Goal: Task Accomplishment & Management: Use online tool/utility

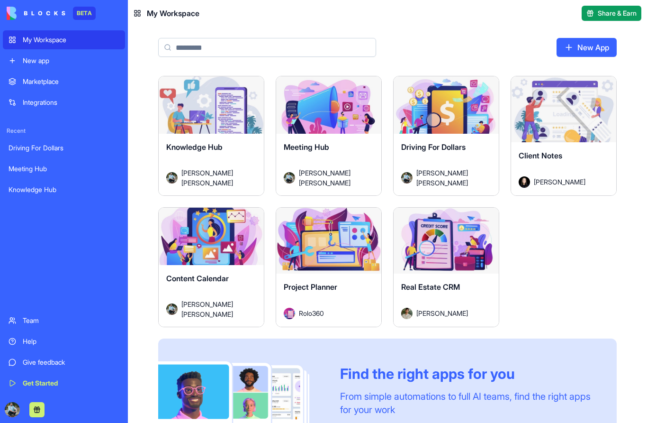
click at [456, 254] on div "Launch" at bounding box center [446, 241] width 105 height 66
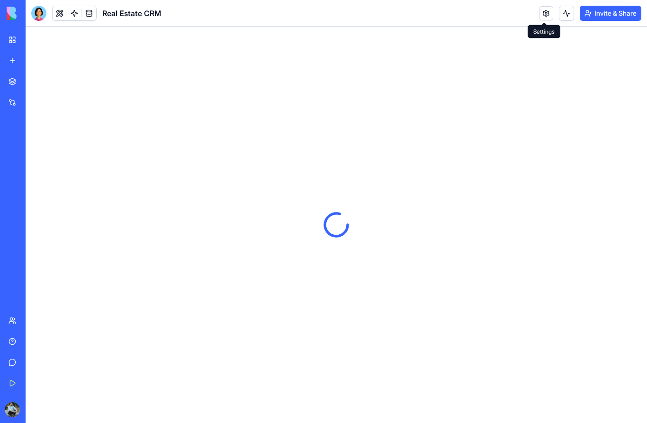
click at [544, 17] on link at bounding box center [546, 13] width 14 height 14
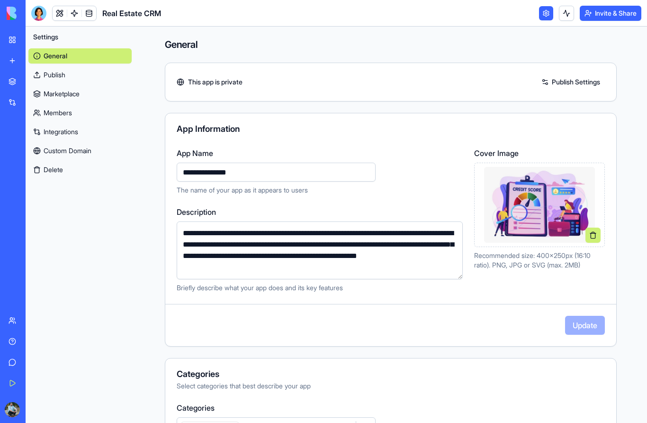
drag, startPoint x: 221, startPoint y: 171, endPoint x: 172, endPoint y: 172, distance: 48.3
click at [172, 172] on div "**********" at bounding box center [390, 219] width 451 height 145
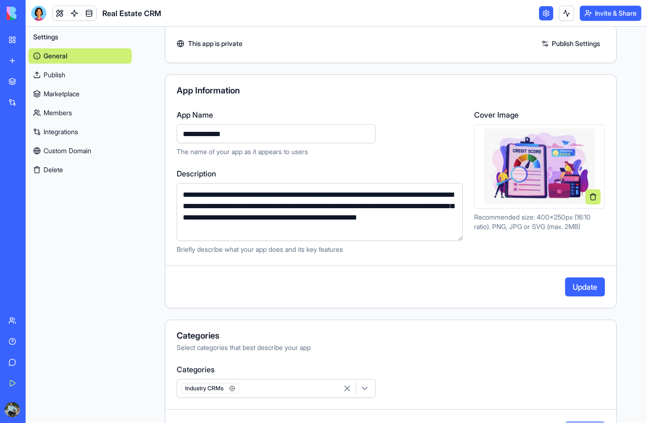
scroll to position [42, 0]
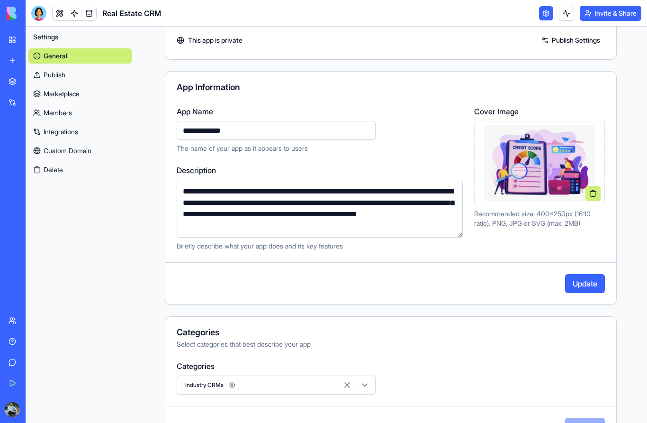
type input "**********"
click at [580, 288] on button "Update" at bounding box center [585, 283] width 40 height 19
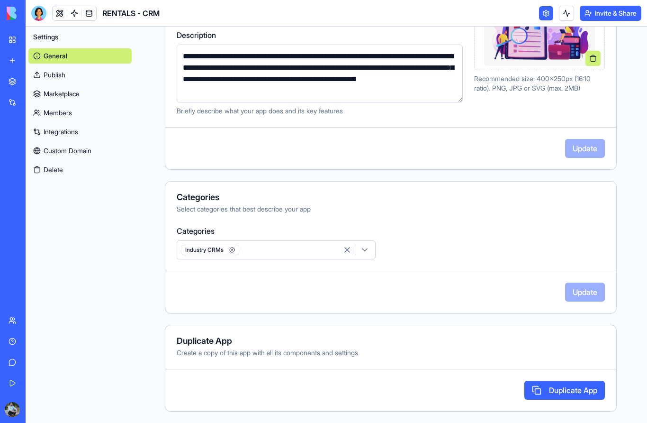
scroll to position [177, 0]
click at [14, 42] on link "My Workspace" at bounding box center [22, 39] width 38 height 19
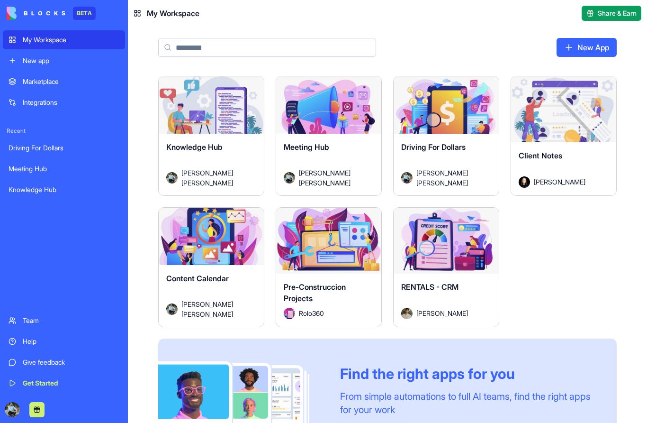
click at [435, 245] on button "Launch" at bounding box center [446, 240] width 71 height 19
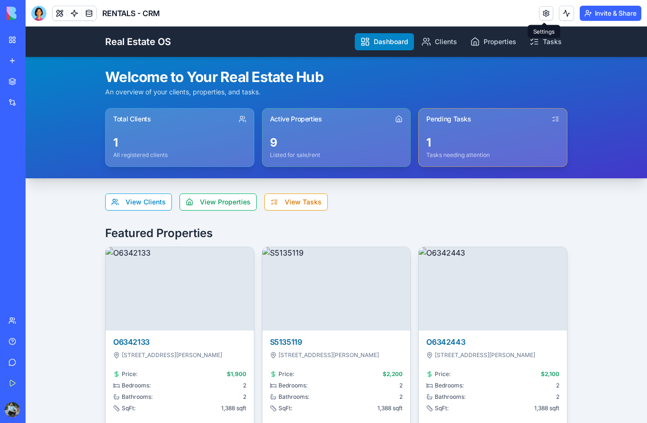
click at [546, 17] on link at bounding box center [546, 13] width 14 height 14
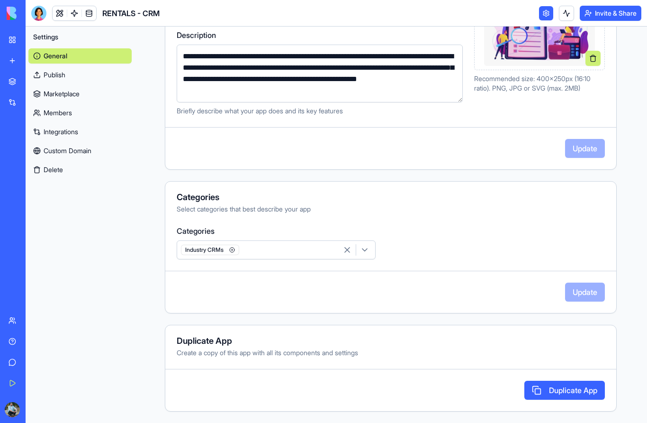
scroll to position [177, 0]
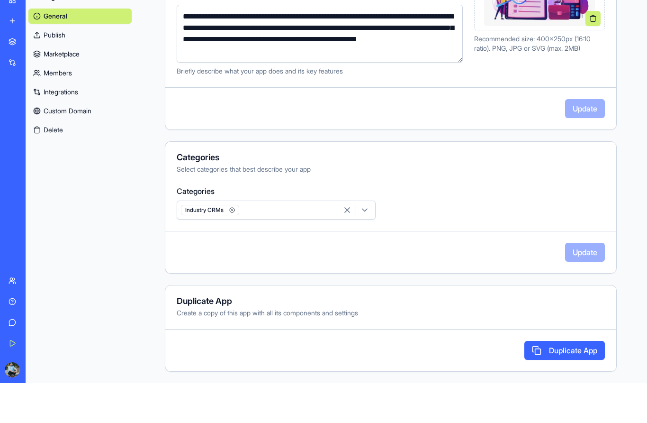
click at [550, 380] on button "Duplicate App" at bounding box center [565, 389] width 81 height 19
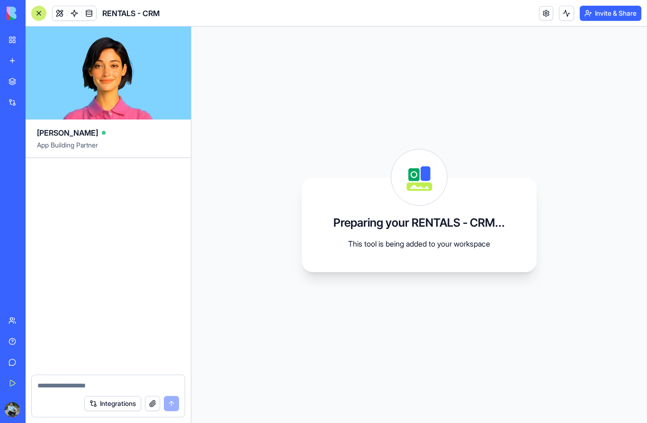
click at [49, 137] on span "Ella" at bounding box center [67, 132] width 61 height 11
click at [67, 149] on span "App Building Partner" at bounding box center [108, 148] width 143 height 17
click at [123, 406] on button "Integrations" at bounding box center [112, 403] width 57 height 15
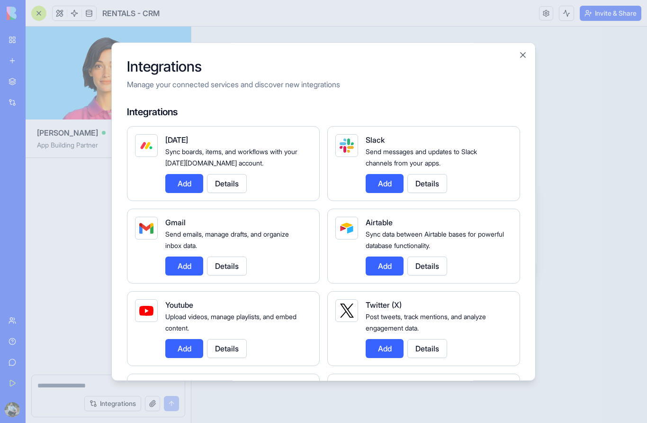
click at [184, 256] on button "Add" at bounding box center [184, 265] width 38 height 19
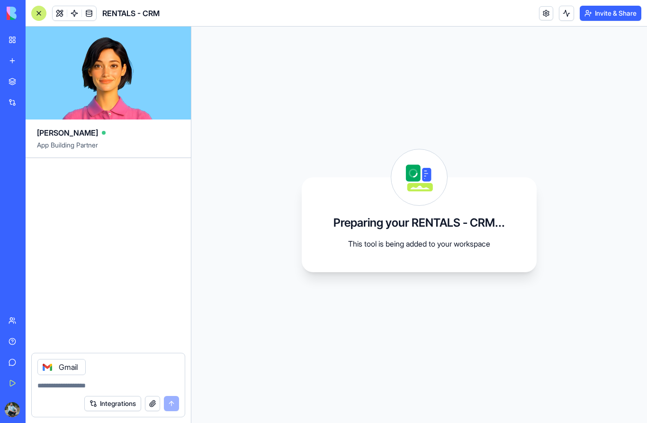
click at [107, 422] on html "BETA My Workspace New app Marketplace Integrations Recent Meeting Hub Knowledge…" at bounding box center [323, 211] width 647 height 423
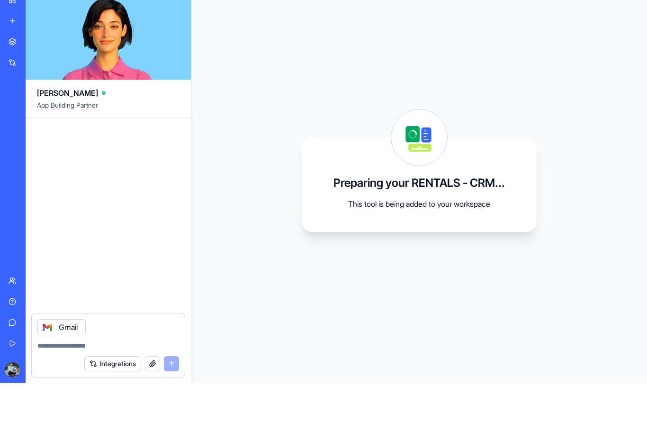
click at [125, 396] on button "Integrations" at bounding box center [112, 403] width 57 height 15
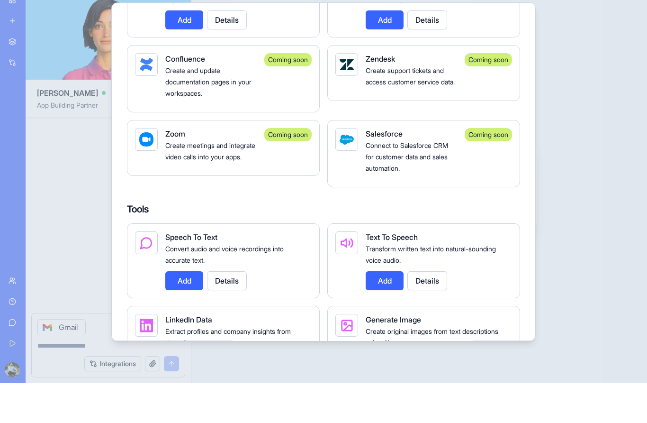
scroll to position [1113, 0]
click at [222, 311] on button "Details" at bounding box center [227, 320] width 40 height 19
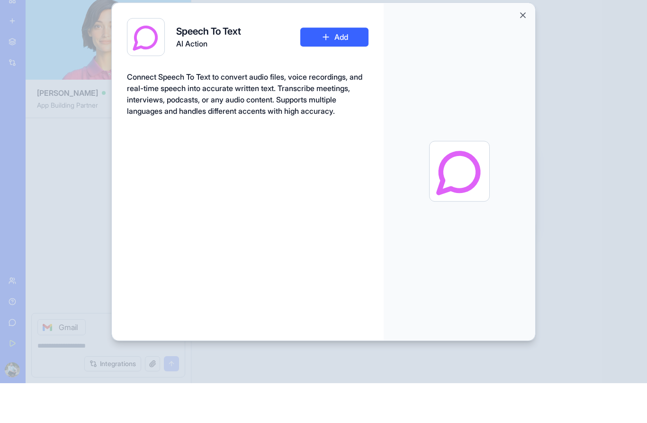
click at [523, 50] on button "Close" at bounding box center [522, 54] width 9 height 9
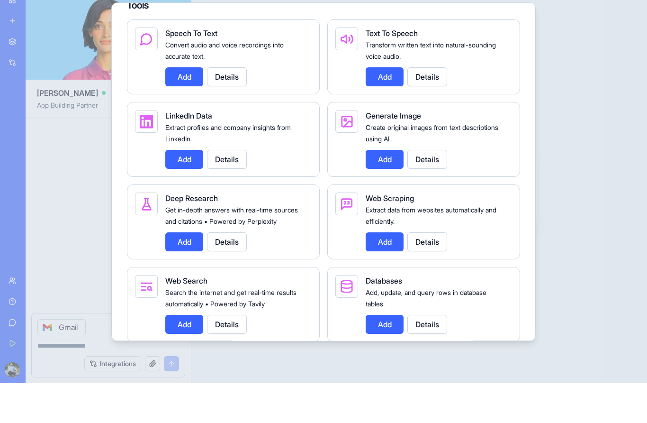
scroll to position [1317, 0]
click at [227, 272] on button "Details" at bounding box center [227, 281] width 40 height 19
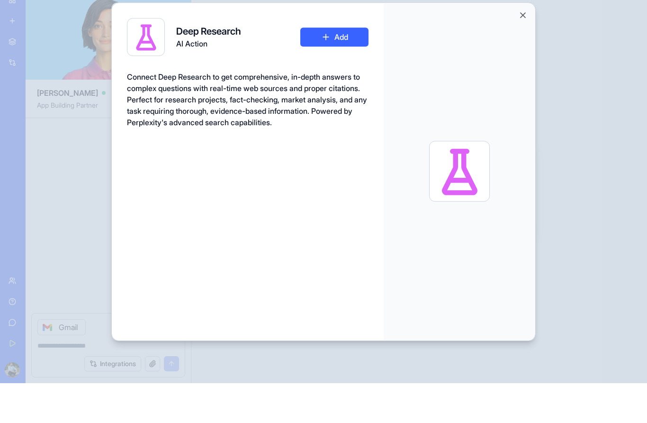
click at [524, 50] on button "Close" at bounding box center [522, 54] width 9 height 9
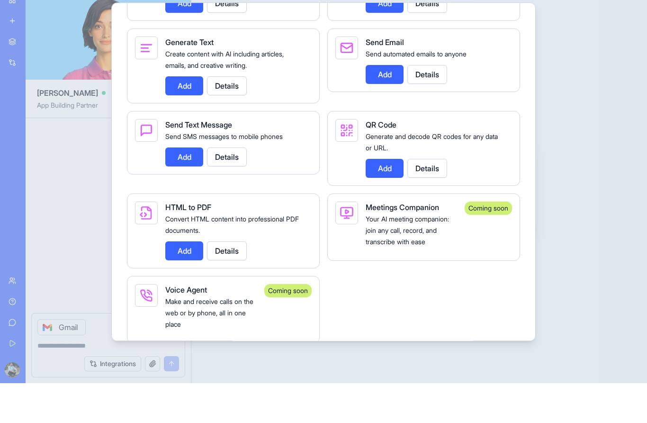
scroll to position [1637, 0]
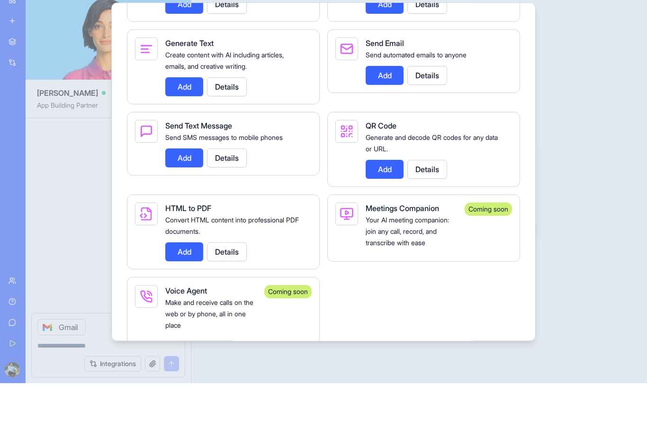
click at [625, 212] on div at bounding box center [323, 211] width 647 height 423
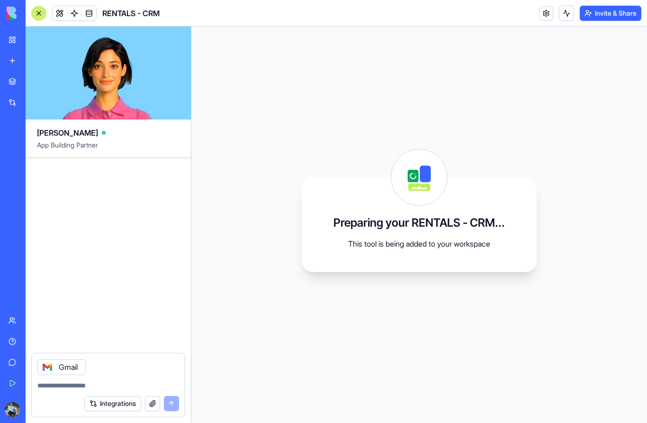
click at [14, 43] on link "My Workspace" at bounding box center [22, 39] width 38 height 19
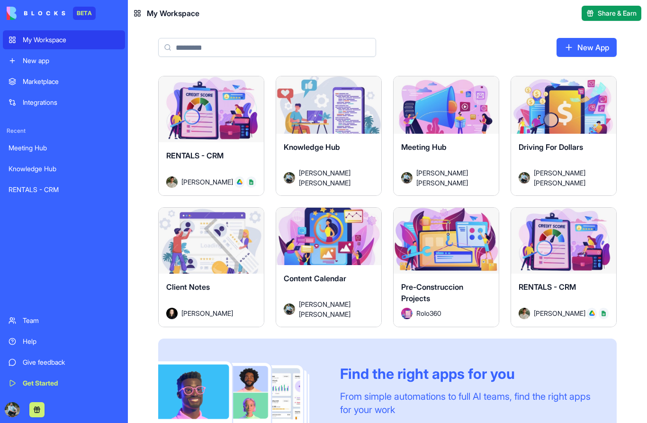
click at [216, 142] on div "RENTALS - CRM Don Neumark" at bounding box center [211, 168] width 105 height 53
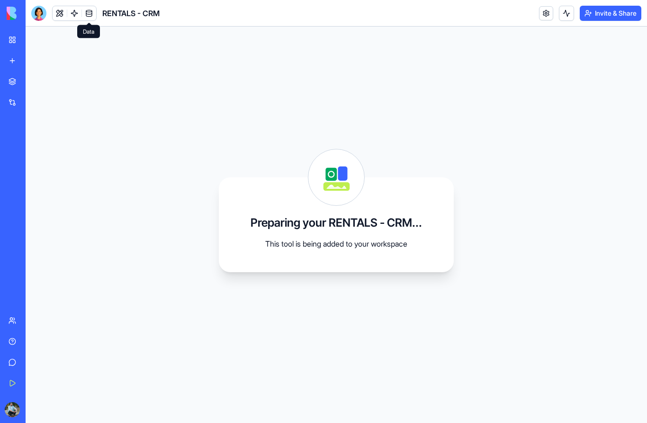
click at [91, 16] on link at bounding box center [89, 13] width 14 height 14
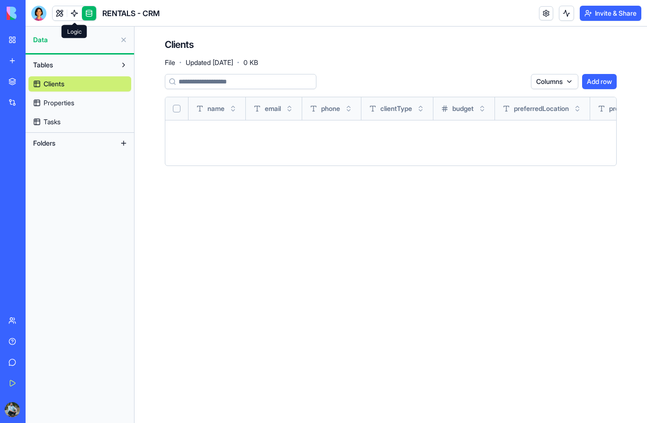
click at [73, 16] on link at bounding box center [74, 13] width 14 height 14
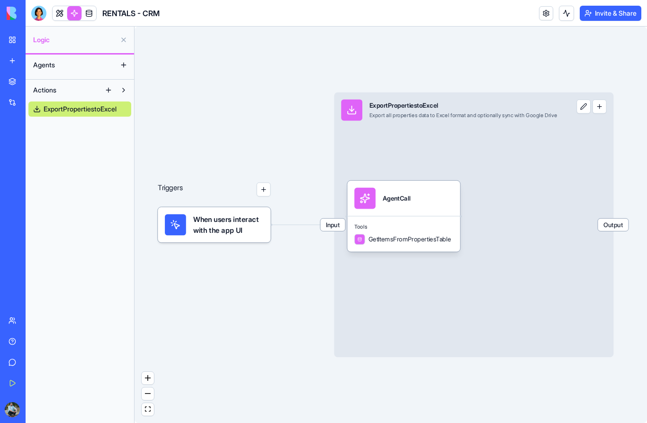
click at [263, 192] on button "button" at bounding box center [264, 189] width 14 height 14
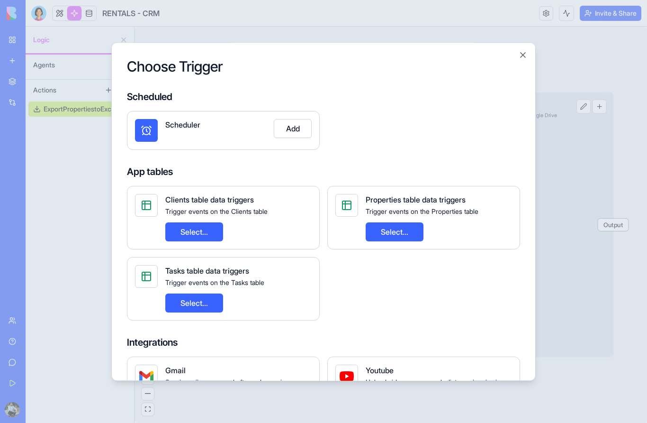
click at [522, 50] on button "Close" at bounding box center [522, 54] width 9 height 9
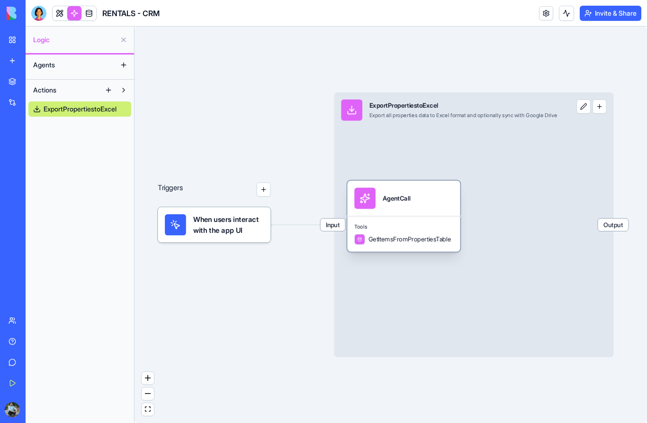
click at [373, 244] on div "GetItemsFromPropertiesTable" at bounding box center [402, 239] width 97 height 10
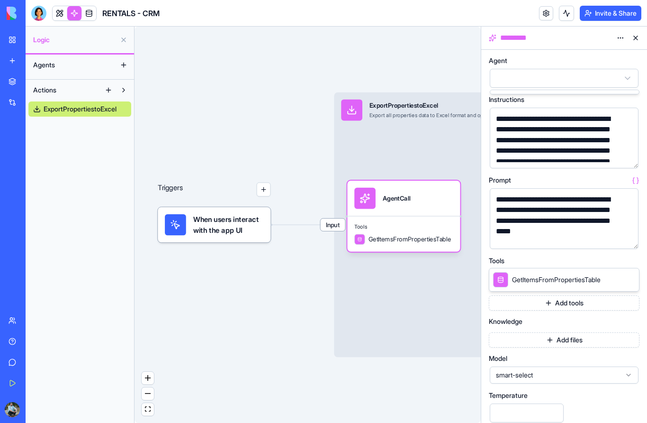
click at [628, 79] on html "**********" at bounding box center [323, 211] width 647 height 423
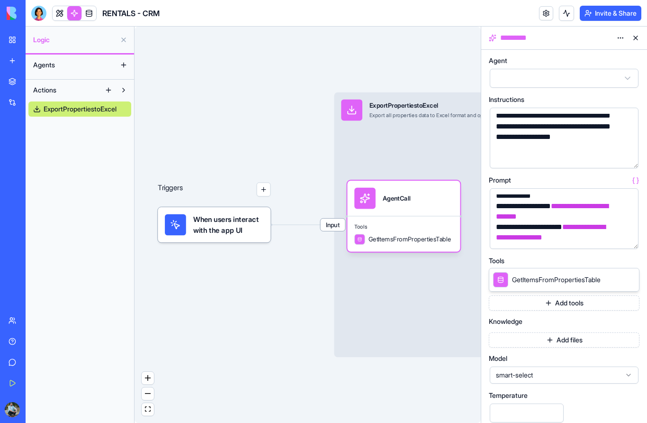
scroll to position [254, 0]
click at [425, 266] on div "Input ExportPropertiestoExcel Export all properties data to Excel format and op…" at bounding box center [474, 224] width 280 height 264
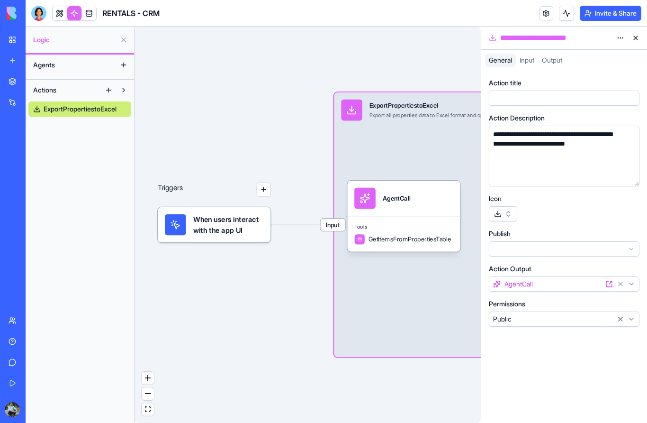
click at [425, 266] on div "Input ExportPropertiestoExcel Export all properties data to Excel format and op…" at bounding box center [474, 224] width 280 height 264
click at [423, 238] on span "GetItemsFromPropertiesTable" at bounding box center [410, 239] width 82 height 9
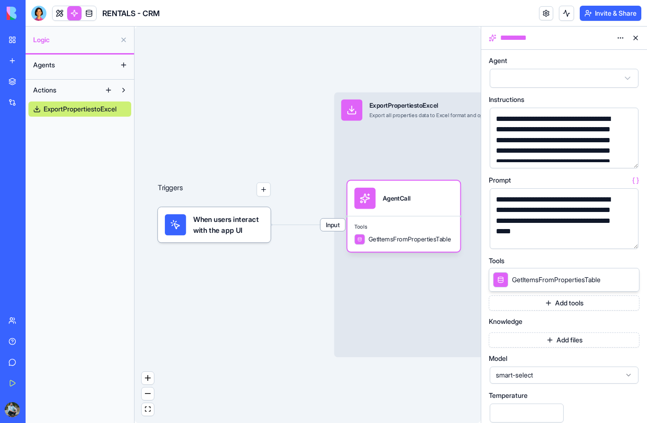
click at [542, 283] on span "GetItemsFromPropertiesTable" at bounding box center [556, 279] width 89 height 9
click at [566, 304] on button "Add tools" at bounding box center [564, 302] width 151 height 15
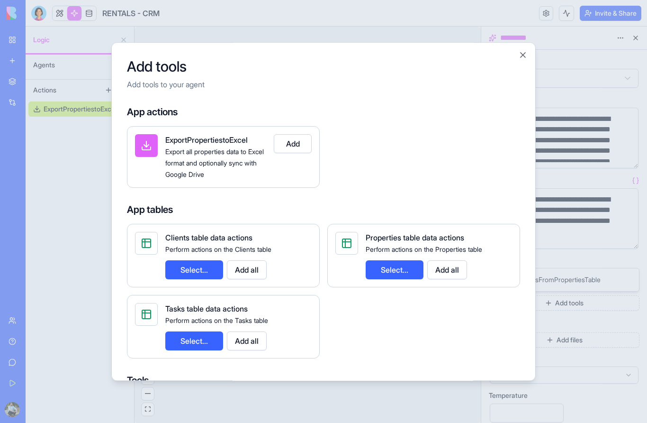
click at [525, 50] on button "Close" at bounding box center [522, 54] width 9 height 9
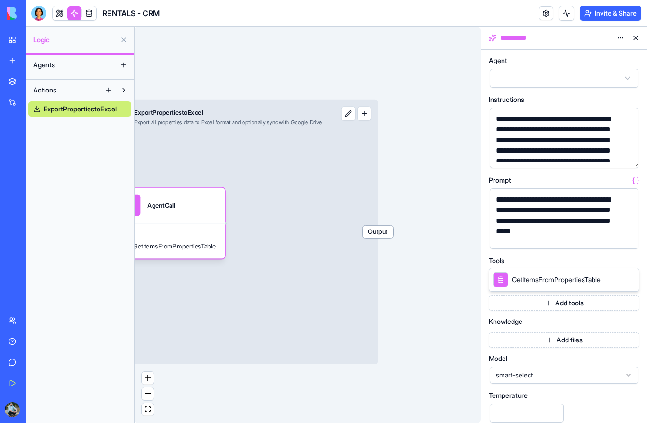
click at [371, 115] on button "button" at bounding box center [364, 114] width 14 height 14
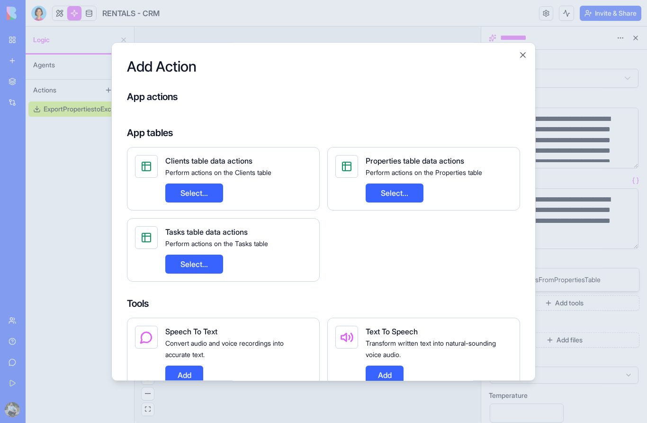
click at [523, 50] on button "Close" at bounding box center [522, 54] width 9 height 9
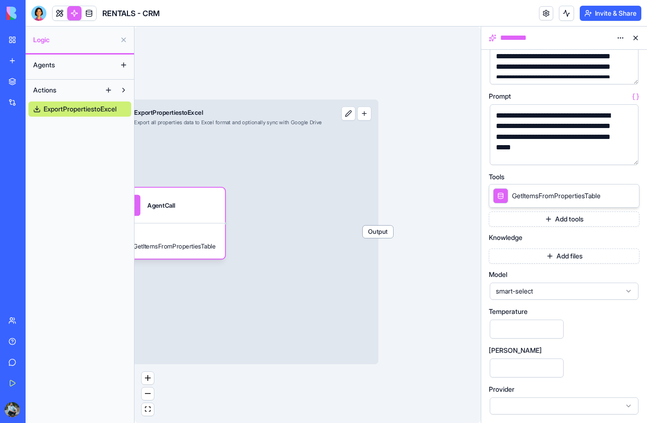
click at [541, 293] on span "smart-select" at bounding box center [558, 290] width 125 height 9
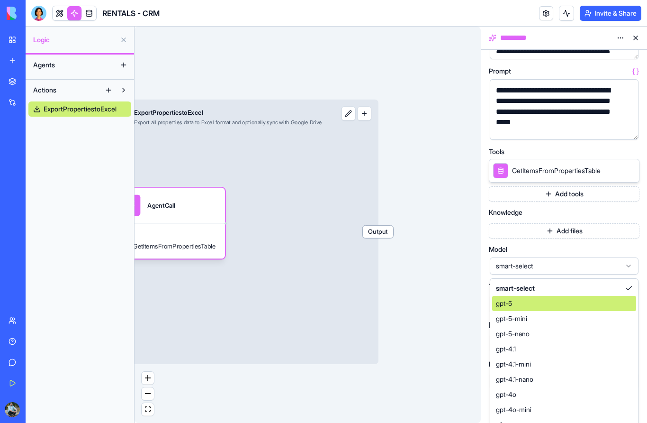
click at [505, 306] on span "gpt-5" at bounding box center [504, 303] width 16 height 9
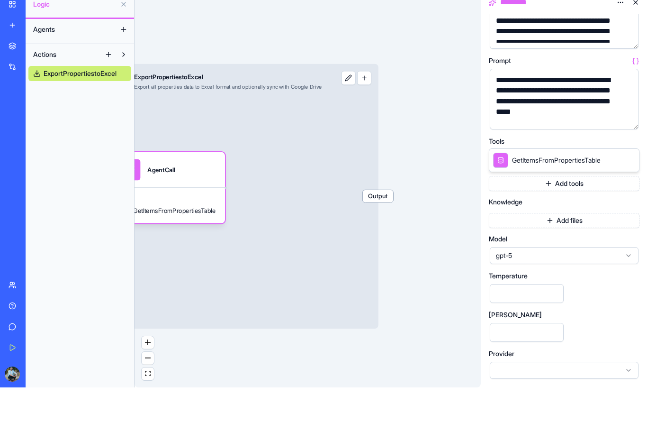
click at [455, 136] on div "Triggers When users interact with the app UI Input ExportPropertiestoExcel Expo…" at bounding box center [308, 225] width 346 height 396
click at [637, 30] on button at bounding box center [635, 37] width 15 height 15
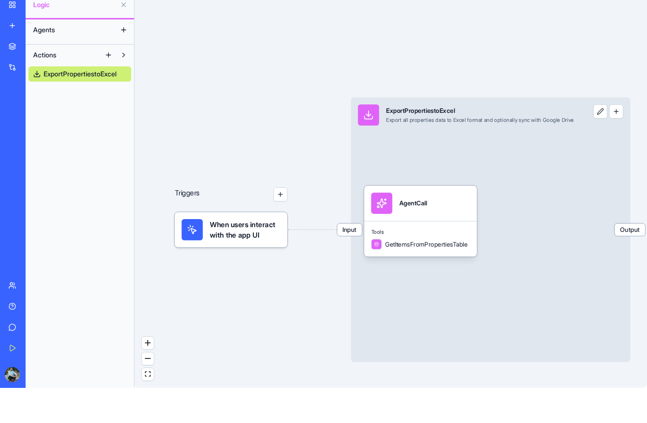
click at [9, 30] on link "My Workspace" at bounding box center [22, 39] width 38 height 19
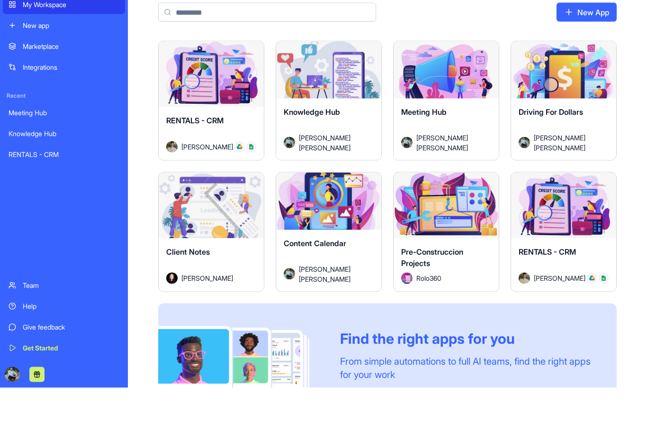
click at [218, 142] on div "RENTALS - CRM Don Neumark" at bounding box center [211, 168] width 105 height 53
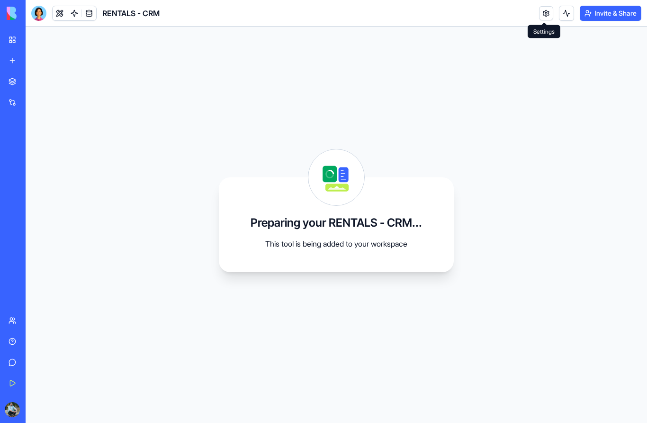
click at [544, 15] on link at bounding box center [546, 13] width 14 height 14
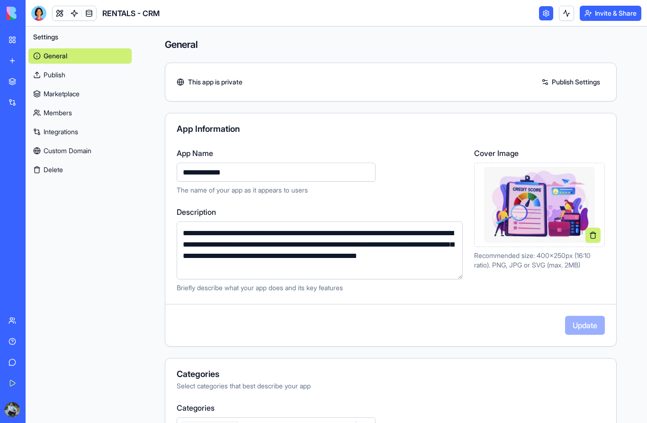
drag, startPoint x: 216, startPoint y: 172, endPoint x: 179, endPoint y: 172, distance: 36.5
click at [179, 172] on input "**********" at bounding box center [276, 172] width 199 height 19
type input "**********"
click at [579, 327] on button "Update" at bounding box center [585, 325] width 40 height 19
click at [14, 40] on link "My Workspace" at bounding box center [22, 39] width 38 height 19
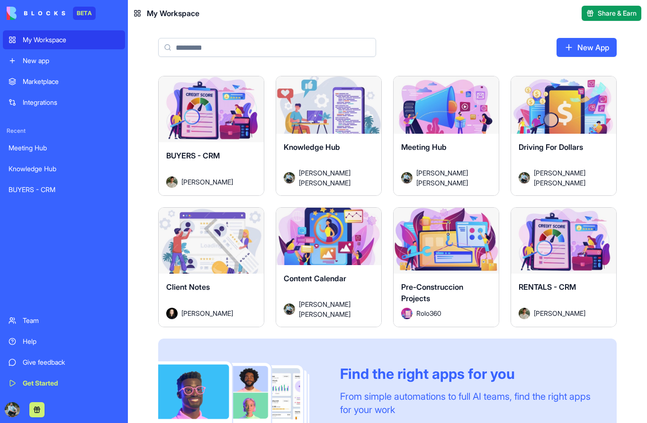
click at [210, 118] on button "Launch" at bounding box center [211, 109] width 71 height 19
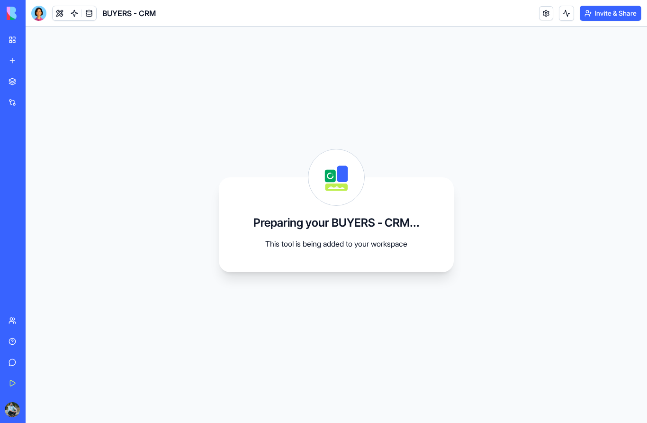
click at [16, 41] on link "My Workspace" at bounding box center [22, 39] width 38 height 19
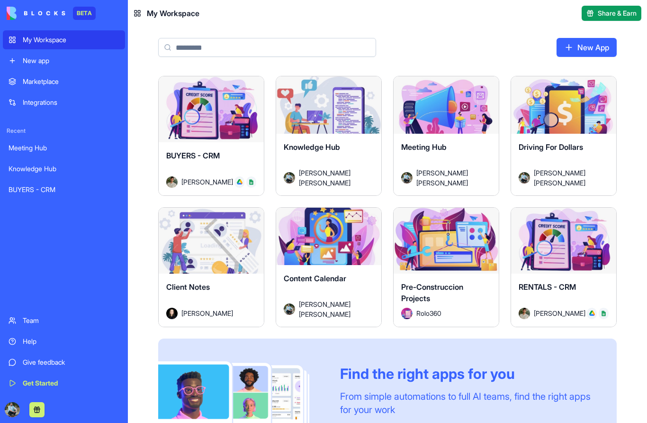
click at [554, 261] on div "Launch" at bounding box center [563, 241] width 105 height 66
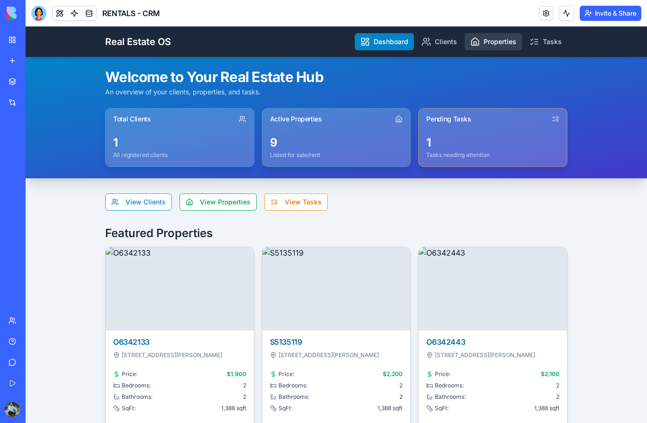
click at [488, 46] on link "Properties" at bounding box center [493, 41] width 57 height 17
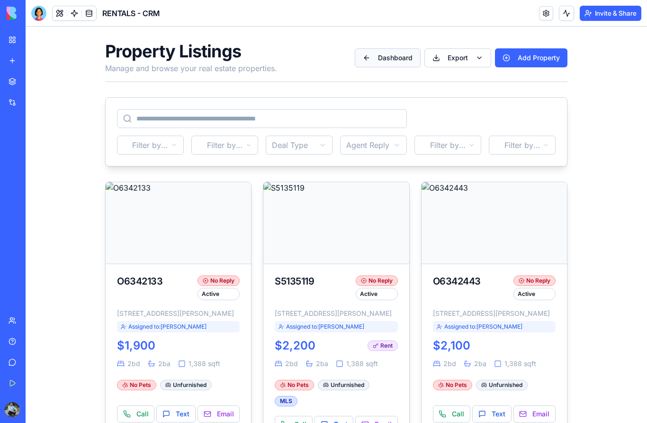
click at [392, 62] on button "Dashboard" at bounding box center [388, 57] width 66 height 19
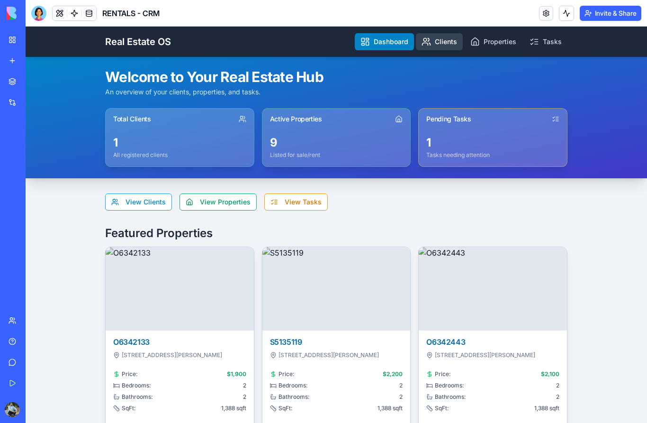
click at [443, 44] on link "Clients" at bounding box center [439, 41] width 47 height 17
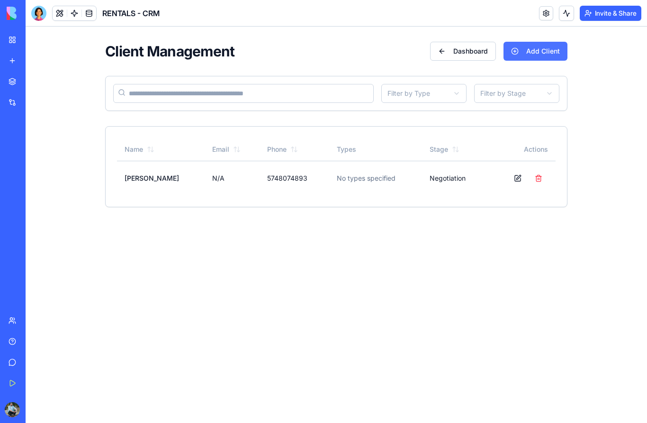
click at [529, 59] on button "Add Client" at bounding box center [536, 51] width 64 height 19
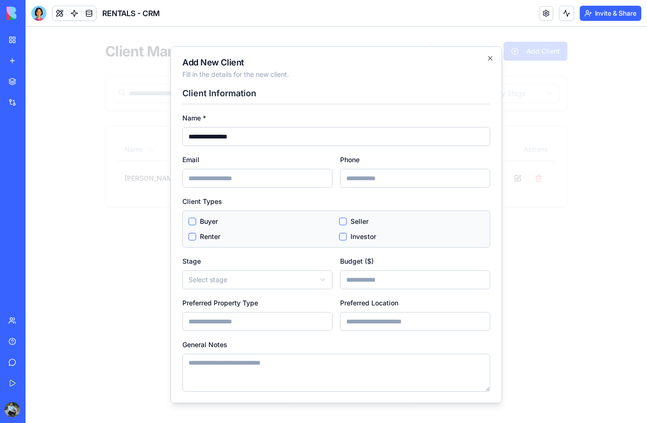
type input "**********"
click at [290, 180] on input "Email" at bounding box center [257, 178] width 150 height 19
click at [370, 183] on input "Phone" at bounding box center [415, 178] width 150 height 19
click at [343, 239] on button "Investor" at bounding box center [343, 237] width 8 height 8
click at [239, 222] on body "**********" at bounding box center [337, 125] width 622 height 196
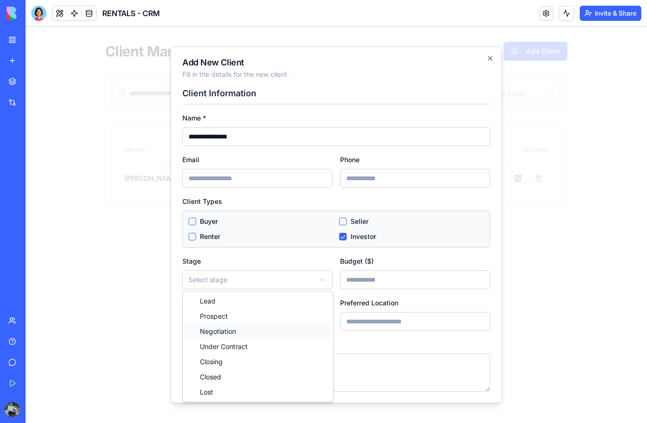
select select "**********"
click at [373, 284] on input "Budget ($)" at bounding box center [415, 279] width 150 height 19
type input "******"
click at [271, 324] on input "Preferred Property Type" at bounding box center [257, 321] width 150 height 19
type input "*********"
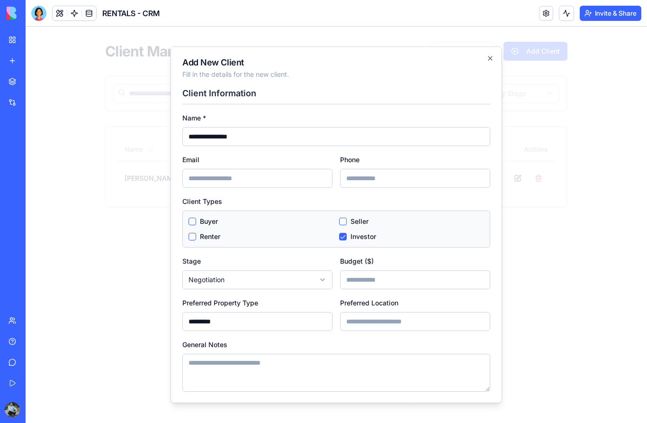
click at [389, 323] on input "Preferred Location" at bounding box center [415, 321] width 150 height 19
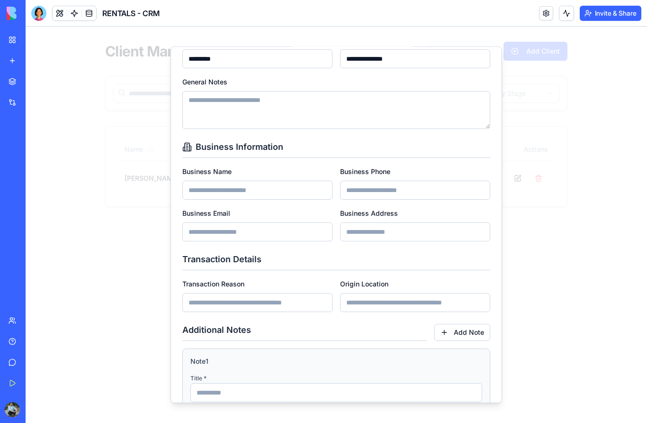
scroll to position [267, 0]
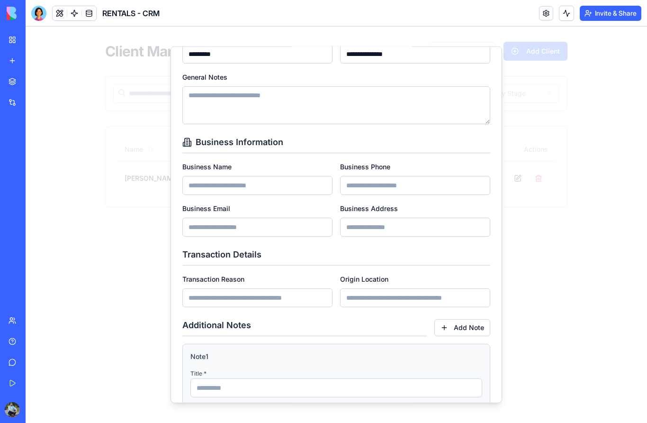
type input "**********"
click at [267, 301] on input "Transaction Reason" at bounding box center [257, 297] width 150 height 19
click at [368, 299] on input "Origin Location" at bounding box center [415, 297] width 150 height 19
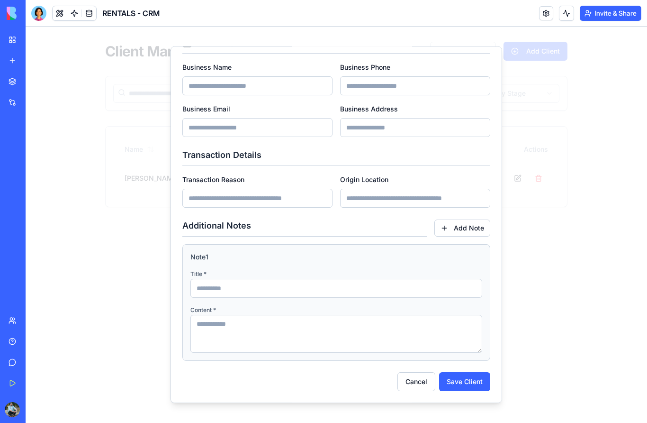
scroll to position [367, 0]
click at [457, 379] on button "Save Client" at bounding box center [464, 381] width 51 height 19
click at [463, 385] on button "Save Client" at bounding box center [464, 381] width 51 height 19
click at [287, 286] on input at bounding box center [336, 288] width 292 height 19
type input "**********"
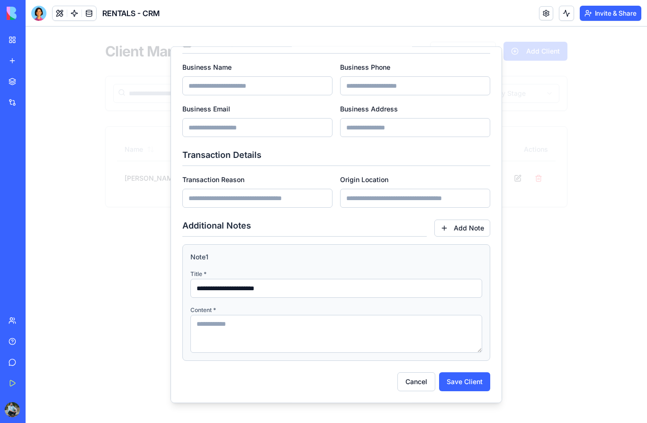
click at [280, 320] on textarea at bounding box center [336, 334] width 292 height 38
type textarea "*********"
click at [457, 380] on button "Save Client" at bounding box center [464, 381] width 51 height 19
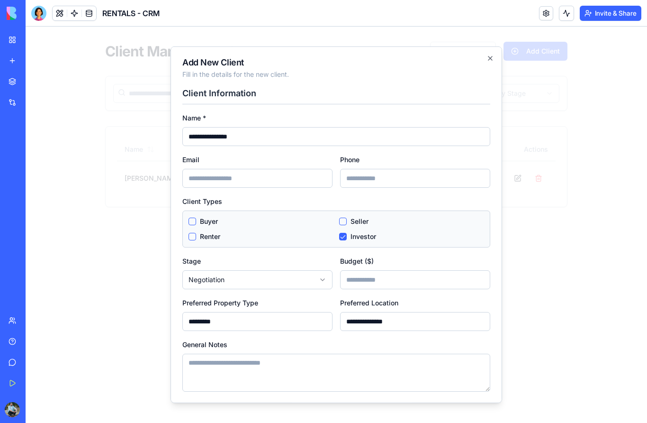
scroll to position [0, 0]
click at [363, 182] on input "Phone" at bounding box center [415, 178] width 150 height 19
type input "**********"
click at [272, 177] on input "Email" at bounding box center [257, 178] width 150 height 19
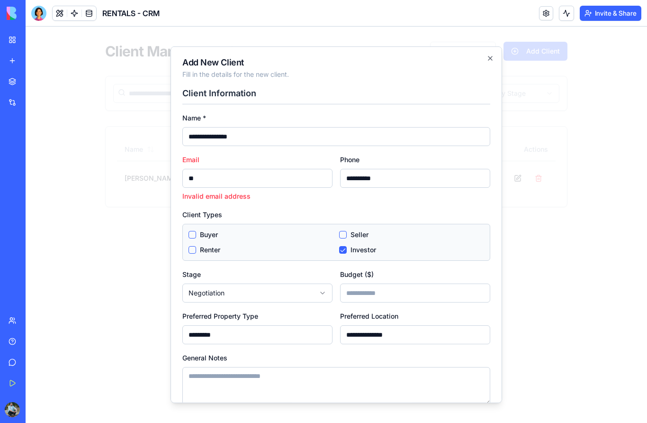
type input "*"
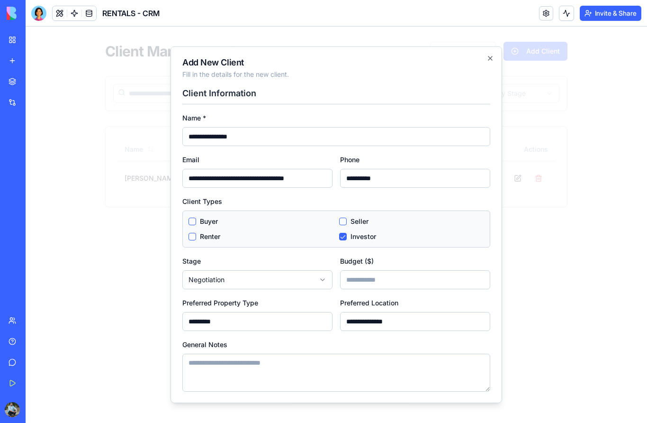
type input "**********"
click at [370, 197] on div "Client Types Buyer Seller Renter Investor" at bounding box center [336, 221] width 308 height 52
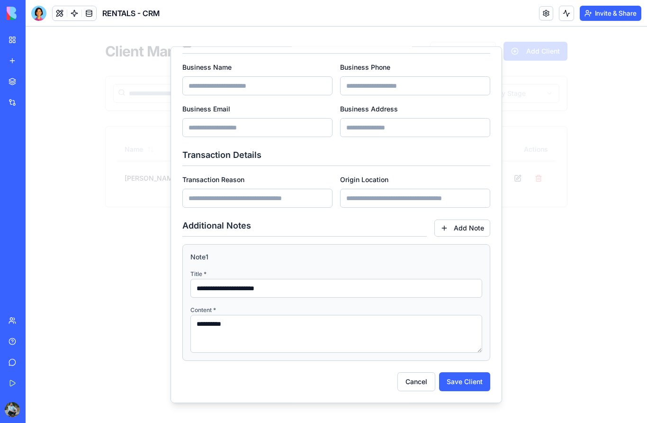
scroll to position [367, 0]
click at [474, 381] on button "Save Client" at bounding box center [464, 381] width 51 height 19
click at [470, 383] on button "Save Client" at bounding box center [464, 381] width 51 height 19
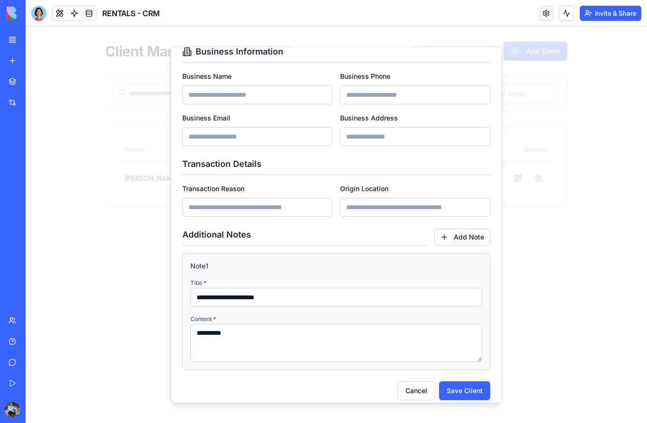
scroll to position [338, 0]
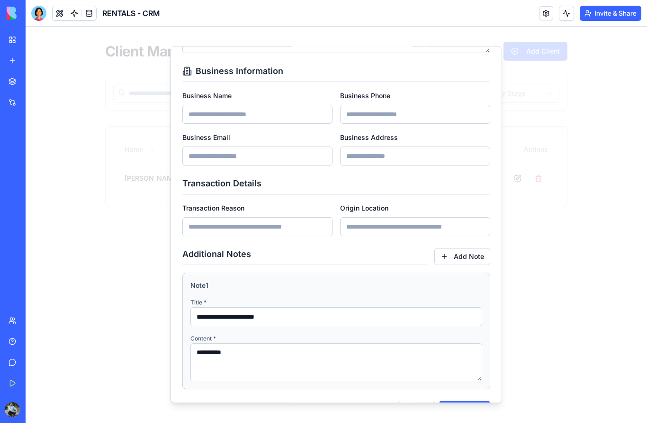
click at [288, 227] on input "Transaction Reason" at bounding box center [257, 226] width 150 height 19
type input "*"
click at [366, 230] on input "Origin Location" at bounding box center [415, 226] width 150 height 19
type input "*"
type input "**********"
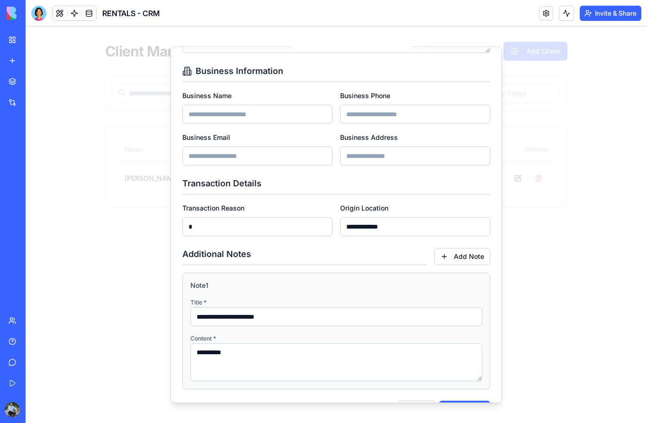
click at [262, 226] on input "*" at bounding box center [257, 226] width 150 height 19
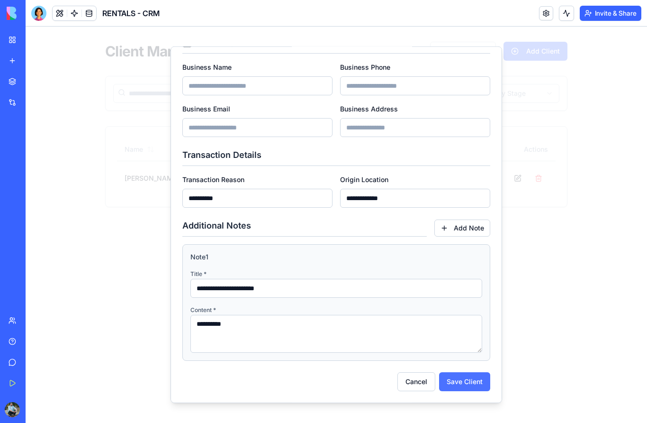
scroll to position [367, 0]
type input "**********"
click at [458, 380] on button "Save Client" at bounding box center [464, 381] width 51 height 19
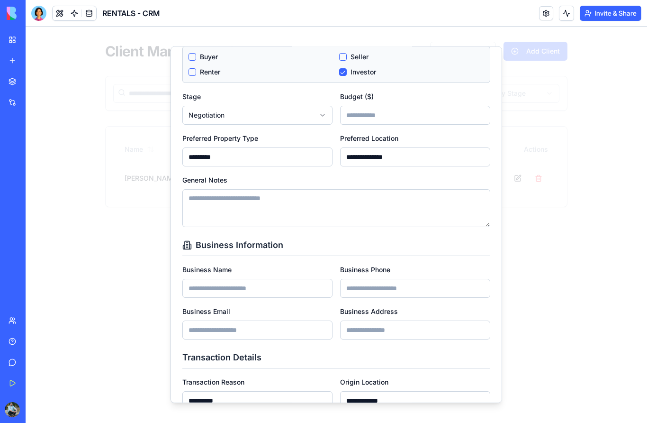
scroll to position [162, 0]
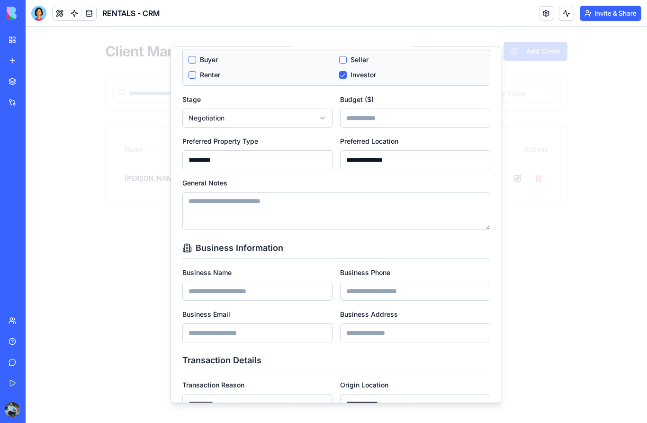
click at [303, 201] on textarea "General Notes" at bounding box center [336, 211] width 308 height 38
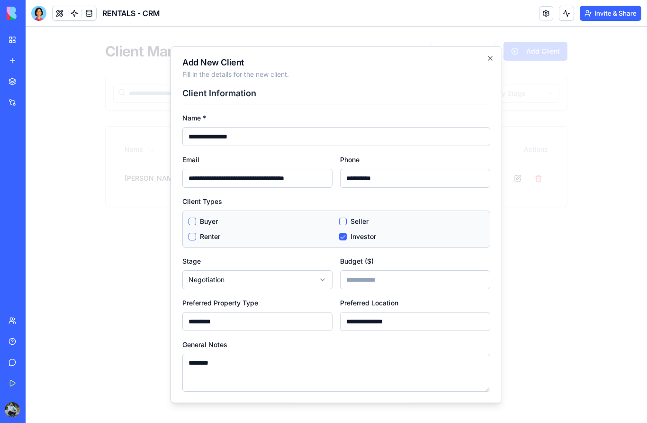
scroll to position [0, 0]
type textarea "********"
click at [234, 74] on p "Fill in the details for the new client." at bounding box center [336, 74] width 308 height 9
click at [265, 138] on input "**********" at bounding box center [336, 136] width 308 height 19
click at [387, 279] on input "******" at bounding box center [415, 279] width 150 height 19
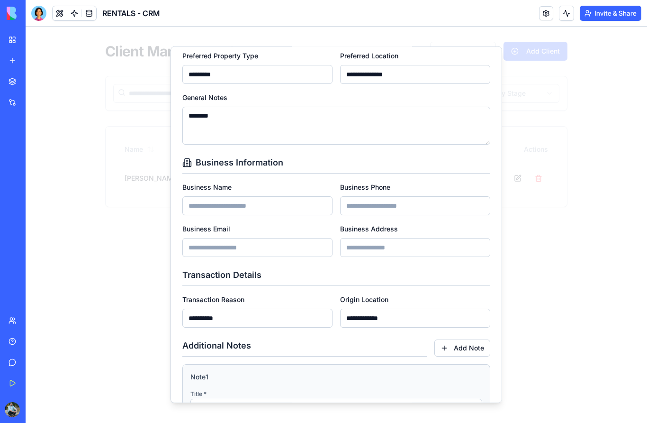
scroll to position [285, 0]
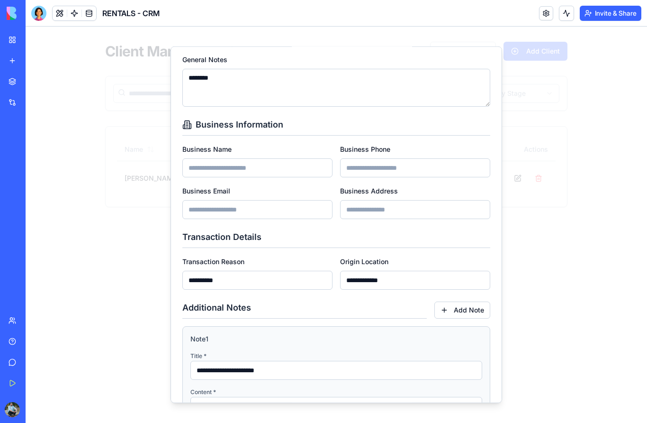
click at [290, 171] on input "Business Name" at bounding box center [257, 167] width 150 height 19
type input "*"
click at [348, 167] on input "Business Phone" at bounding box center [415, 167] width 150 height 19
type input "*"
click at [360, 213] on input "Business Address" at bounding box center [415, 209] width 150 height 19
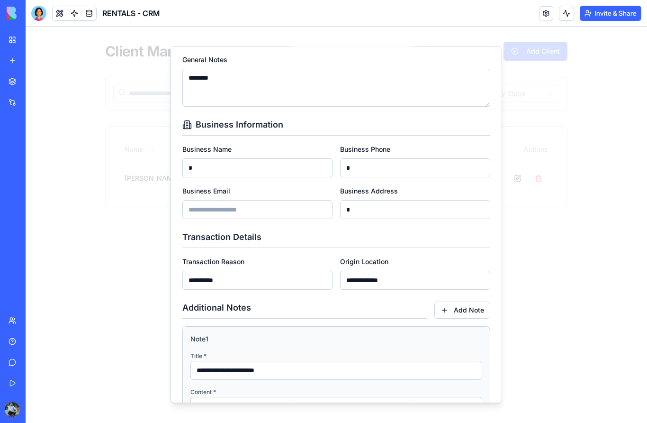
type input "*"
click at [310, 208] on input "Business Email" at bounding box center [257, 209] width 150 height 19
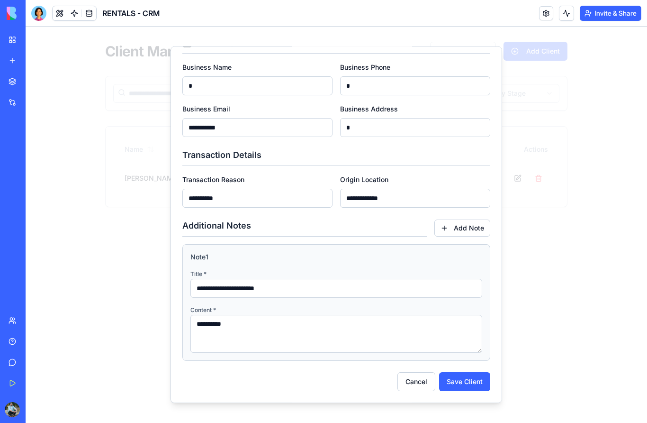
scroll to position [367, 0]
type input "**********"
click at [467, 380] on button "Save Client" at bounding box center [464, 381] width 51 height 19
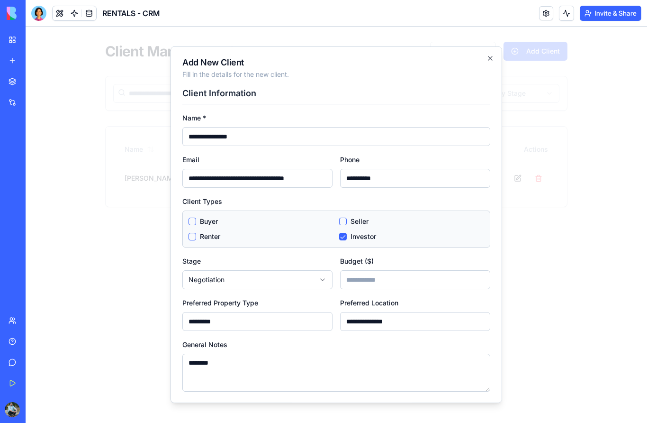
scroll to position [0, 0]
click at [490, 58] on icon "button" at bounding box center [491, 58] width 4 height 4
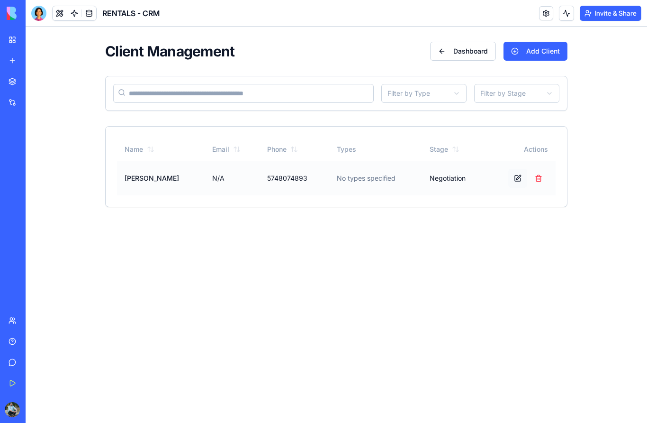
click at [516, 178] on button "Edit" at bounding box center [517, 178] width 19 height 19
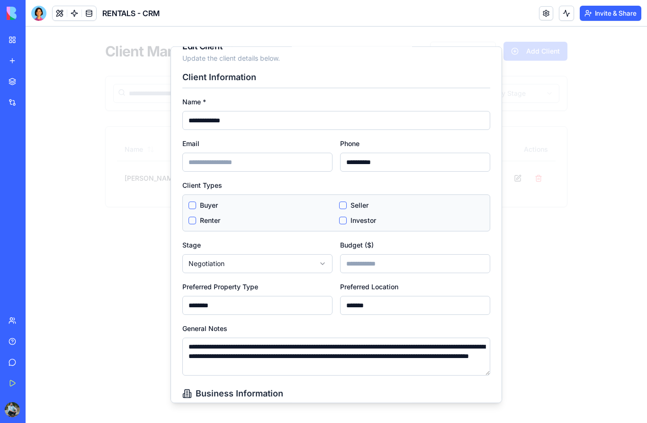
scroll to position [17, 0]
click at [344, 222] on button "Investor" at bounding box center [343, 220] width 8 height 8
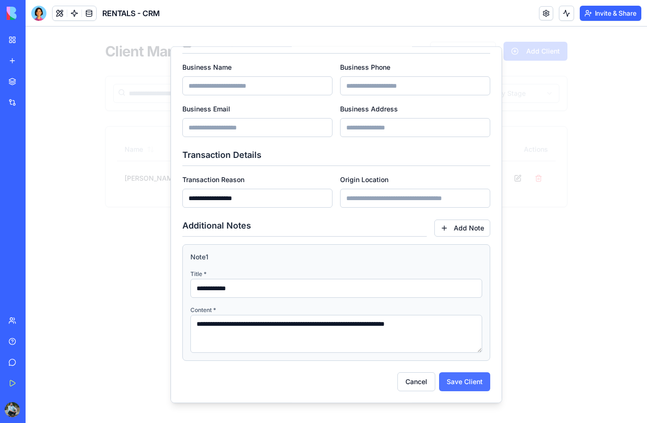
scroll to position [367, 0]
click at [465, 383] on button "Save Client" at bounding box center [464, 381] width 51 height 19
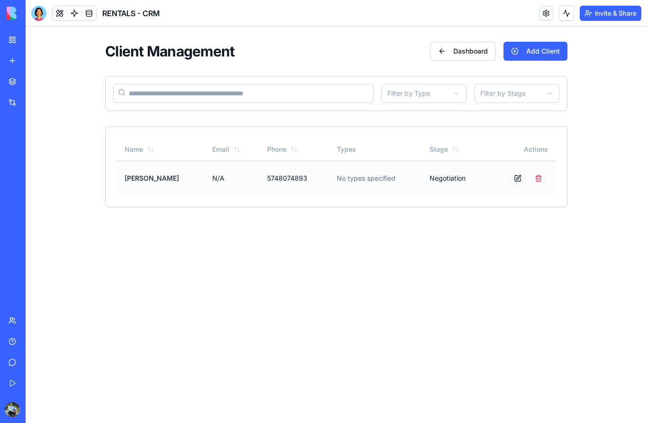
click at [516, 179] on button "Edit" at bounding box center [517, 178] width 19 height 19
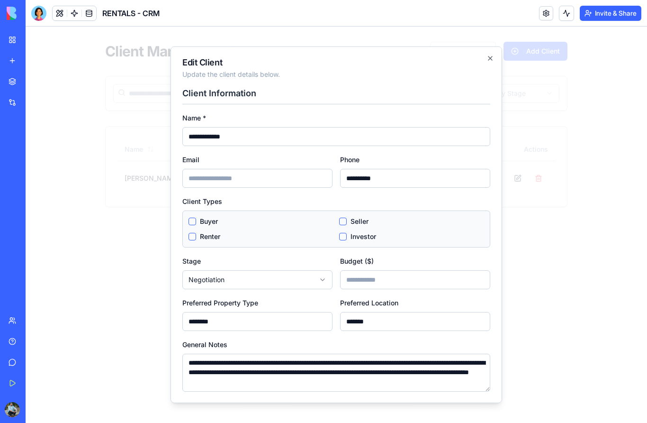
click at [343, 236] on button "Investor" at bounding box center [343, 237] width 8 height 8
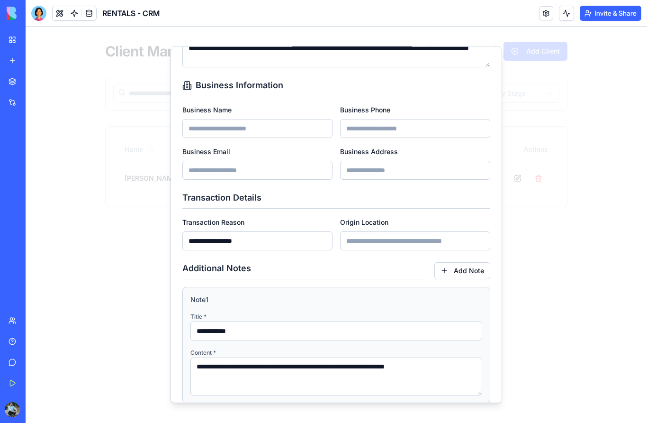
scroll to position [355, 0]
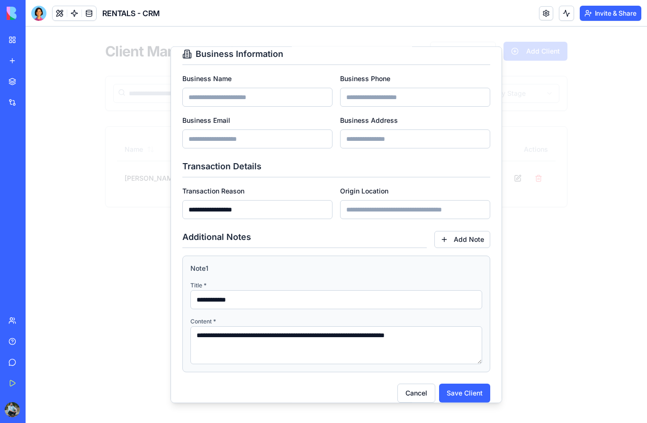
click at [469, 394] on button "Save Client" at bounding box center [464, 392] width 51 height 19
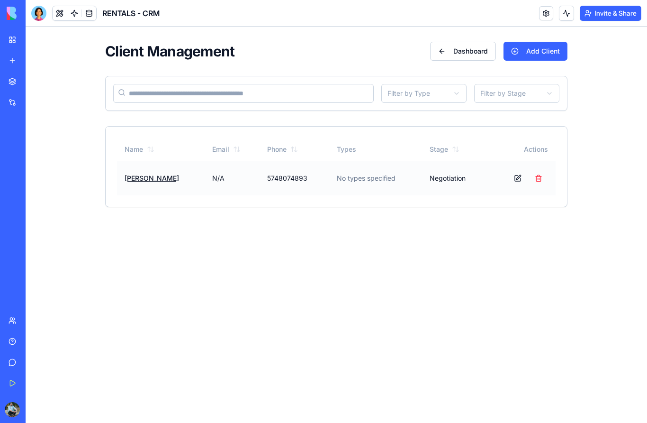
click at [145, 179] on button "Crystal Canut" at bounding box center [152, 177] width 54 height 9
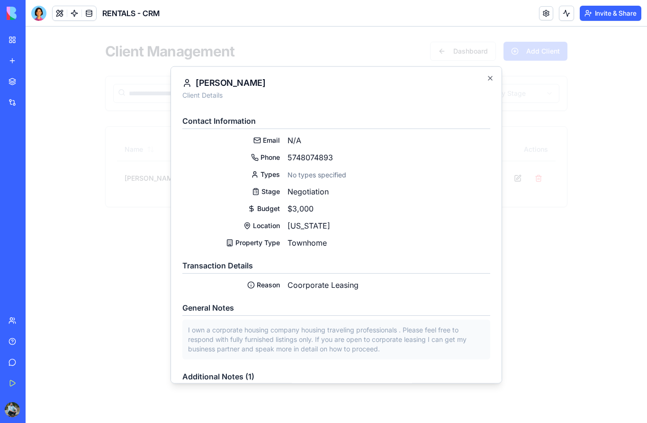
click at [491, 78] on icon "button" at bounding box center [491, 78] width 4 height 4
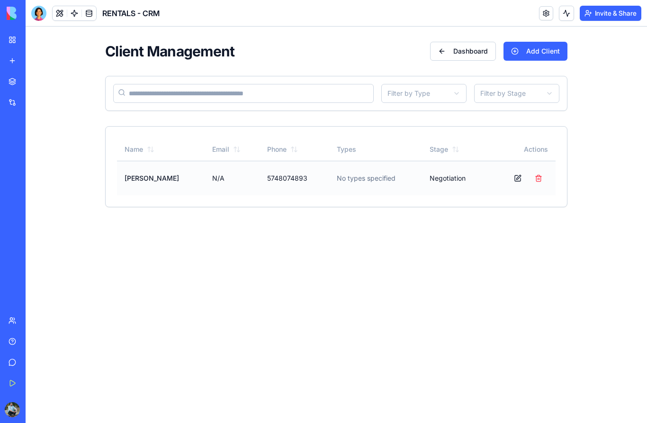
click at [281, 180] on td "5748074893" at bounding box center [295, 178] width 70 height 35
click at [13, 43] on link "My Workspace" at bounding box center [22, 39] width 38 height 19
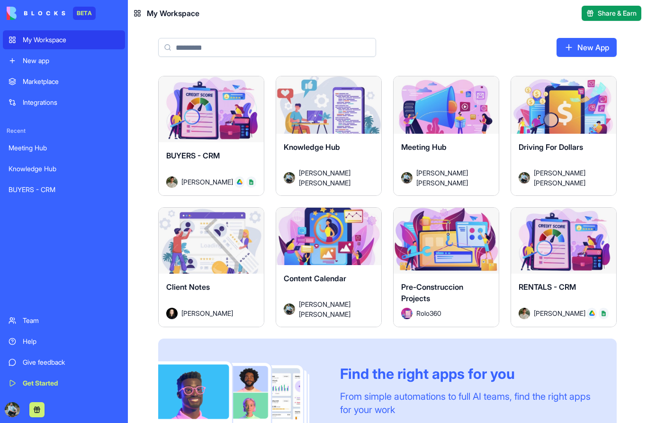
click at [217, 120] on div "Launch" at bounding box center [211, 109] width 105 height 66
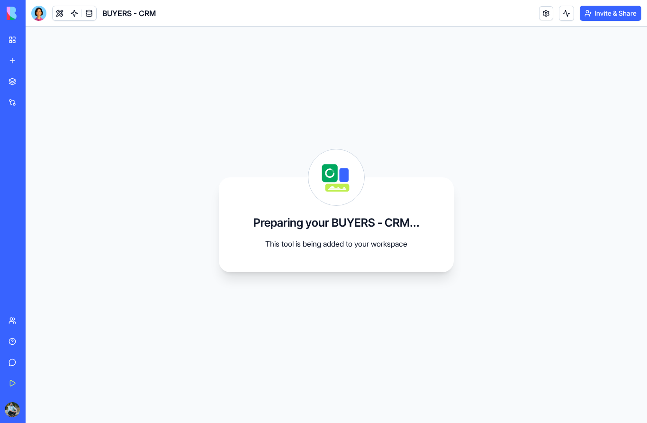
click at [13, 42] on link "My Workspace" at bounding box center [22, 39] width 38 height 19
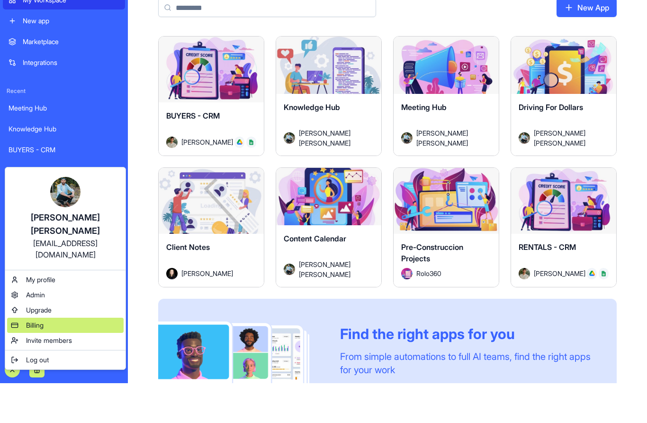
click at [48, 357] on div "Billing" at bounding box center [65, 364] width 117 height 15
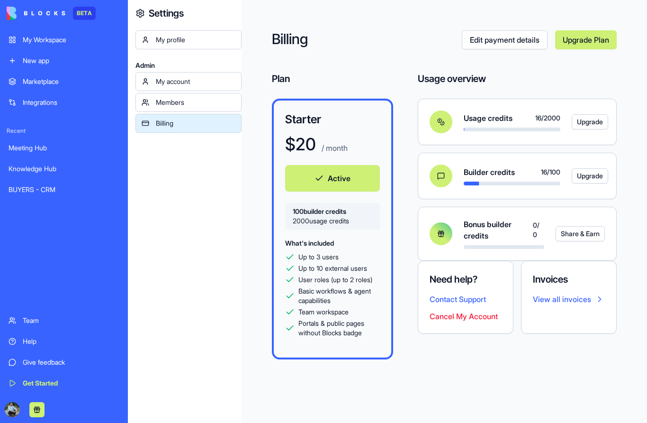
click at [51, 44] on div "My Workspace" at bounding box center [71, 39] width 97 height 9
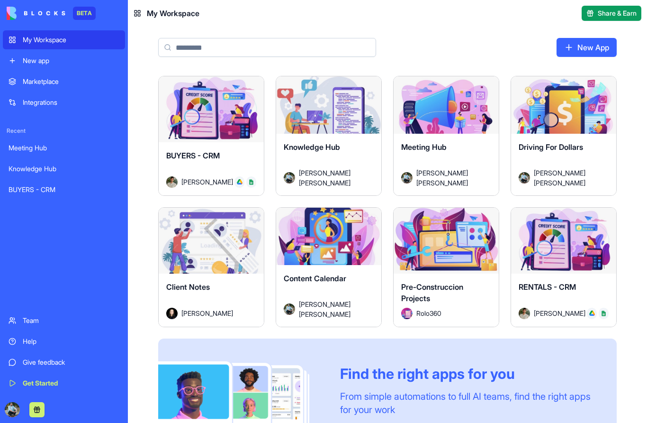
click at [576, 252] on div "Launch" at bounding box center [563, 241] width 105 height 66
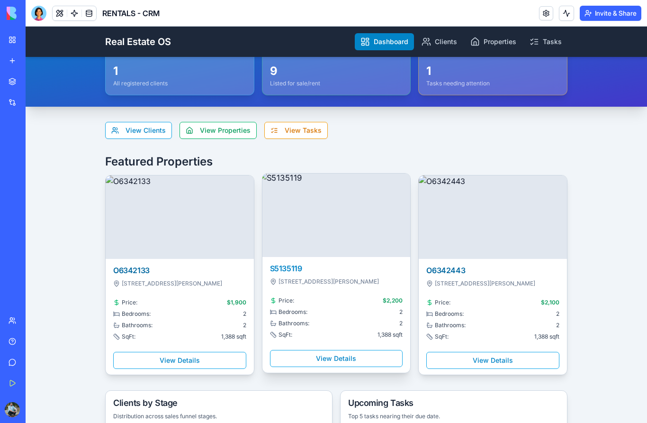
scroll to position [72, 0]
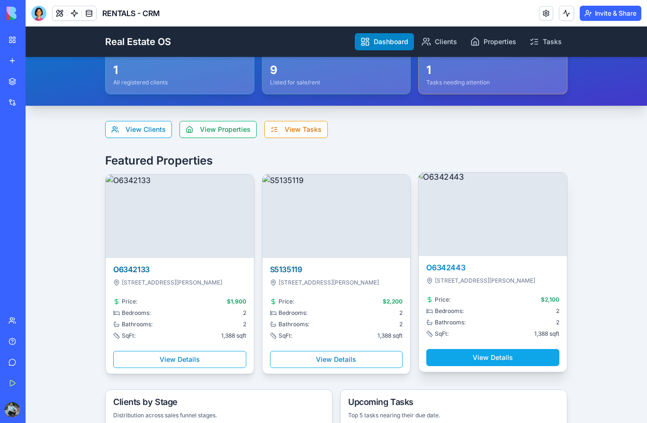
click at [480, 360] on button "View Details" at bounding box center [492, 357] width 133 height 17
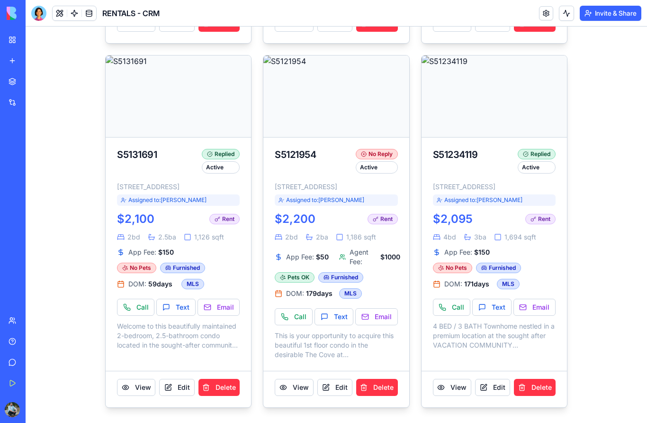
scroll to position [843, 0]
click at [463, 388] on button "View" at bounding box center [452, 387] width 38 height 17
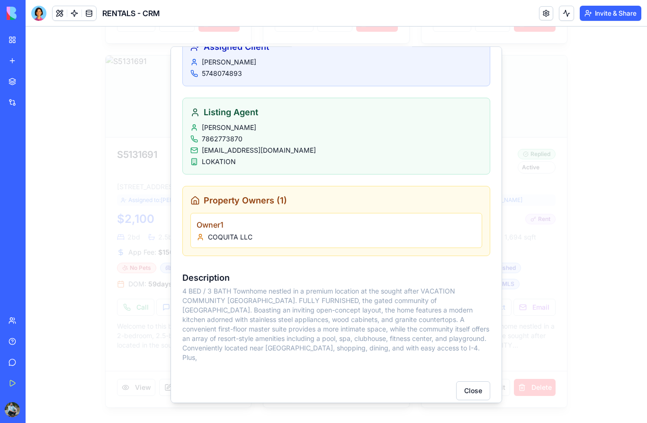
scroll to position [505, 0]
click at [473, 381] on button "Close" at bounding box center [473, 390] width 34 height 19
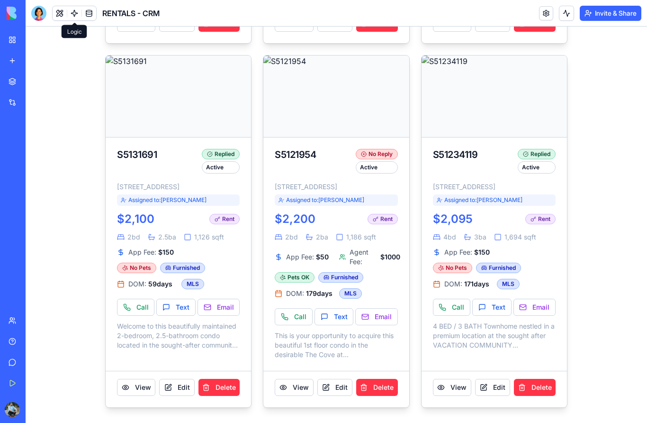
click at [78, 14] on link at bounding box center [74, 13] width 14 height 14
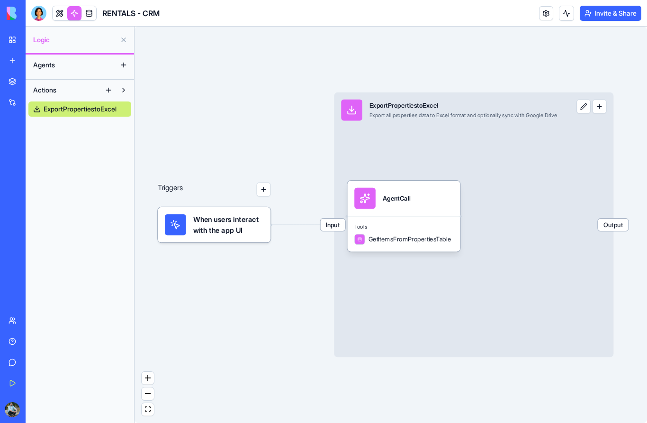
click at [83, 112] on span "ExportPropertiestoExcel" at bounding box center [80, 108] width 73 height 9
click at [108, 91] on button at bounding box center [108, 89] width 15 height 15
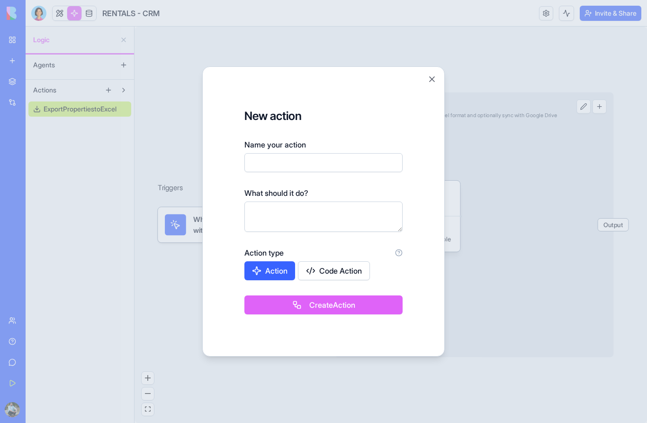
click at [433, 79] on button "Close" at bounding box center [431, 78] width 9 height 9
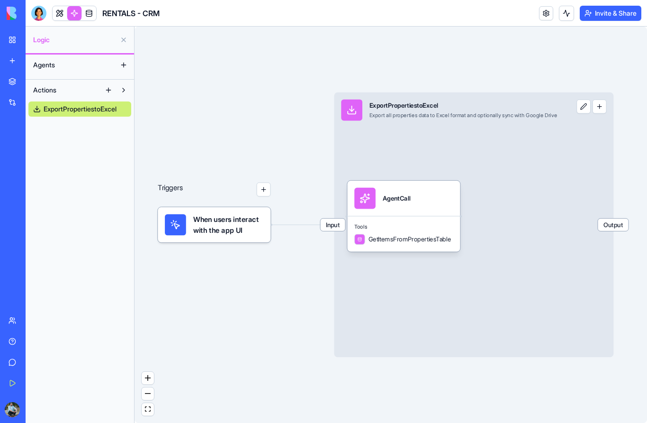
click at [65, 66] on button "Agents" at bounding box center [72, 64] width 88 height 15
click at [125, 64] on button at bounding box center [123, 64] width 15 height 15
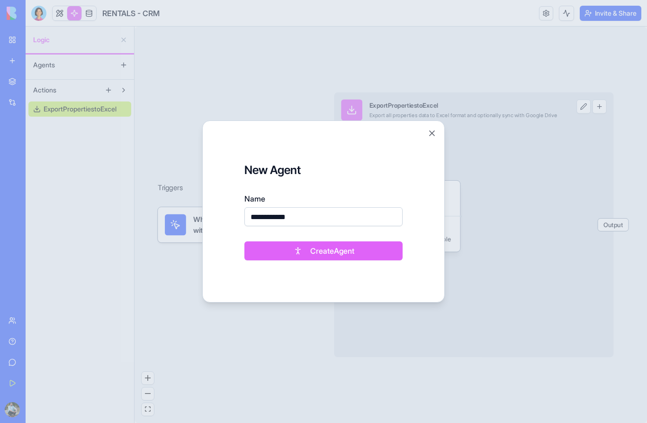
type input "**********"
click at [296, 253] on button "Create Agent" at bounding box center [324, 250] width 158 height 19
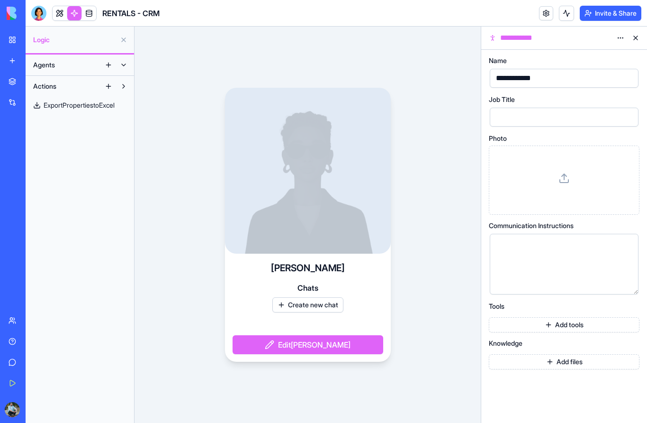
click at [569, 177] on icon at bounding box center [564, 177] width 11 height 11
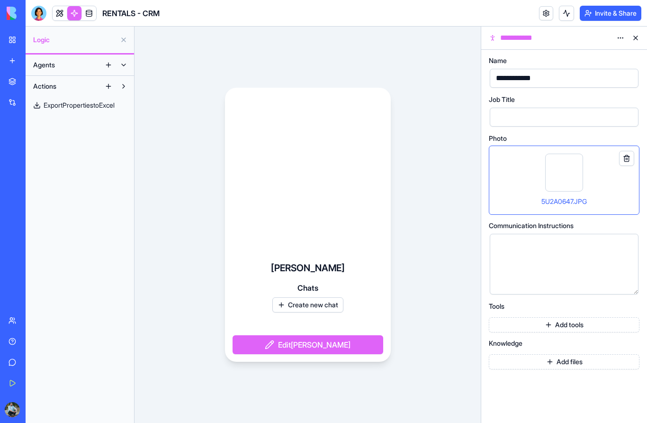
click at [550, 202] on span "5U2A0647.JPG" at bounding box center [564, 201] width 45 height 8
click at [544, 263] on div at bounding box center [556, 264] width 126 height 48
click at [522, 118] on div at bounding box center [556, 117] width 126 height 14
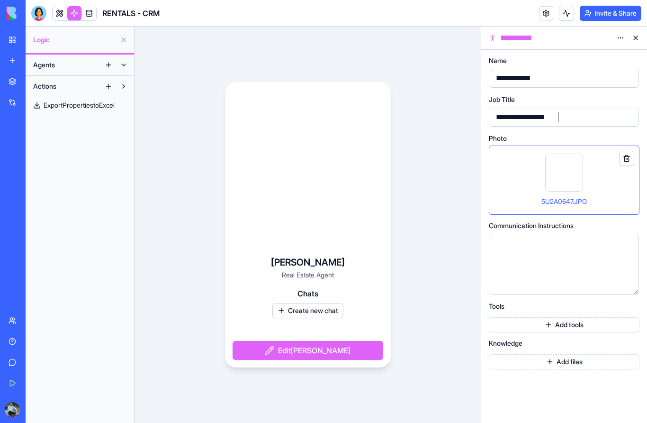
click at [578, 275] on div at bounding box center [556, 264] width 126 height 48
click at [622, 40] on html "**********" at bounding box center [323, 211] width 647 height 423
click at [92, 15] on span at bounding box center [89, 13] width 27 height 27
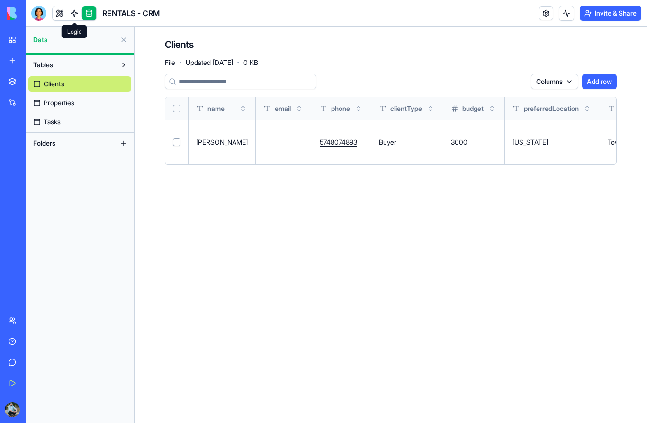
click at [75, 11] on link at bounding box center [74, 13] width 14 height 14
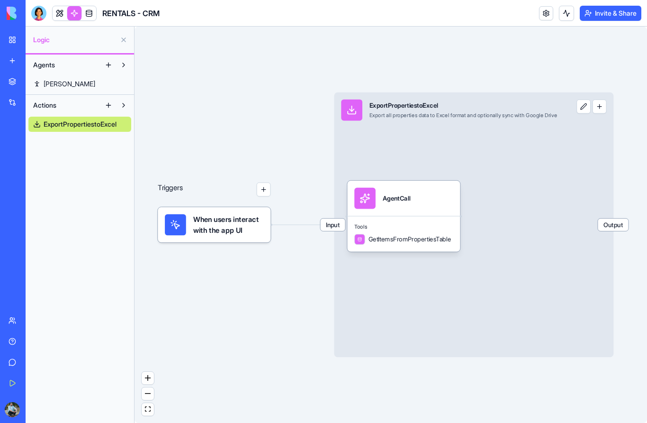
click at [74, 87] on span "Diana Lopera" at bounding box center [70, 83] width 52 height 9
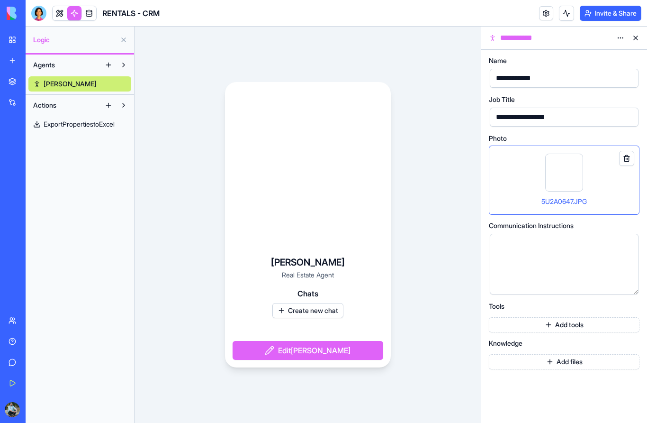
click at [544, 204] on span "5U2A0647.JPG" at bounding box center [564, 201] width 45 height 8
click at [65, 108] on button "Actions" at bounding box center [64, 105] width 72 height 15
click at [47, 109] on span "Actions" at bounding box center [44, 104] width 23 height 9
click at [54, 128] on span "ExportPropertiestoExcel" at bounding box center [79, 123] width 71 height 9
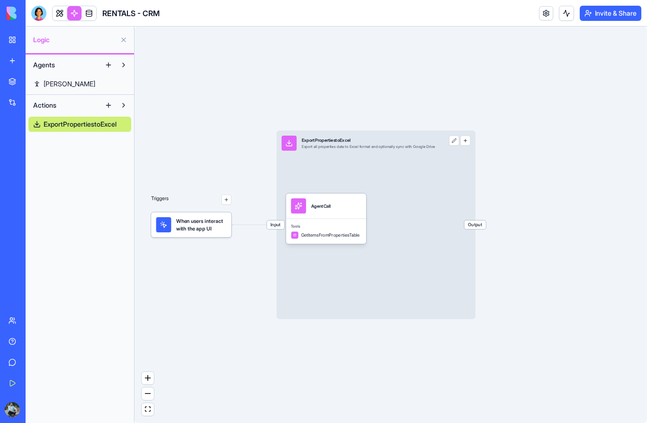
click at [203, 229] on span "When users interact with the app UI" at bounding box center [201, 224] width 50 height 15
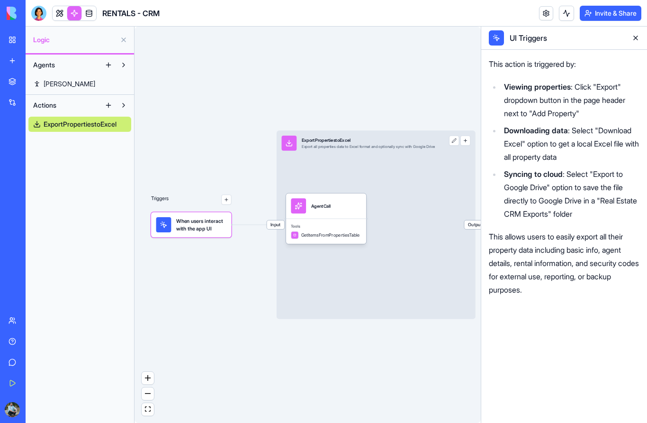
click at [227, 203] on button "button" at bounding box center [226, 199] width 10 height 10
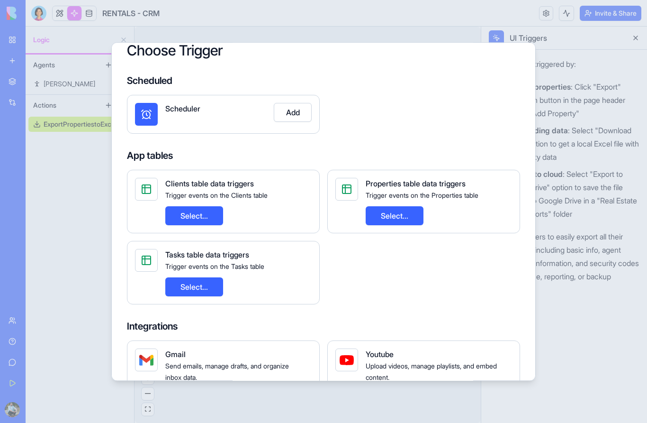
scroll to position [17, 0]
click at [416, 206] on button "Select..." at bounding box center [395, 215] width 58 height 19
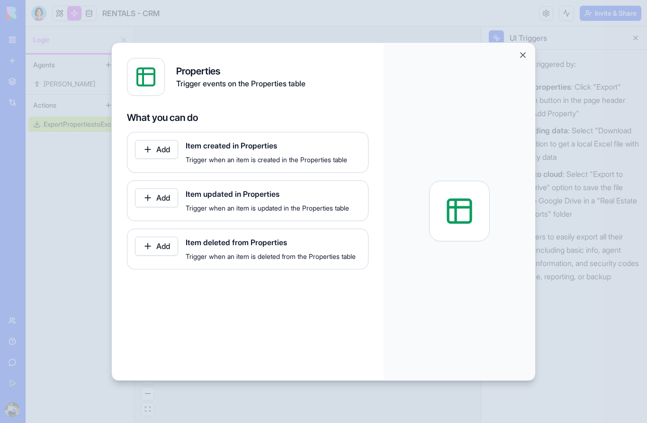
click at [163, 140] on button "Add" at bounding box center [156, 149] width 43 height 19
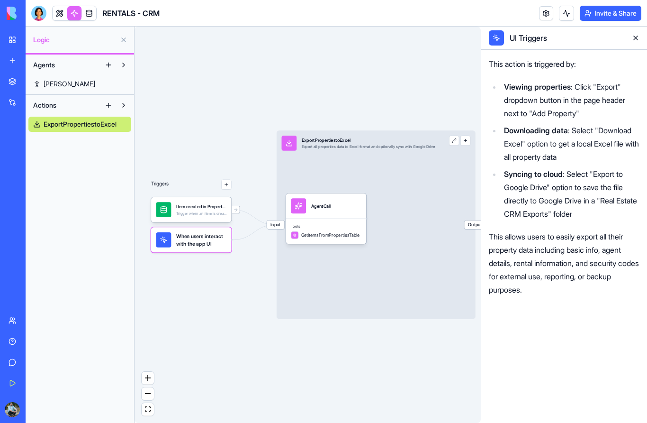
click at [216, 245] on span "When users interact with the app UI" at bounding box center [201, 239] width 50 height 15
click at [636, 38] on button at bounding box center [635, 37] width 15 height 15
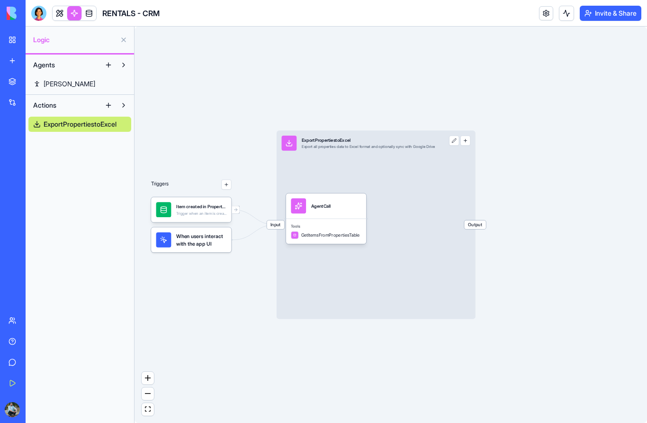
click at [274, 226] on span "Input" at bounding box center [276, 224] width 18 height 9
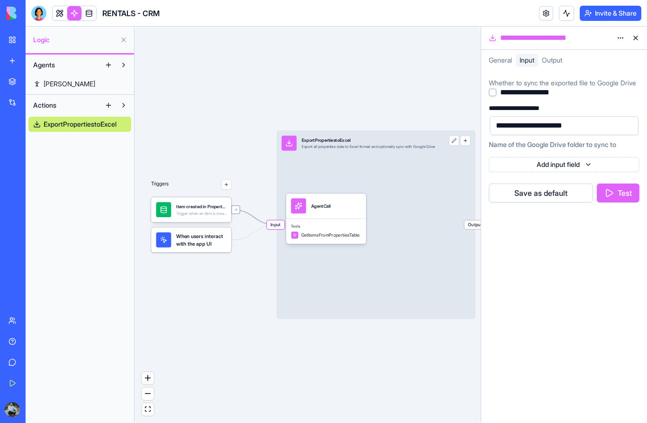
click at [237, 210] on icon at bounding box center [236, 209] width 5 height 5
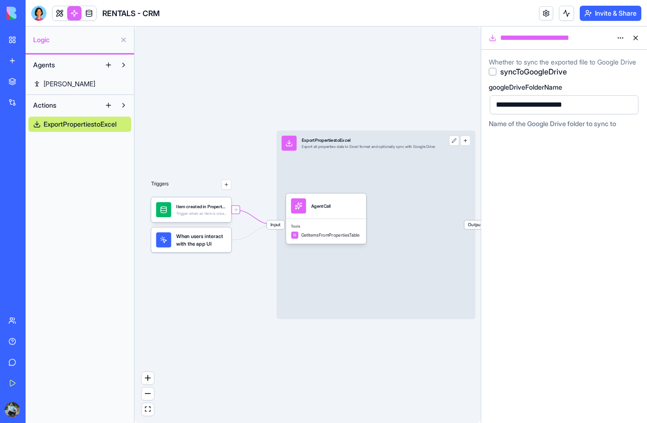
click at [494, 75] on button "syncToGoogleDrive" at bounding box center [493, 72] width 8 height 8
click at [546, 112] on div "**********" at bounding box center [556, 105] width 126 height 14
click at [344, 213] on div "AgentCall" at bounding box center [326, 205] width 70 height 15
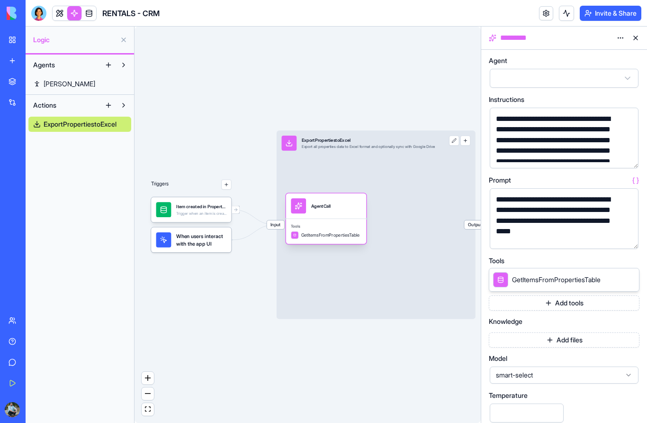
click at [338, 239] on div "Tools GetItemsFromPropertiesTable" at bounding box center [326, 231] width 81 height 26
click at [338, 235] on span "GetItemsFromPropertiesTable" at bounding box center [330, 235] width 59 height 6
click at [336, 207] on div "AgentCall" at bounding box center [326, 205] width 70 height 15
click at [477, 227] on span "Output" at bounding box center [475, 224] width 22 height 9
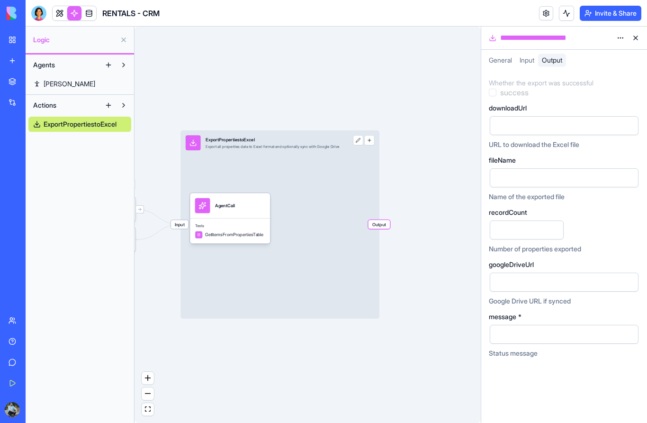
click at [386, 221] on span "Output" at bounding box center [380, 224] width 22 height 9
click at [297, 145] on div "Export all properties data to Excel format and optionally sync with Google Drive" at bounding box center [273, 146] width 134 height 5
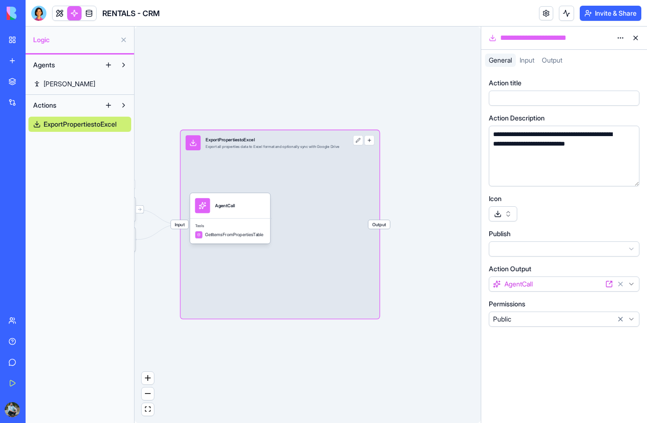
click at [620, 41] on html "**********" at bounding box center [323, 211] width 647 height 423
click at [531, 65] on div "Input" at bounding box center [527, 60] width 22 height 13
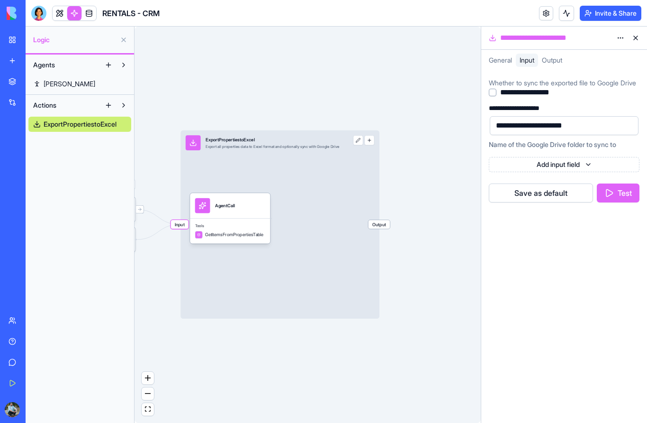
click at [556, 61] on span "Output" at bounding box center [552, 60] width 20 height 8
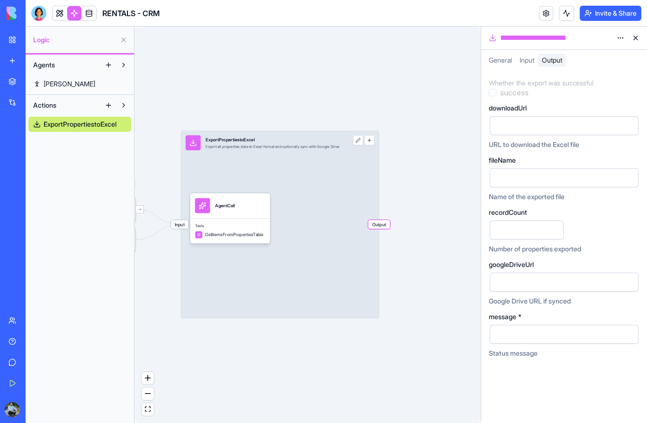
click at [533, 60] on span "Input" at bounding box center [527, 60] width 15 height 8
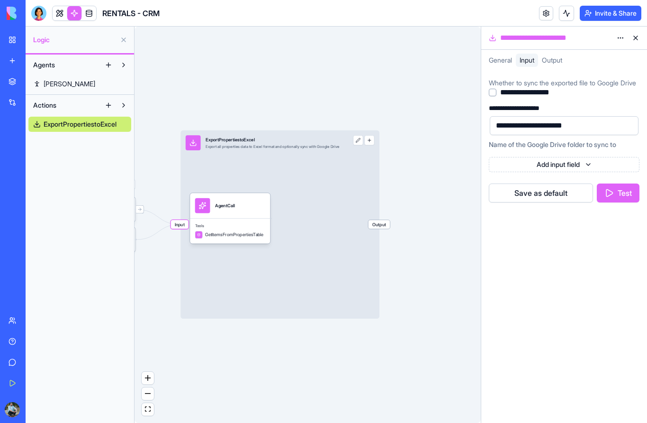
click at [494, 96] on button "button" at bounding box center [493, 93] width 8 height 8
click at [612, 202] on button "Test" at bounding box center [618, 192] width 43 height 19
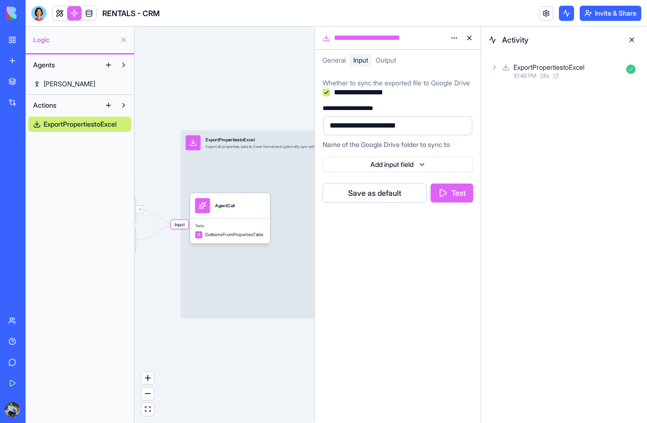
click at [534, 66] on div "ExportPropertiestoExcel" at bounding box center [549, 67] width 71 height 9
click at [551, 113] on div "AgentCall" at bounding box center [543, 108] width 28 height 9
click at [555, 153] on div "TableOps" at bounding box center [559, 150] width 28 height 9
click at [553, 177] on span "Input" at bounding box center [550, 175] width 15 height 9
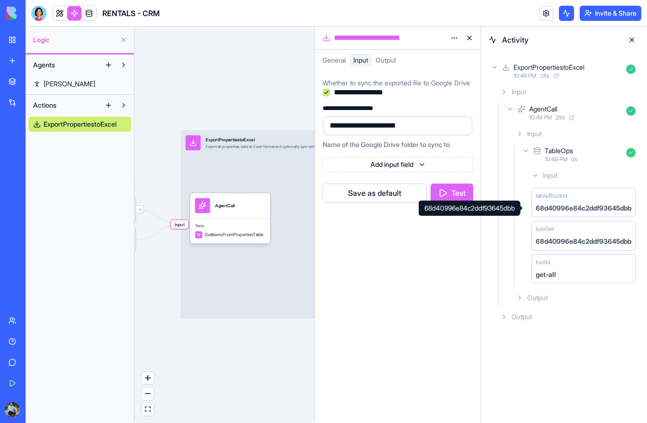
click at [560, 206] on div "68d40996e84c2ddf93645dbb" at bounding box center [584, 207] width 96 height 9
click at [401, 202] on button "Save as default" at bounding box center [375, 192] width 104 height 19
click at [632, 43] on button at bounding box center [632, 39] width 15 height 15
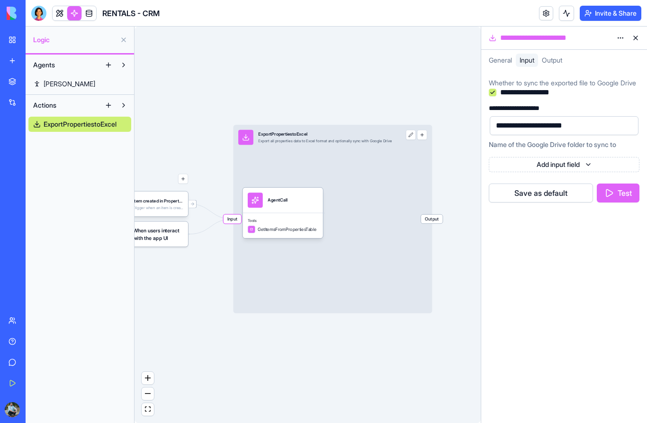
click at [233, 221] on span "Input" at bounding box center [233, 219] width 18 height 9
click at [281, 200] on div "AgentCall" at bounding box center [278, 200] width 20 height 6
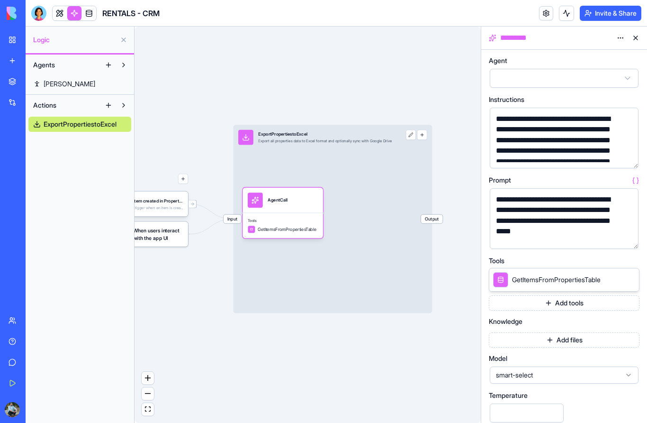
click at [621, 78] on html "**********" at bounding box center [323, 211] width 647 height 423
click at [524, 283] on span "GetItemsFromPropertiesTable" at bounding box center [556, 279] width 89 height 9
click at [526, 278] on span "GetItemsFromPropertiesTable" at bounding box center [556, 279] width 89 height 9
click at [538, 305] on button "Add tools" at bounding box center [564, 302] width 151 height 15
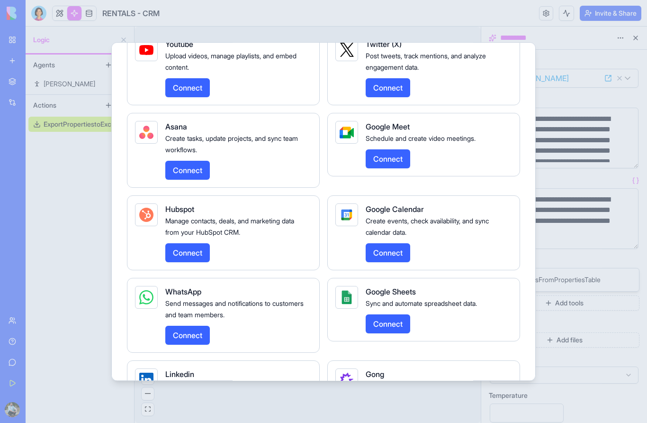
scroll to position [1296, 0]
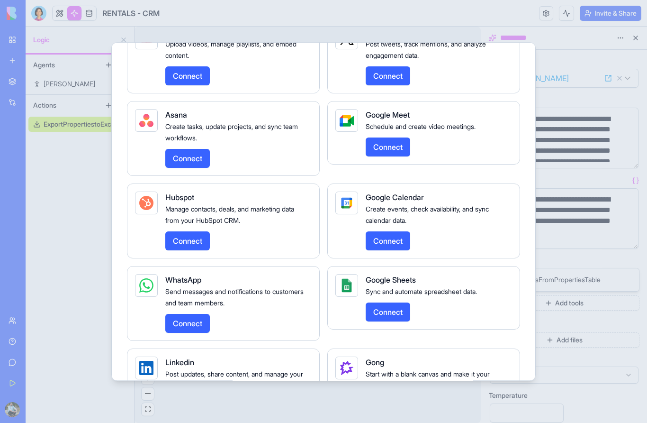
click at [390, 309] on button "Connect" at bounding box center [388, 311] width 45 height 19
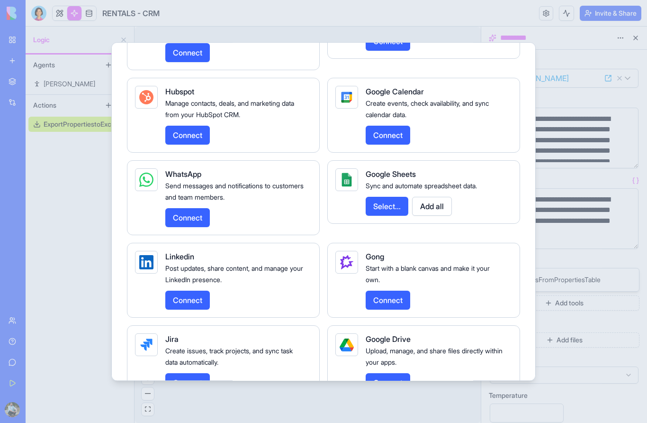
scroll to position [1428, 0]
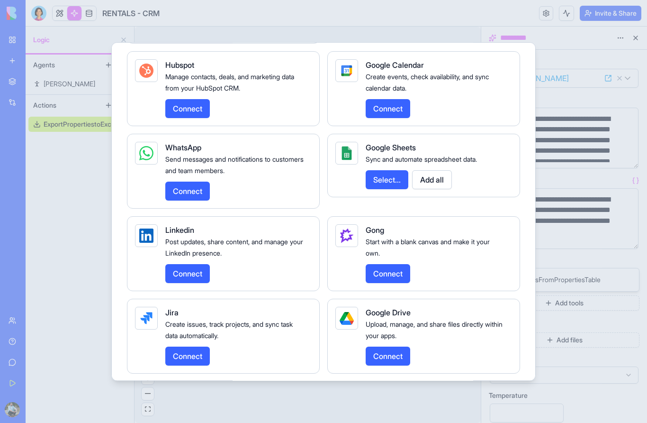
click at [393, 177] on button "Select..." at bounding box center [387, 179] width 43 height 19
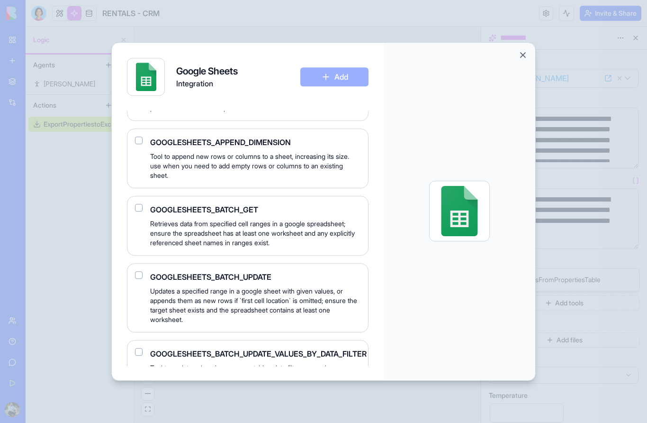
scroll to position [204, 5]
click at [137, 271] on button "button" at bounding box center [139, 275] width 8 height 8
click at [341, 67] on button "Add" at bounding box center [334, 76] width 68 height 19
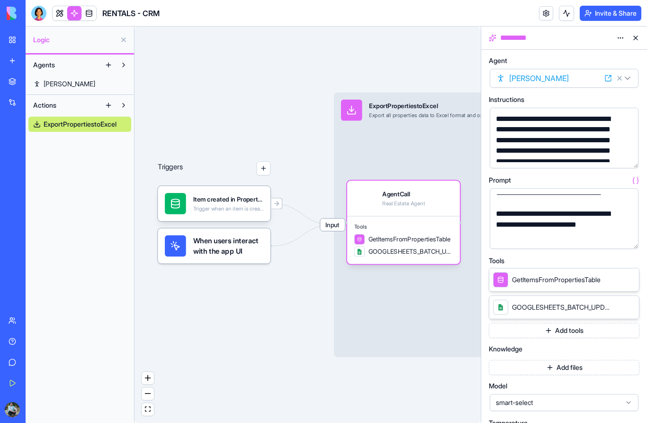
scroll to position [178, 0]
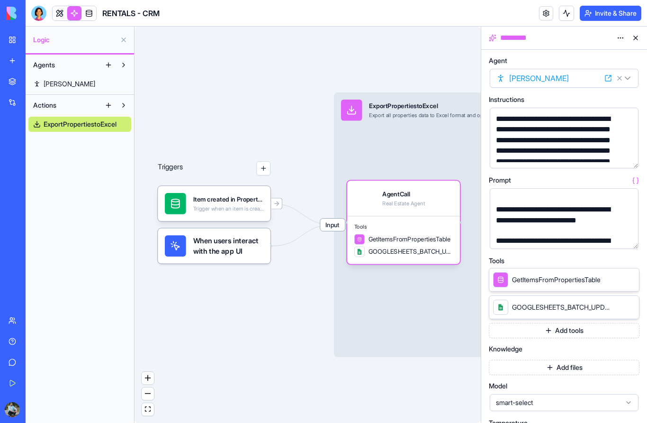
click at [575, 280] on span "GetItemsFromPropertiesTable" at bounding box center [556, 279] width 89 height 9
click at [572, 310] on span "GOOGLESHEETS_BATCH_UPDATE" at bounding box center [562, 306] width 100 height 9
click at [439, 241] on span "GetItemsFromPropertiesTable" at bounding box center [410, 239] width 82 height 9
click at [433, 255] on span "GOOGLESHEETS_BATCH_UPDATE" at bounding box center [411, 251] width 85 height 9
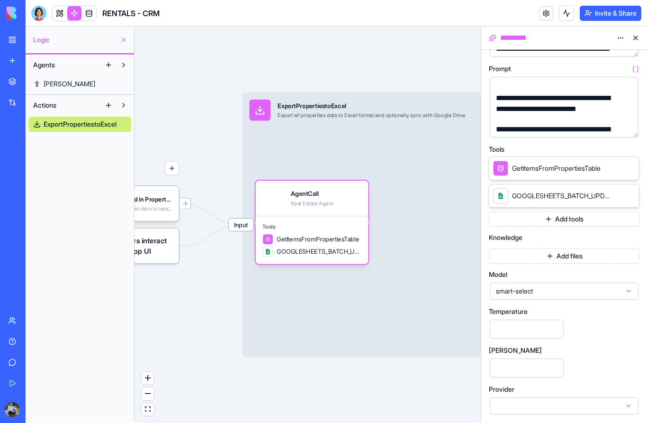
click at [561, 290] on span "smart-select" at bounding box center [558, 290] width 125 height 9
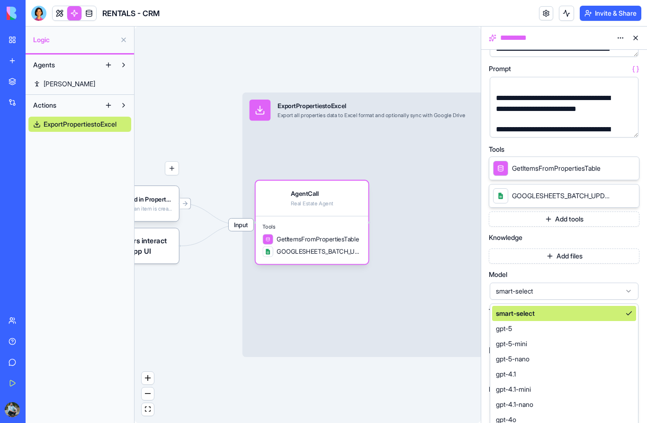
scroll to position [136, 0]
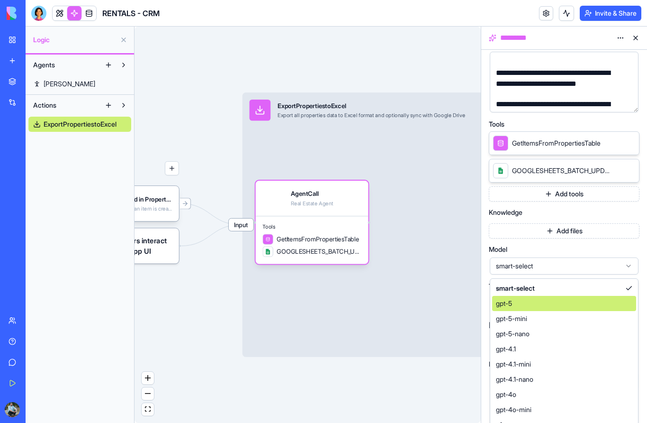
click at [542, 306] on div "gpt-5" at bounding box center [564, 303] width 144 height 15
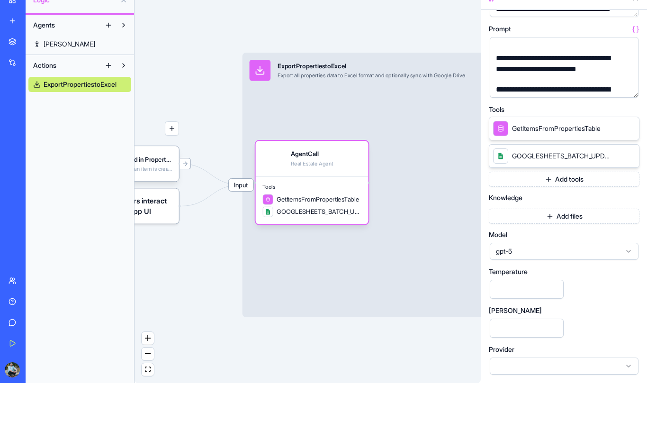
click at [554, 397] on div at bounding box center [564, 405] width 149 height 17
click at [579, 301] on div "**********" at bounding box center [564, 180] width 151 height 469
click at [539, 248] on button "Add files" at bounding box center [564, 255] width 151 height 15
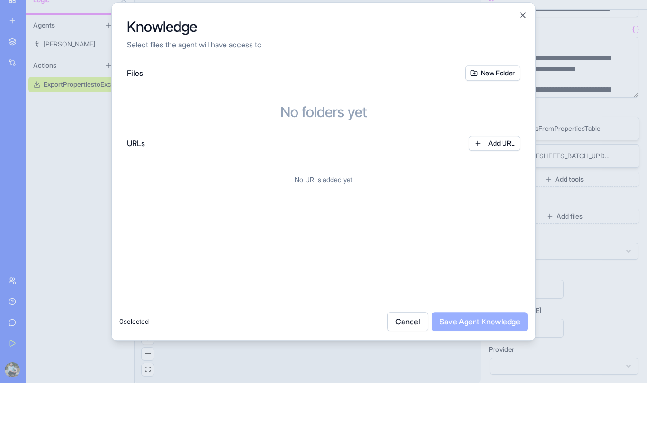
click at [411, 352] on button "Cancel" at bounding box center [408, 361] width 41 height 19
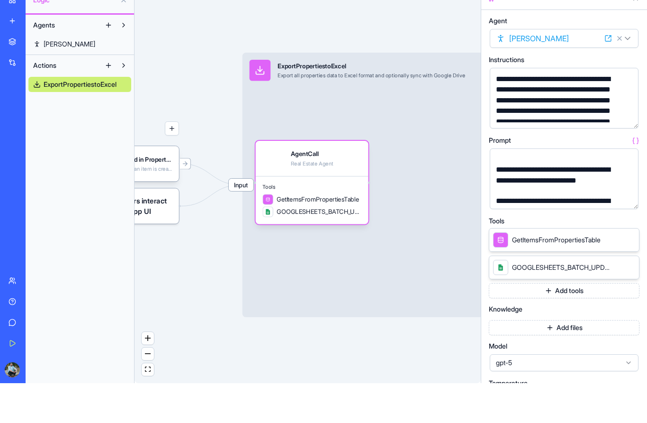
scroll to position [0, 0]
click at [465, 145] on div "Input ExportPropertiestoExcel Export all properties data to Excel format and op…" at bounding box center [382, 224] width 279 height 264
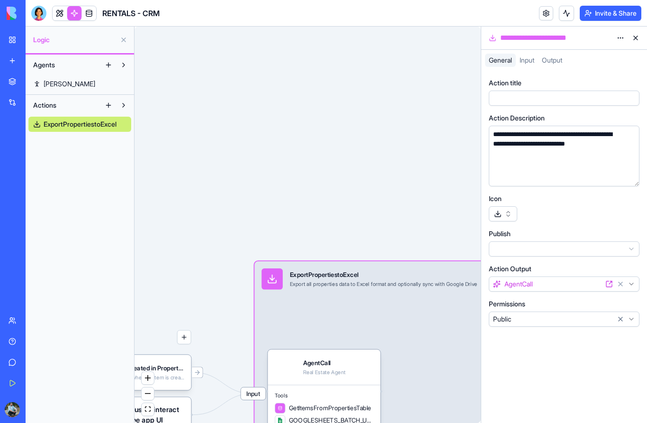
click at [620, 37] on html "**********" at bounding box center [323, 211] width 647 height 423
click at [637, 39] on button at bounding box center [635, 37] width 15 height 15
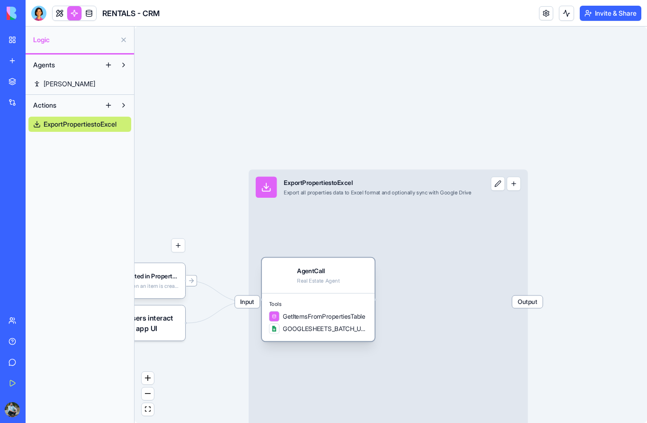
click at [353, 283] on div "AgentCall Real Estate Agent" at bounding box center [318, 274] width 99 height 21
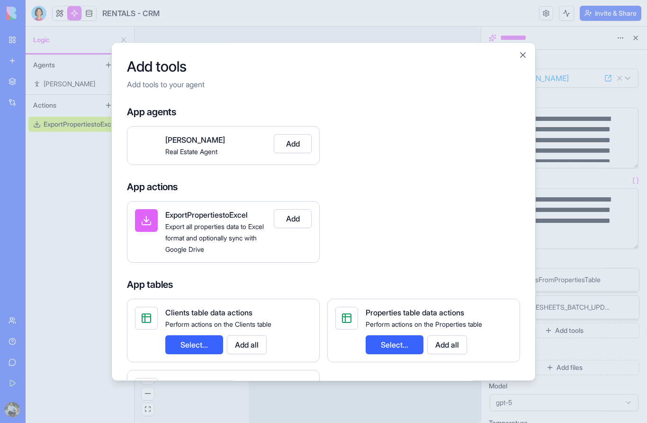
click at [300, 209] on button "Add" at bounding box center [293, 218] width 38 height 19
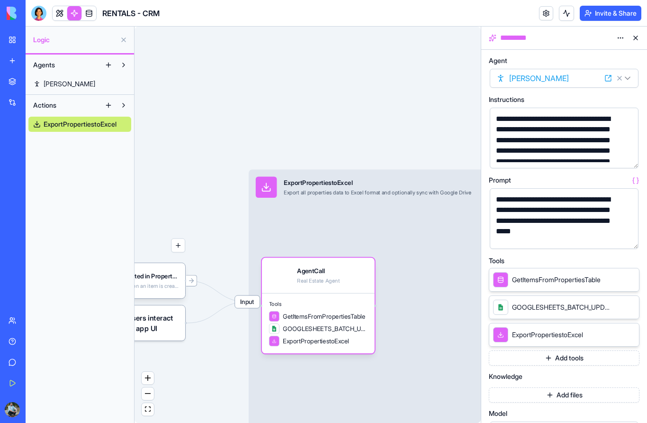
click at [635, 41] on button at bounding box center [635, 37] width 15 height 15
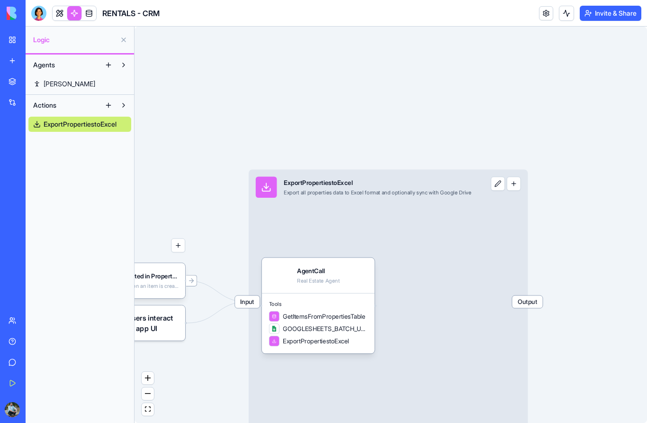
click at [14, 42] on link "My Workspace" at bounding box center [22, 39] width 38 height 19
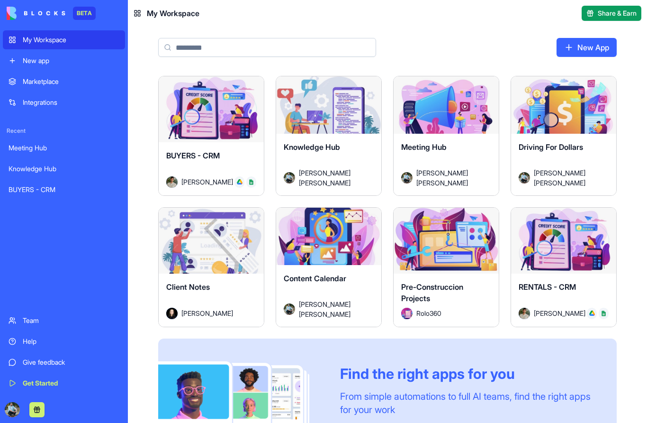
click at [433, 262] on div "Launch" at bounding box center [446, 241] width 105 height 66
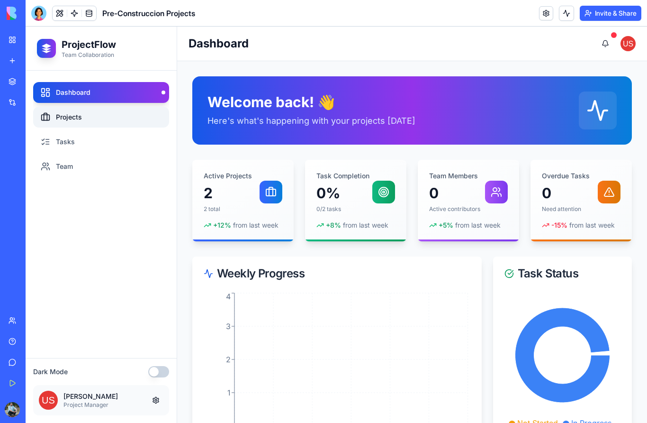
click at [64, 121] on link "Projects" at bounding box center [101, 117] width 136 height 21
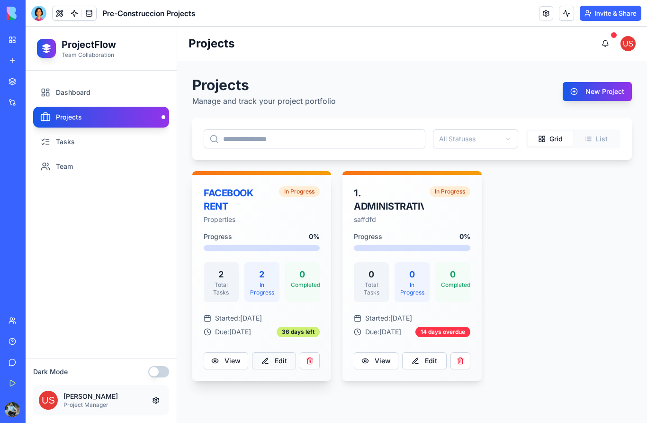
click at [278, 363] on button "Edit" at bounding box center [274, 360] width 45 height 17
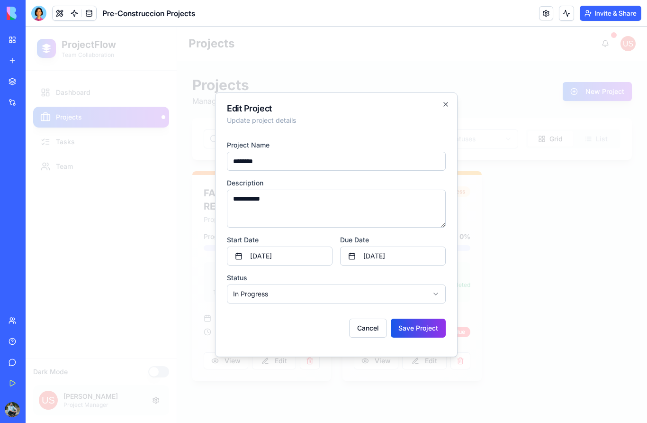
type input "********"
click at [270, 208] on textarea "**********" at bounding box center [336, 209] width 219 height 38
click at [281, 297] on body "**********" at bounding box center [337, 225] width 622 height 396
click at [408, 332] on button "Save Project" at bounding box center [418, 327] width 55 height 19
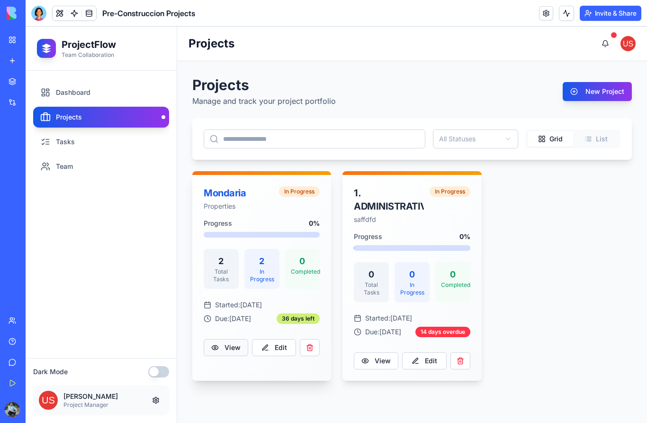
click at [232, 348] on button "View" at bounding box center [226, 347] width 45 height 17
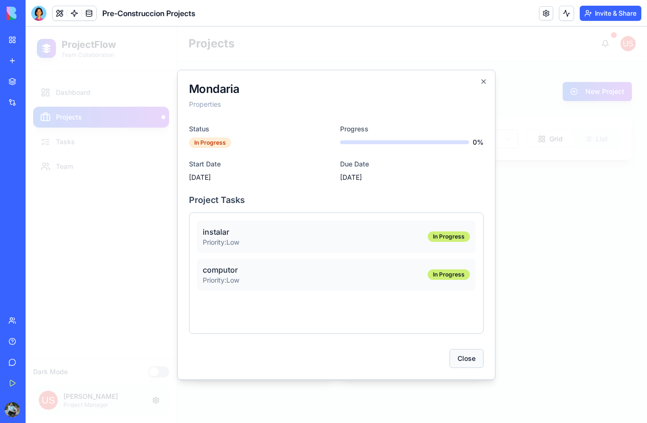
click at [465, 362] on button "Close" at bounding box center [467, 358] width 34 height 19
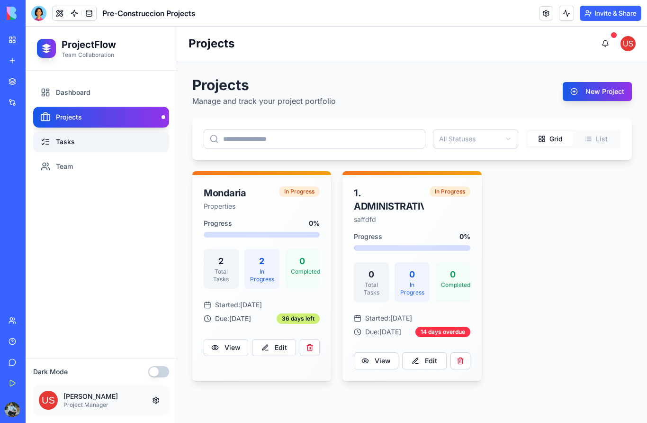
click at [78, 144] on link "Tasks" at bounding box center [101, 141] width 136 height 21
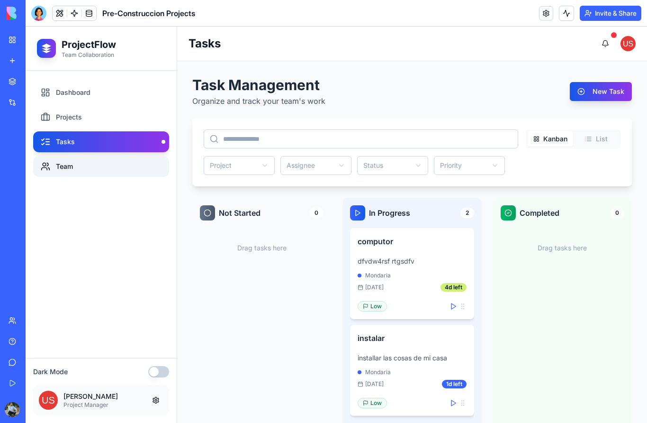
click at [73, 167] on link "Team" at bounding box center [101, 166] width 136 height 21
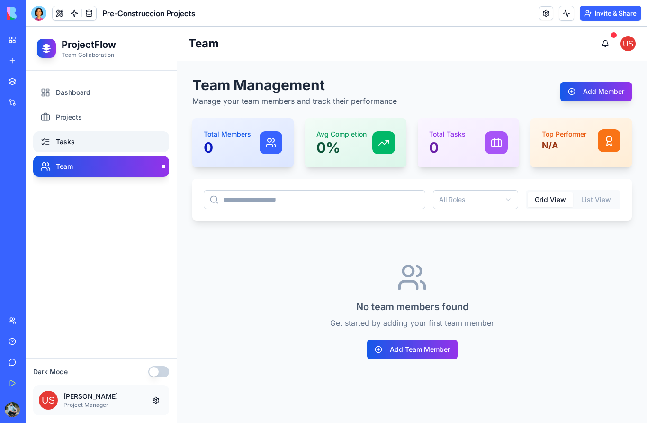
click at [89, 140] on link "Tasks" at bounding box center [101, 141] width 136 height 21
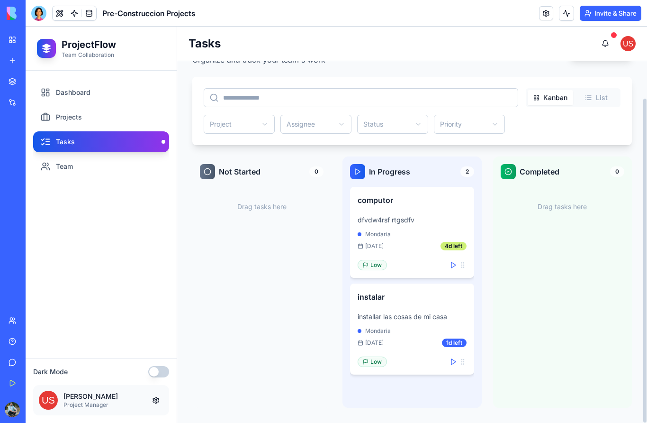
scroll to position [41, 0]
click at [595, 99] on div "Task Management Organize and track your team's work New Task Kanban List Projec…" at bounding box center [412, 221] width 440 height 372
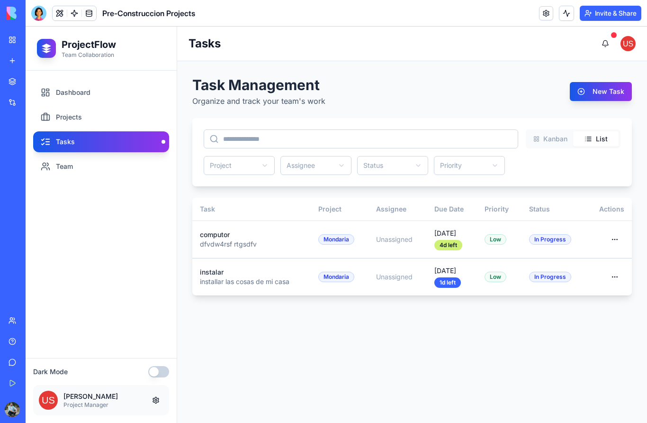
click at [160, 376] on button "button" at bounding box center [158, 371] width 21 height 11
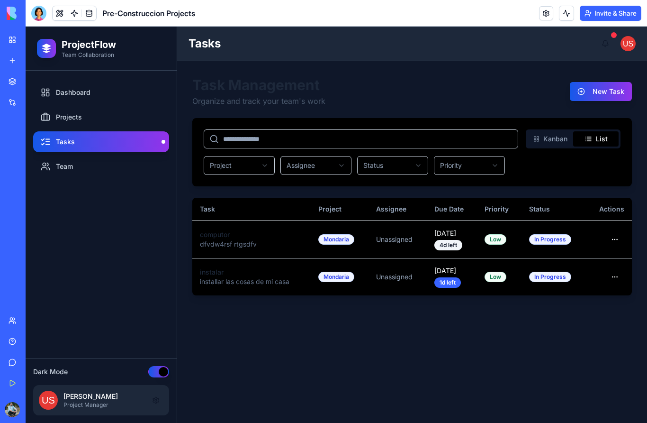
click at [160, 376] on button "button" at bounding box center [158, 371] width 21 height 11
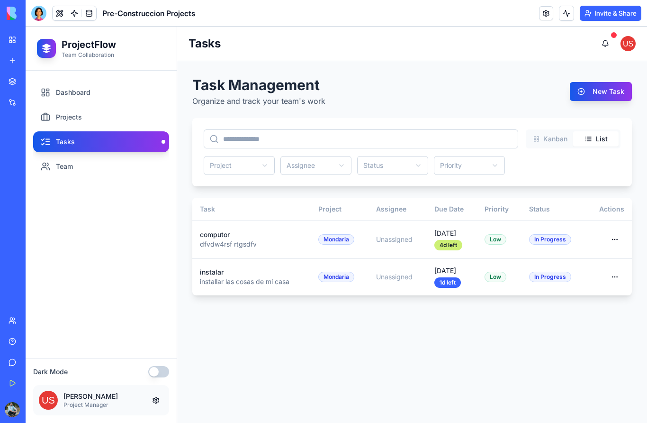
click at [160, 373] on button "button" at bounding box center [158, 371] width 21 height 11
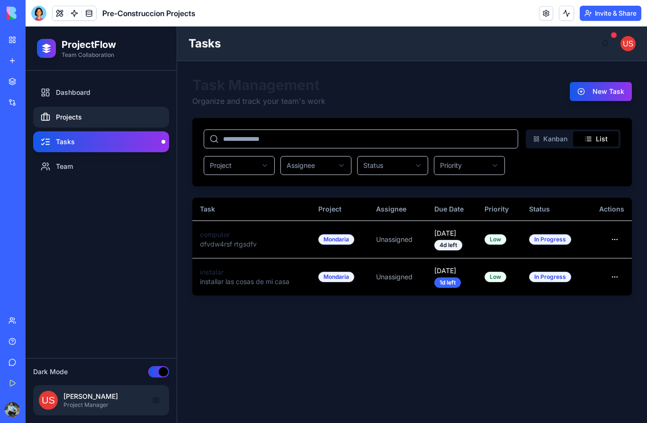
click at [80, 122] on link "Projects" at bounding box center [101, 117] width 136 height 21
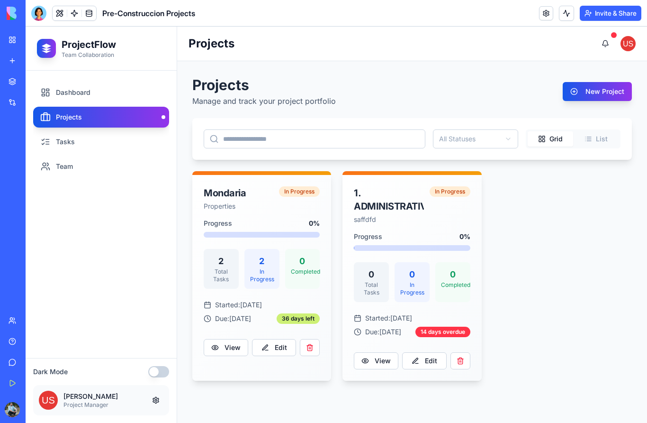
click at [159, 376] on button "button" at bounding box center [158, 371] width 21 height 11
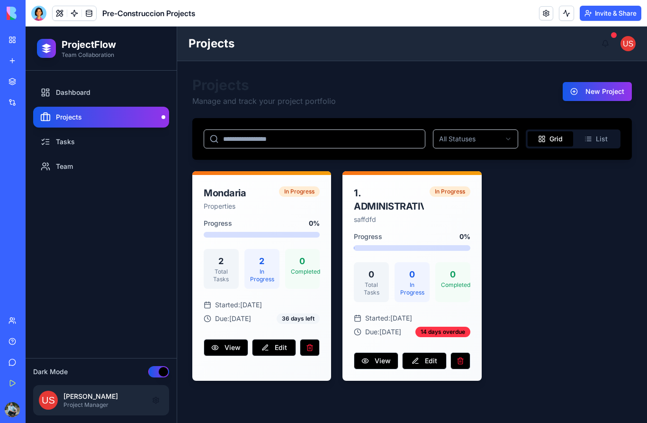
click at [159, 374] on button "button" at bounding box center [158, 371] width 21 height 11
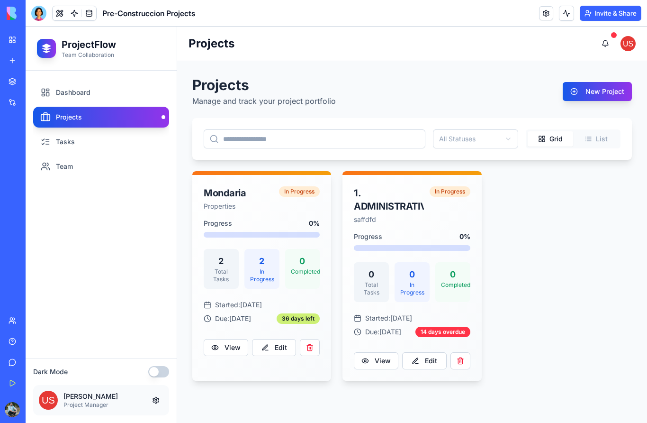
click at [159, 374] on button "button" at bounding box center [158, 371] width 21 height 11
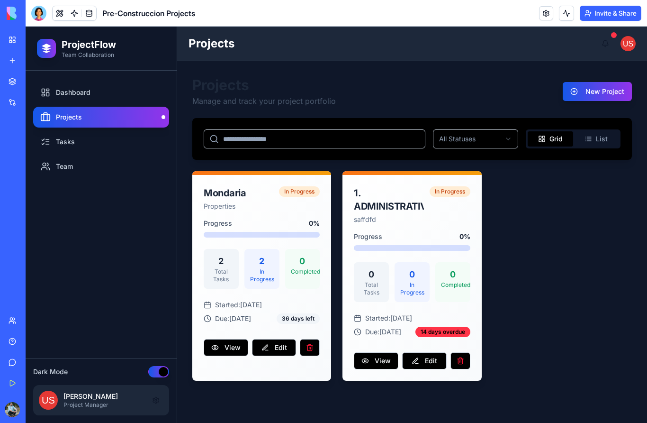
click at [159, 374] on button "button" at bounding box center [158, 371] width 21 height 11
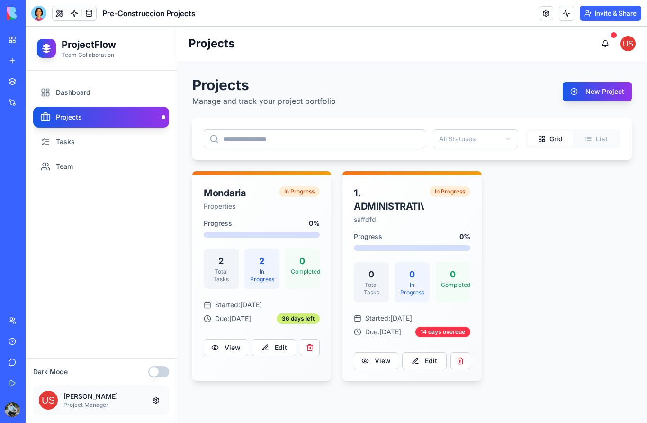
click at [16, 39] on link "My Workspace" at bounding box center [22, 39] width 38 height 19
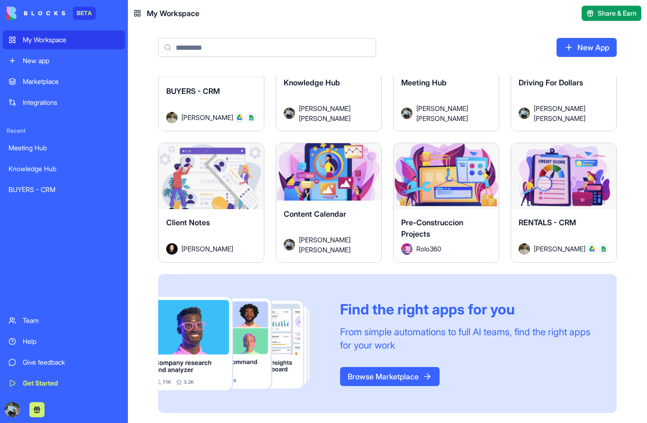
scroll to position [63, 0]
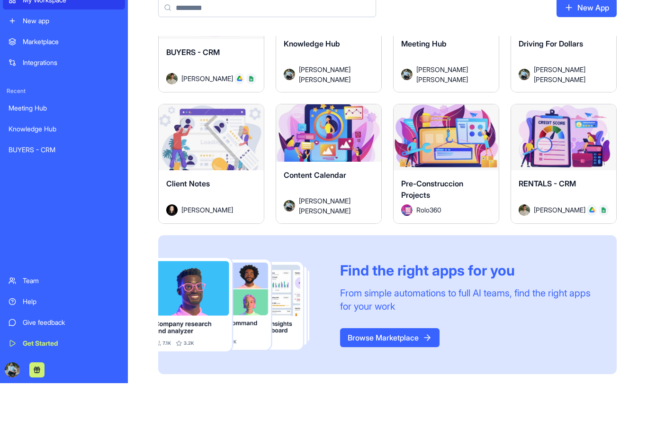
click at [402, 368] on link "Browse Marketplace" at bounding box center [390, 377] width 100 height 19
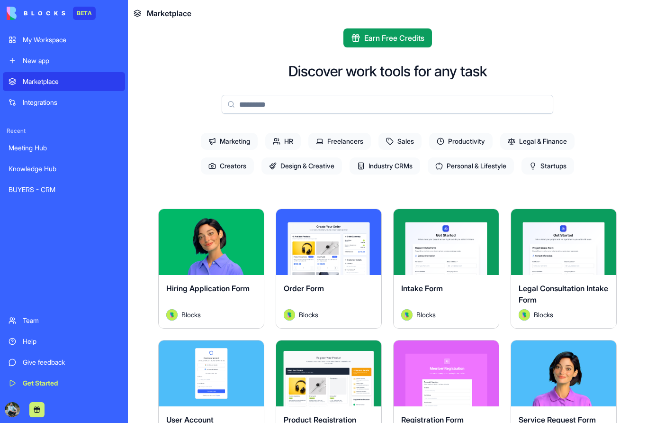
scroll to position [10, 0]
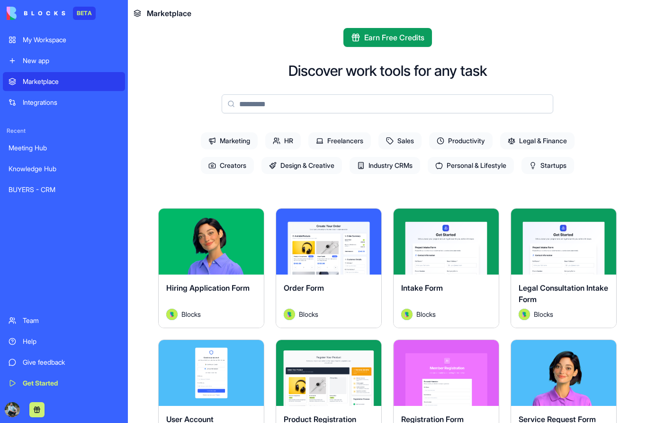
click at [244, 143] on span "Marketing" at bounding box center [229, 140] width 57 height 17
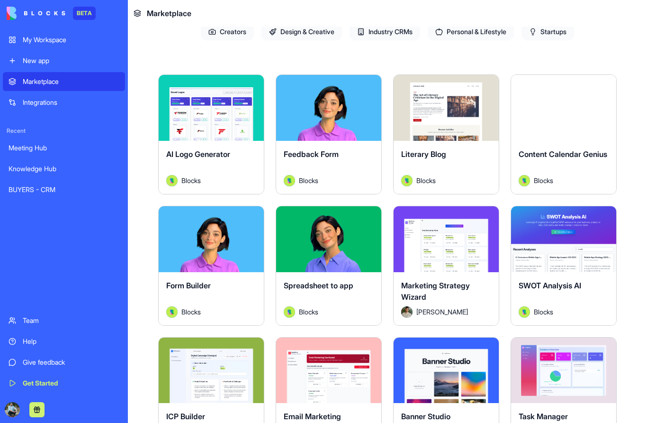
scroll to position [144, 0]
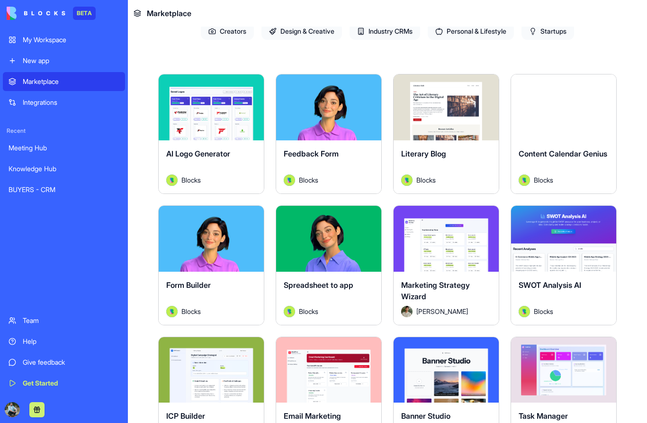
click at [309, 288] on span "Spreadsheet to app" at bounding box center [319, 284] width 70 height 9
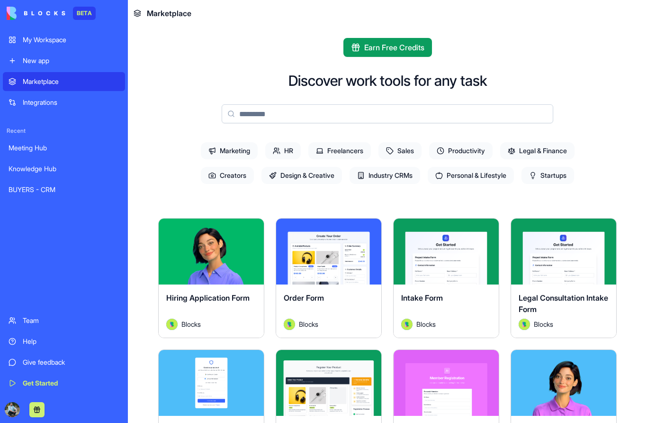
click at [236, 152] on span "Marketing" at bounding box center [229, 150] width 57 height 17
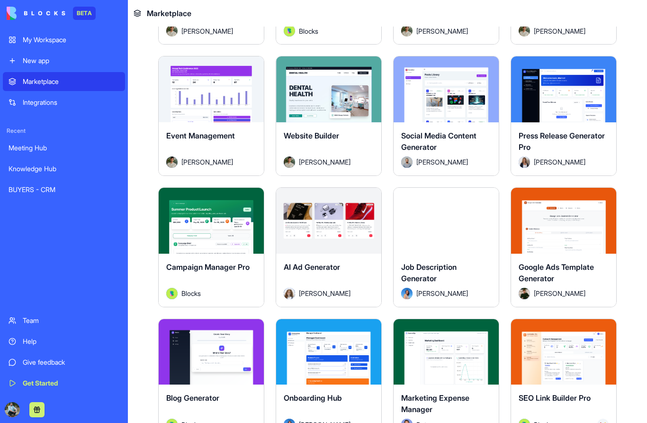
scroll to position [690, 0]
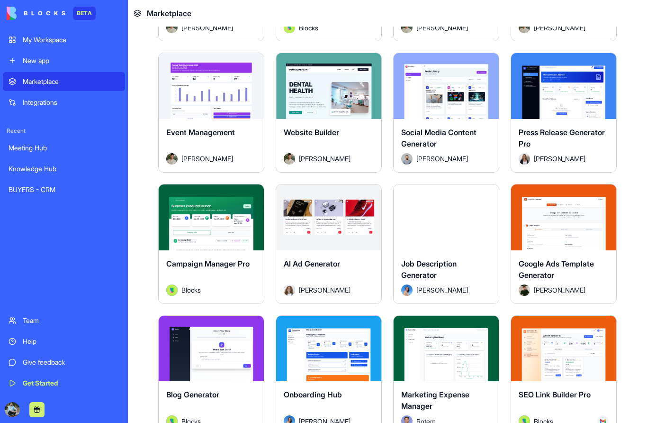
click at [235, 243] on div "Explore" at bounding box center [211, 217] width 105 height 66
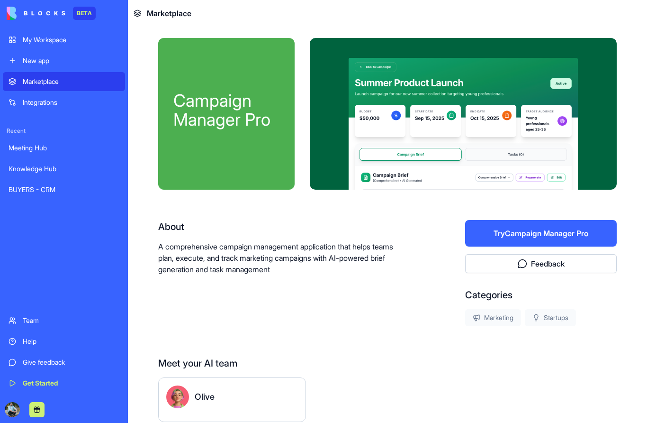
click at [510, 238] on button "Try Campaign Manager Pro" at bounding box center [541, 233] width 152 height 27
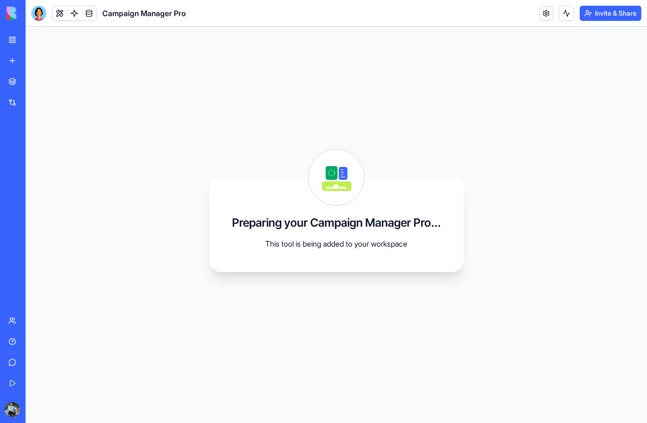
click at [12, 41] on link "My Workspace" at bounding box center [22, 39] width 38 height 19
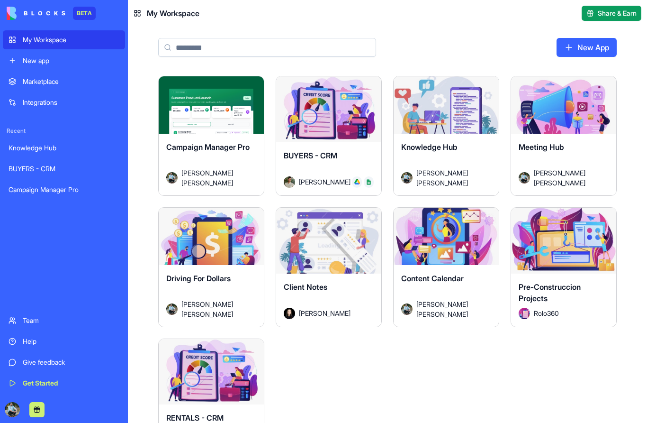
click at [326, 151] on span "BUYERS - CRM" at bounding box center [311, 155] width 54 height 9
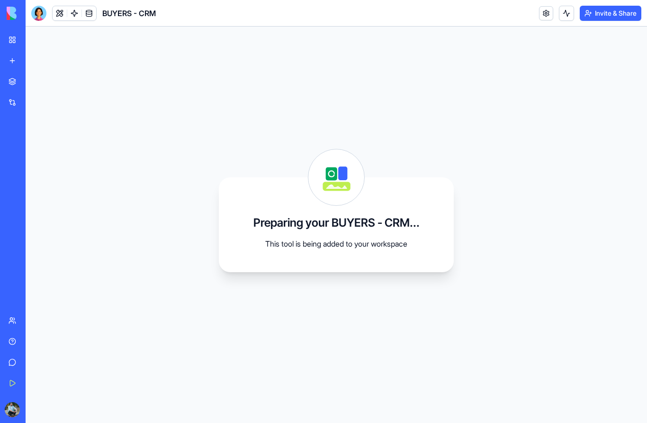
click at [12, 39] on link "My Workspace" at bounding box center [22, 39] width 38 height 19
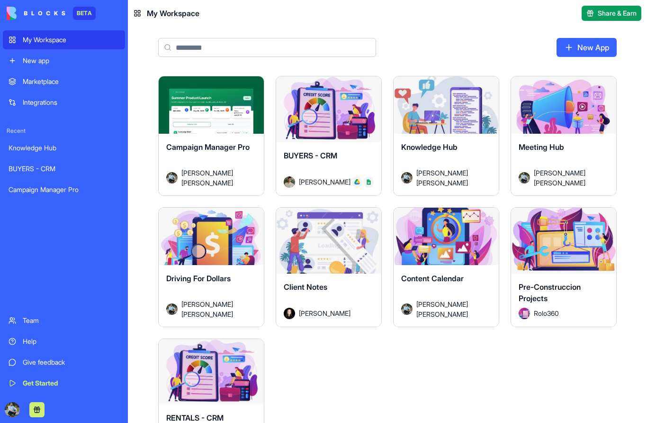
click at [214, 149] on span "Campaign Manager Pro" at bounding box center [207, 146] width 83 height 9
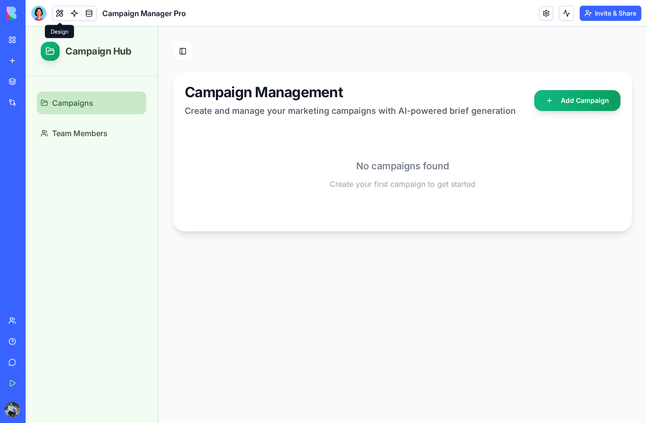
click at [59, 15] on button at bounding box center [60, 13] width 14 height 14
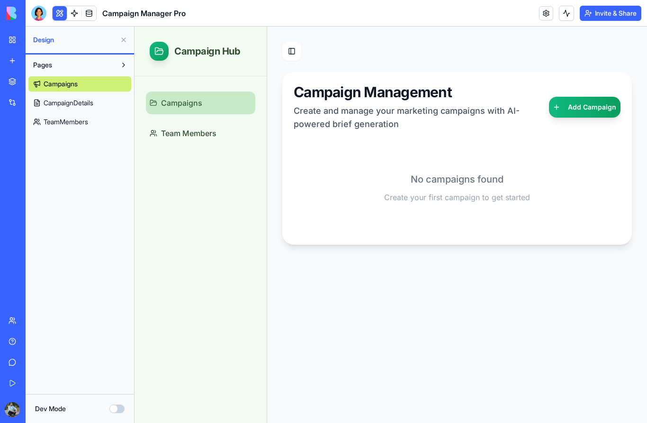
click at [64, 104] on span "CampaignDetails" at bounding box center [69, 102] width 50 height 9
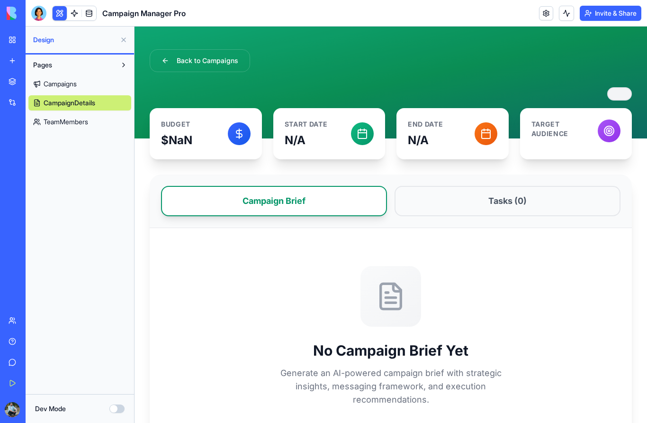
click at [88, 123] on span "TeamMembers" at bounding box center [66, 121] width 45 height 9
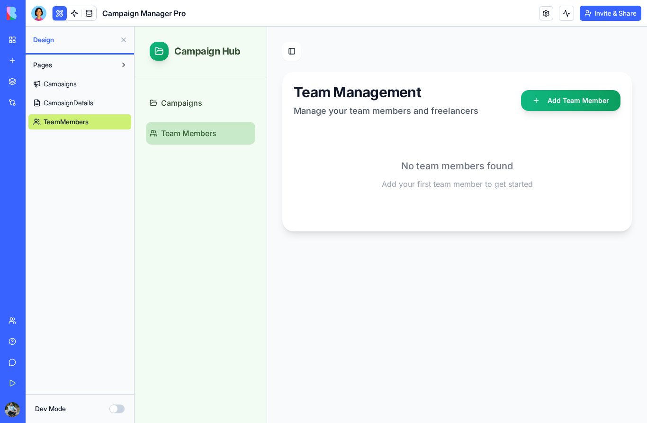
click at [72, 91] on link "Campaigns" at bounding box center [79, 83] width 103 height 15
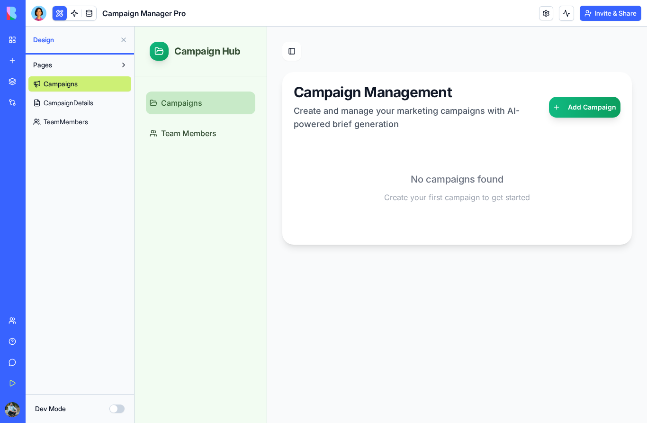
click at [121, 42] on button at bounding box center [123, 39] width 15 height 15
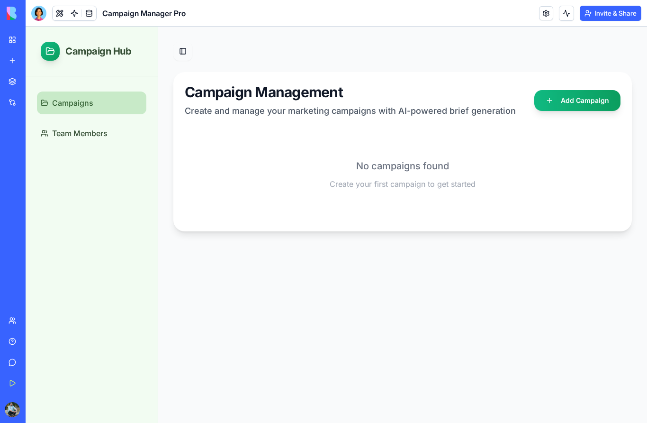
click at [184, 53] on button "Toggle Sidebar" at bounding box center [182, 51] width 19 height 19
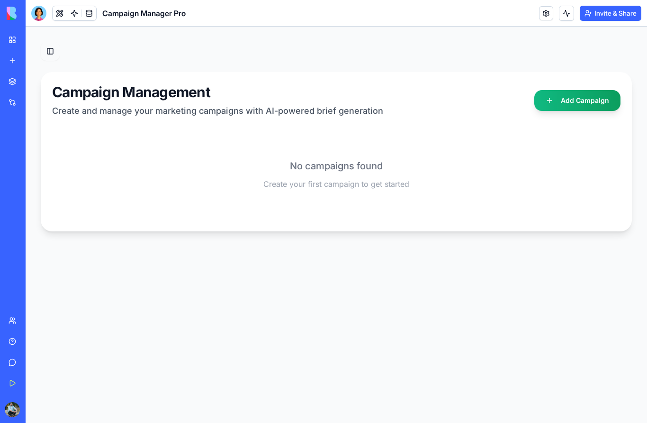
click at [56, 55] on button "Toggle Sidebar" at bounding box center [50, 51] width 19 height 19
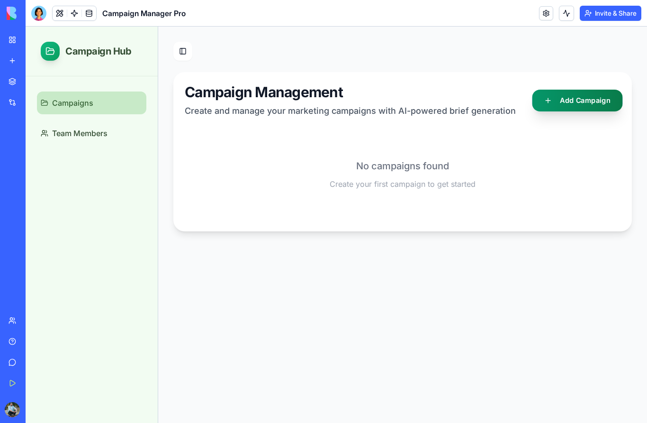
click at [558, 104] on button "Add Campaign" at bounding box center [577, 101] width 91 height 22
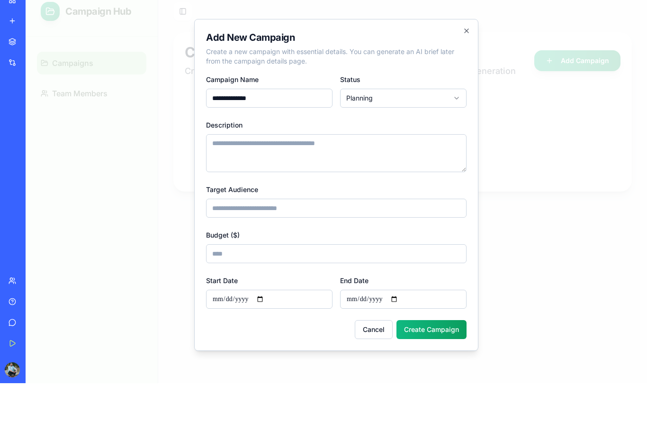
type input "**********"
click at [429, 88] on body "**********" at bounding box center [337, 215] width 622 height 457
click at [429, 89] on body "**********" at bounding box center [337, 215] width 622 height 457
click at [311, 147] on textarea "Description" at bounding box center [336, 153] width 261 height 38
type textarea "**********"
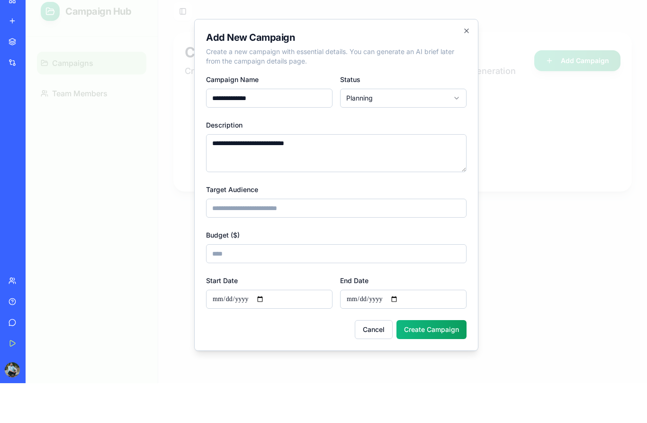
click at [0, 0] on html "BETA My Workspace New app Marketplace Integrations Recent Knowledge Hub BUYERS …" at bounding box center [323, 211] width 647 height 423
click at [293, 207] on input "Target Audience" at bounding box center [336, 208] width 261 height 19
type input "****"
click at [277, 296] on input "**********" at bounding box center [269, 299] width 127 height 19
type input "**********"
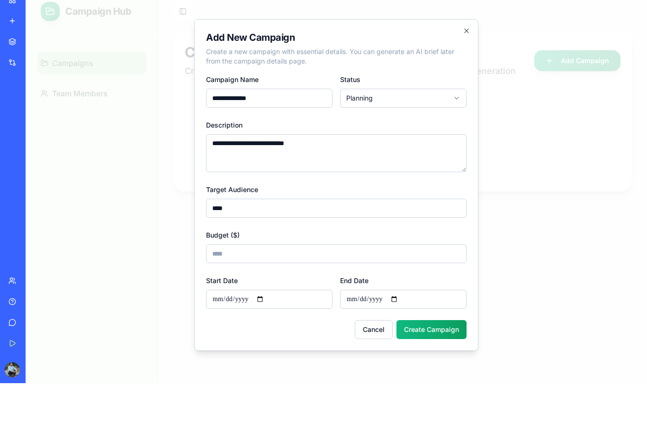
click at [407, 308] on input "**********" at bounding box center [403, 299] width 127 height 19
type input "**********"
click at [428, 336] on button "Create Campaign" at bounding box center [432, 329] width 70 height 19
type input "**"
click at [422, 337] on button "Create Campaign" at bounding box center [432, 329] width 70 height 19
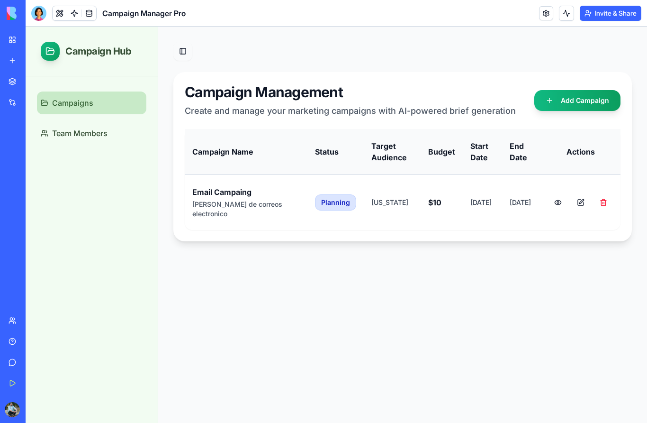
click at [182, 54] on button "Toggle Sidebar" at bounding box center [182, 51] width 19 height 19
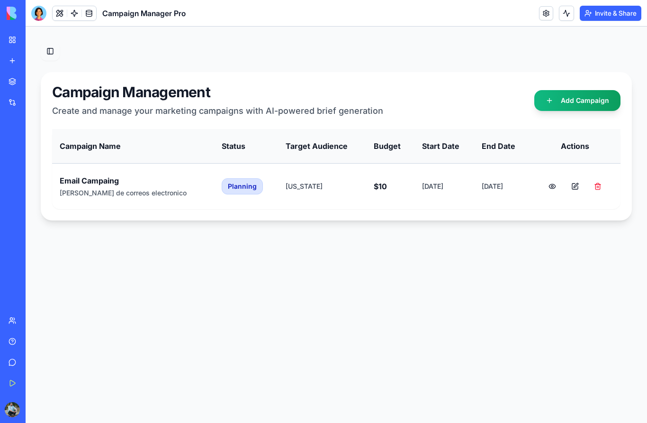
click at [54, 57] on button "Toggle Sidebar" at bounding box center [50, 51] width 19 height 19
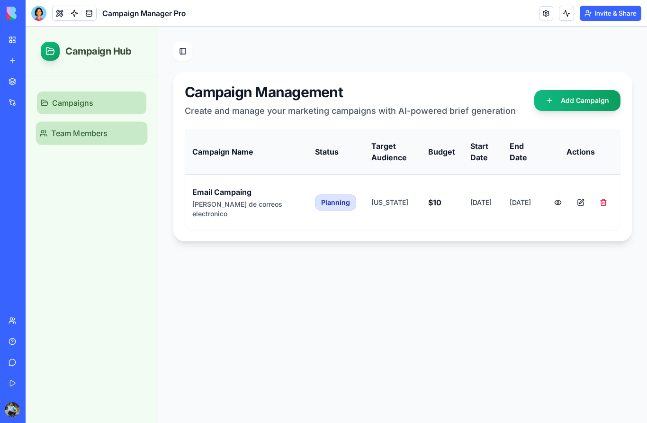
click at [73, 132] on span "Team Members" at bounding box center [79, 132] width 56 height 11
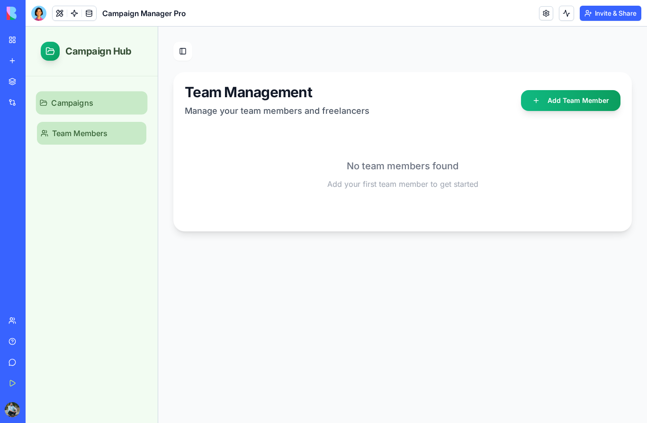
click at [83, 107] on span "Campaigns" at bounding box center [72, 102] width 42 height 11
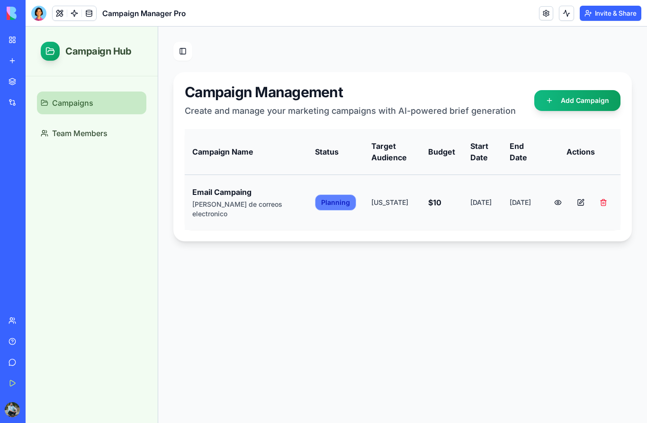
click at [329, 206] on div "Planning" at bounding box center [335, 202] width 41 height 16
click at [558, 203] on button at bounding box center [558, 202] width 19 height 19
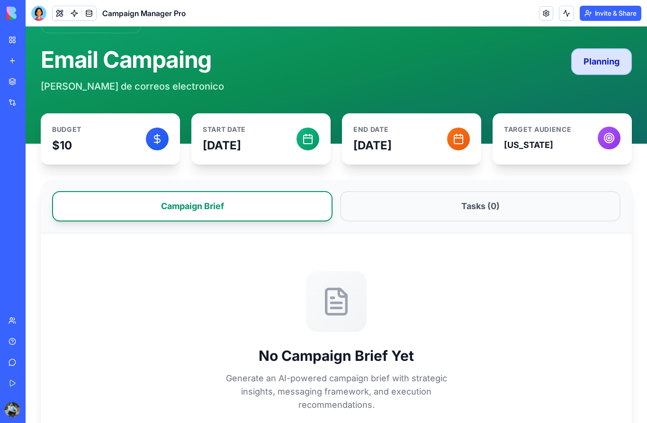
scroll to position [42, 0]
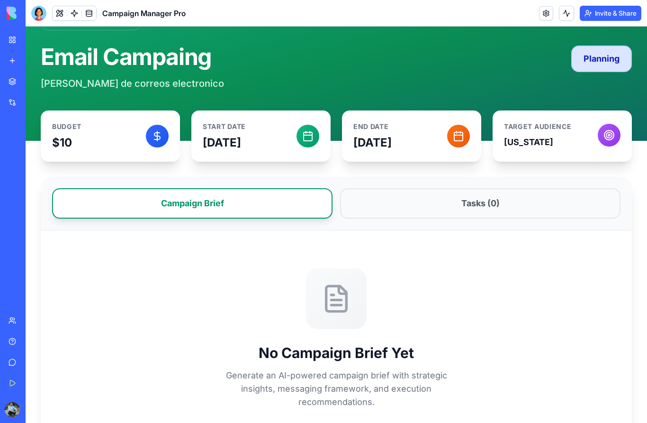
click at [238, 205] on button "Campaign Brief" at bounding box center [192, 203] width 281 height 30
click at [405, 207] on button "Tasks ( 0 )" at bounding box center [480, 203] width 281 height 30
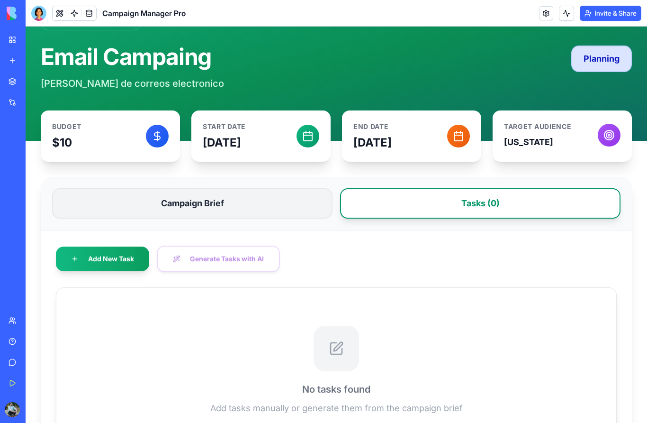
click at [238, 206] on button "Campaign Brief" at bounding box center [192, 203] width 281 height 30
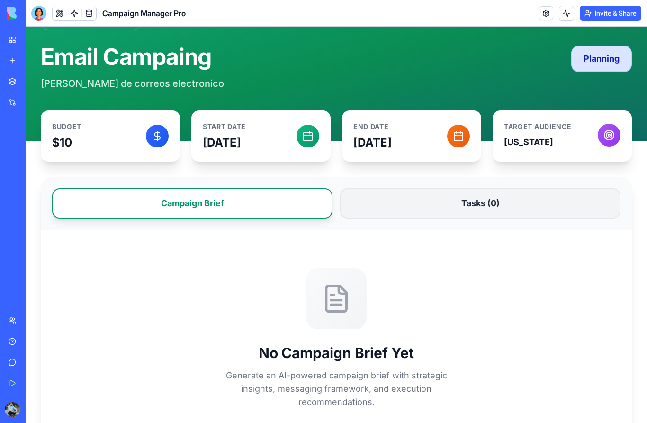
click at [389, 201] on button "Tasks ( 0 )" at bounding box center [480, 203] width 281 height 30
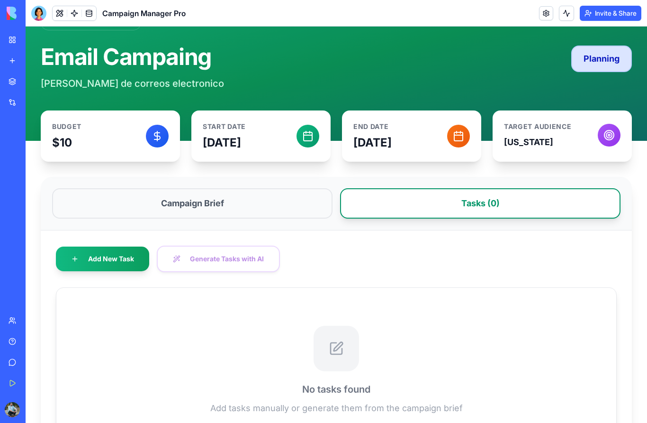
click at [215, 260] on div "Add New Task Generate Tasks with AI" at bounding box center [336, 258] width 561 height 27
click at [191, 261] on div "Add New Task Generate Tasks with AI" at bounding box center [336, 258] width 561 height 27
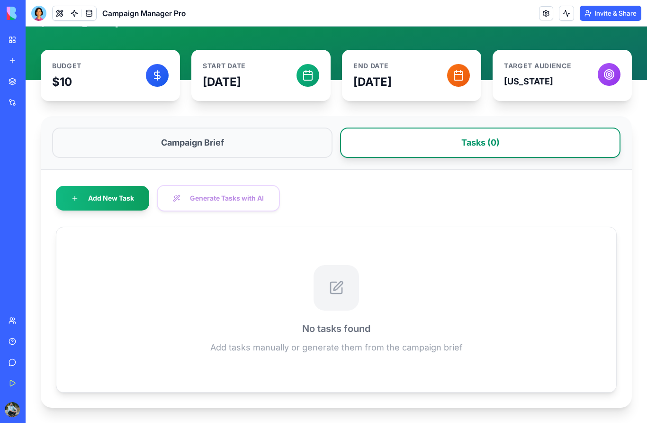
scroll to position [102, 0]
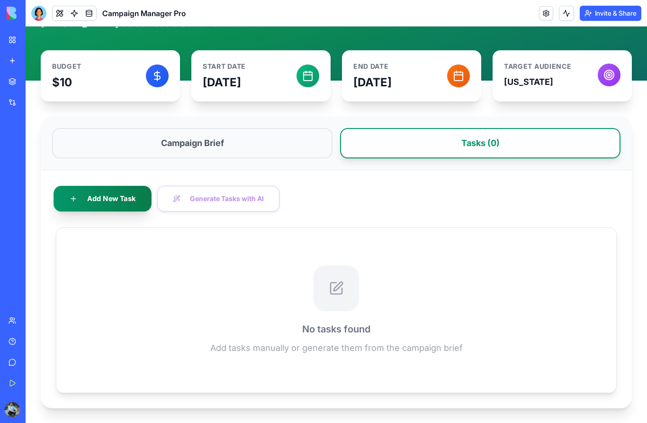
click at [105, 204] on button "Add New Task" at bounding box center [103, 198] width 98 height 26
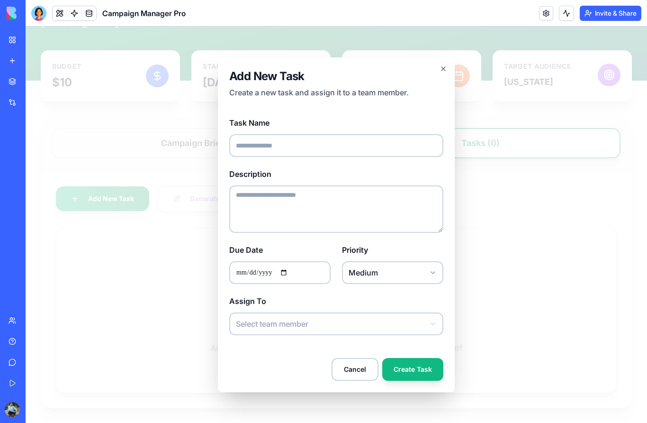
click at [299, 332] on body "Back to Campaigns Email Campaing Campaña de correos electronico Planning Budget…" at bounding box center [337, 174] width 622 height 498
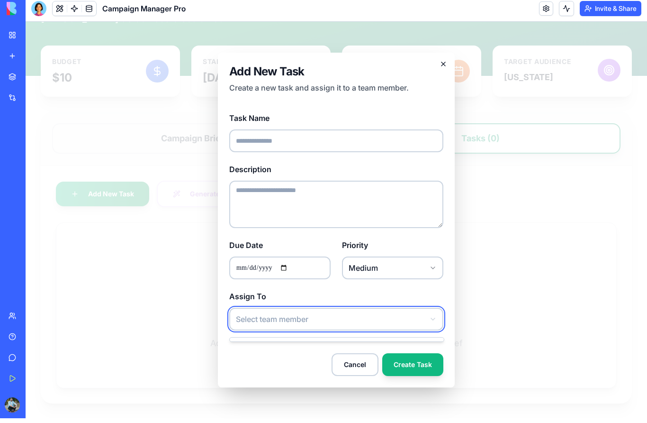
click at [445, 60] on body "Back to Campaigns Email Campaing Campaña de correos electronico Planning Budget…" at bounding box center [337, 169] width 622 height 498
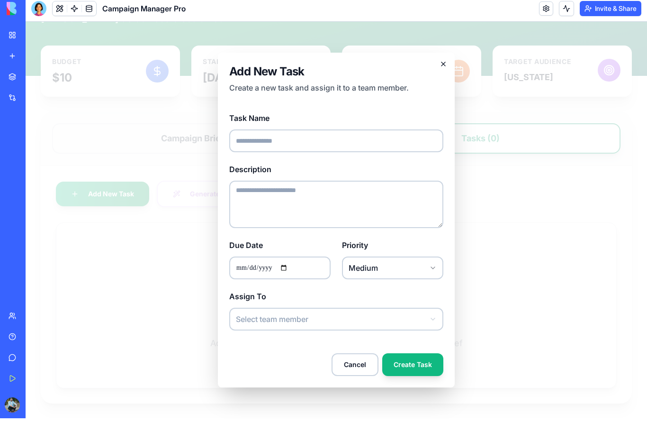
click at [445, 60] on icon "button" at bounding box center [444, 64] width 8 height 8
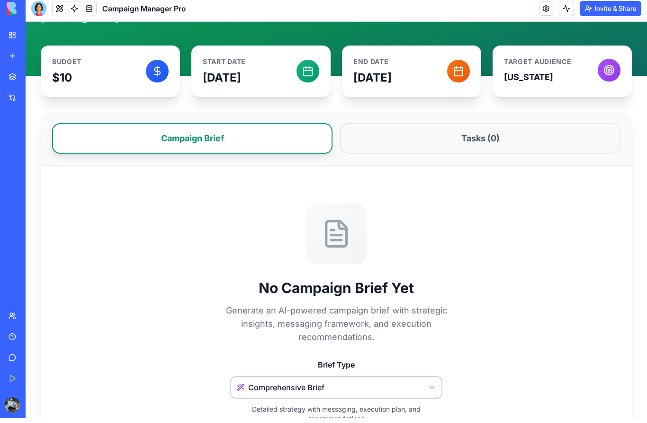
click at [235, 140] on button "Campaign Brief" at bounding box center [192, 138] width 281 height 30
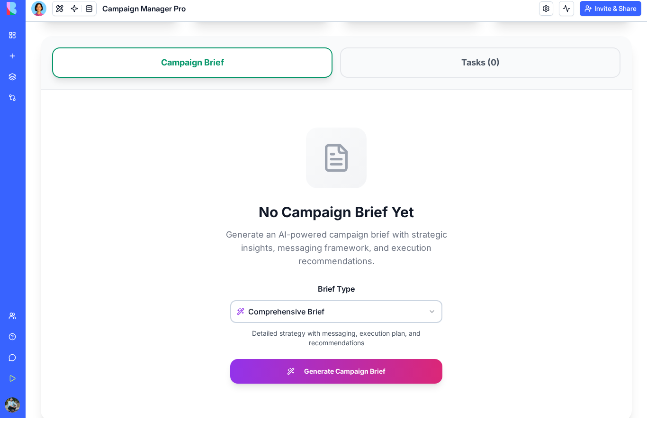
scroll to position [185, 0]
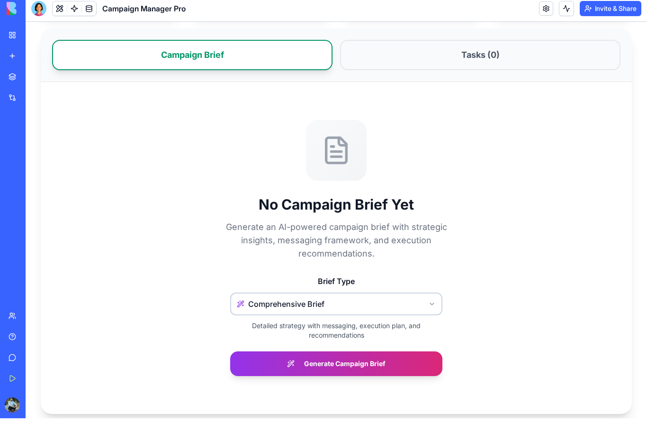
click at [347, 303] on html "Back to Campaigns Email Campaing Campaña de correos electronico Planning Budget…" at bounding box center [337, 133] width 622 height 592
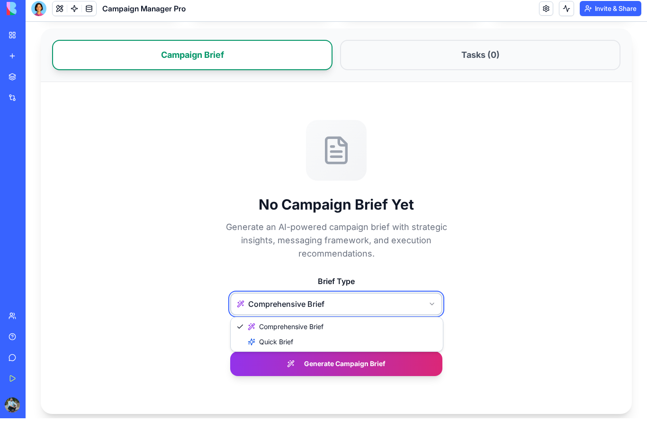
click at [416, 255] on html "Back to Campaigns Email Campaing Campaña de correos electronico Planning Budget…" at bounding box center [337, 133] width 622 height 592
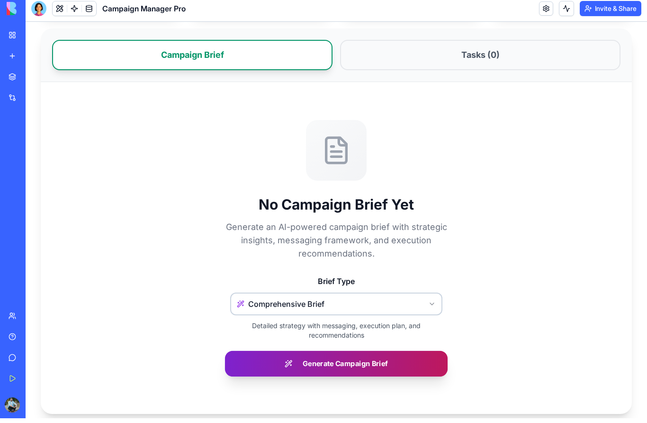
click at [358, 368] on button "Generate Campaign Brief" at bounding box center [336, 363] width 223 height 26
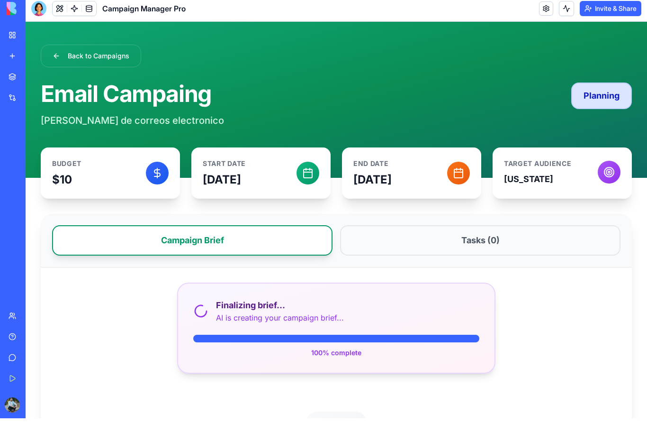
scroll to position [0, 0]
click at [88, 12] on link at bounding box center [89, 13] width 14 height 14
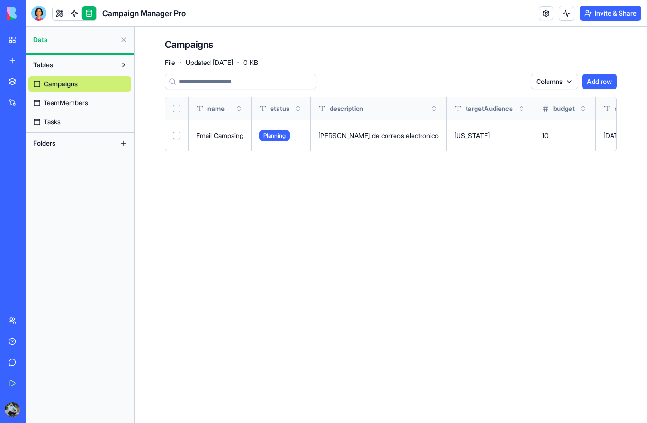
click at [76, 101] on span "TeamMembers" at bounding box center [66, 102] width 45 height 9
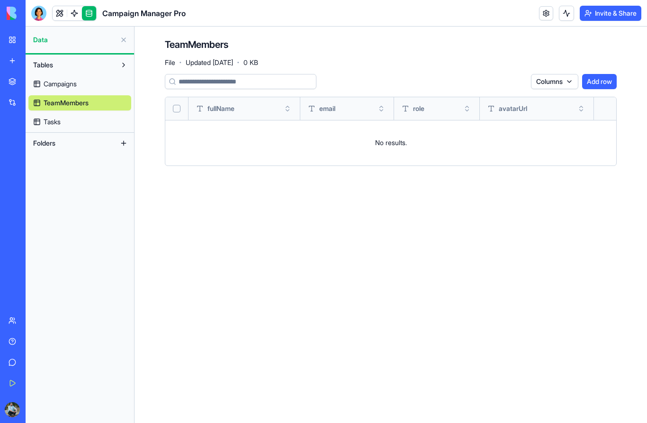
click at [60, 127] on link "Tasks" at bounding box center [79, 121] width 103 height 15
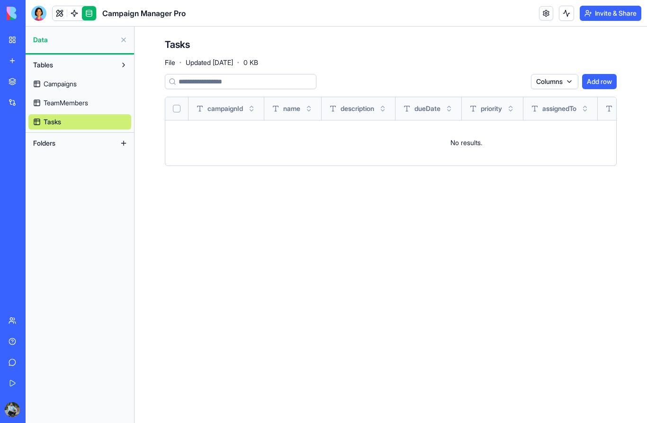
click at [58, 83] on span "Campaigns" at bounding box center [60, 83] width 33 height 9
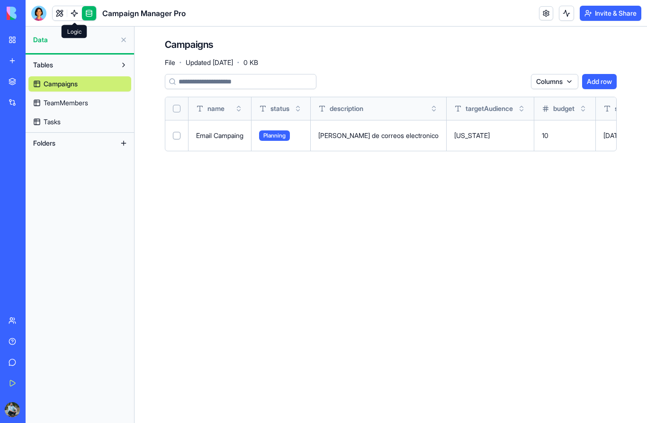
click at [76, 15] on link at bounding box center [74, 13] width 14 height 14
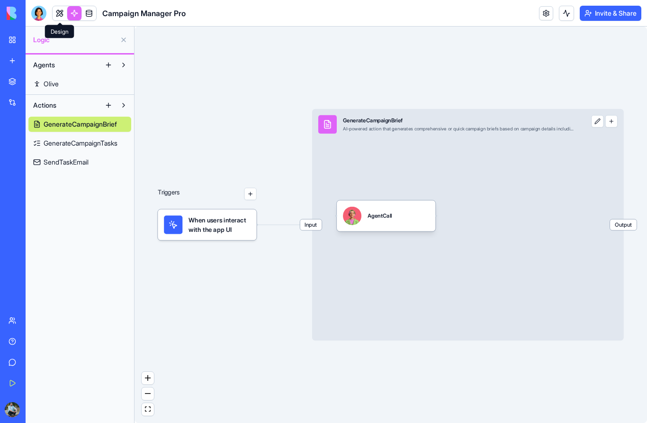
click at [63, 14] on link at bounding box center [60, 13] width 14 height 14
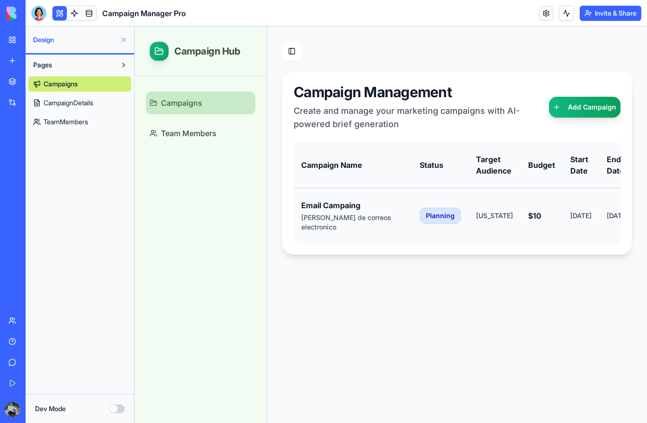
click at [317, 209] on div "Email Campaing" at bounding box center [352, 204] width 103 height 11
click at [124, 38] on button at bounding box center [123, 39] width 15 height 15
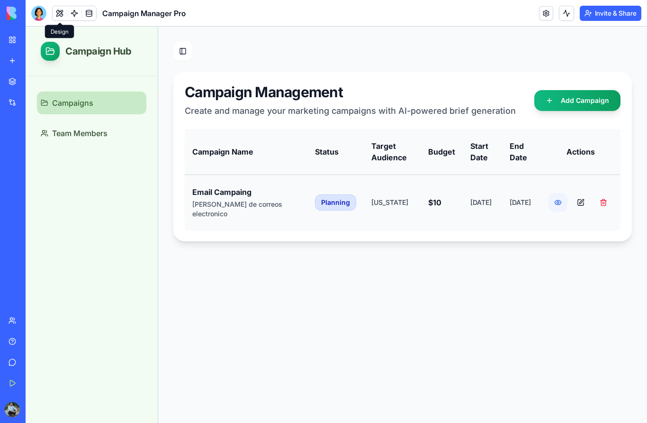
click at [556, 203] on button at bounding box center [558, 202] width 19 height 19
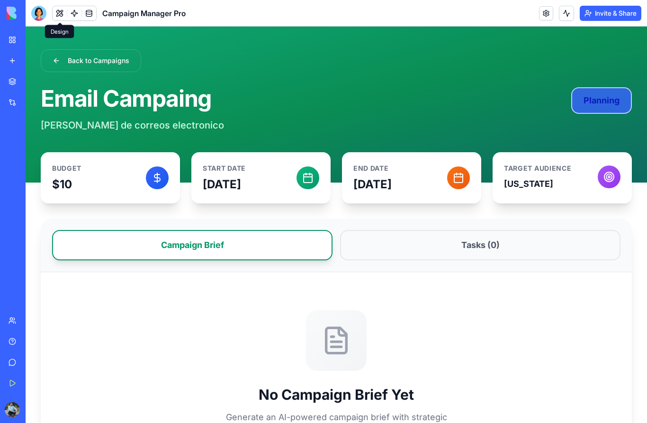
click at [600, 109] on div "Planning" at bounding box center [601, 100] width 61 height 27
click at [14, 41] on link "My Workspace" at bounding box center [22, 39] width 38 height 19
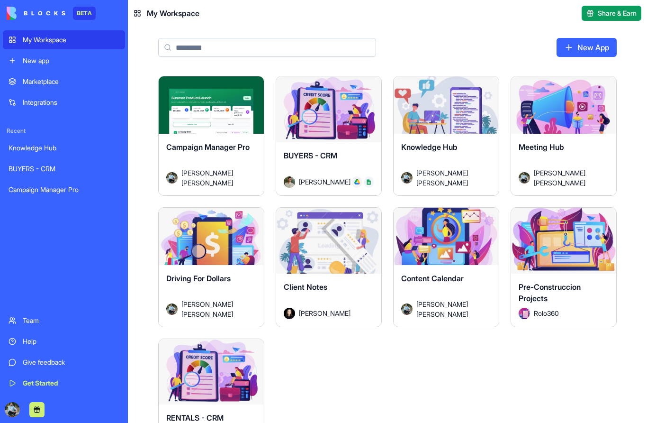
click at [252, 110] on div "Launch" at bounding box center [211, 109] width 105 height 66
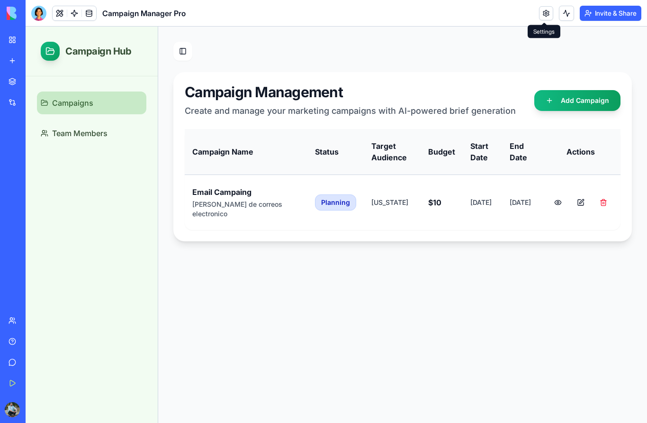
click at [546, 12] on link at bounding box center [546, 13] width 14 height 14
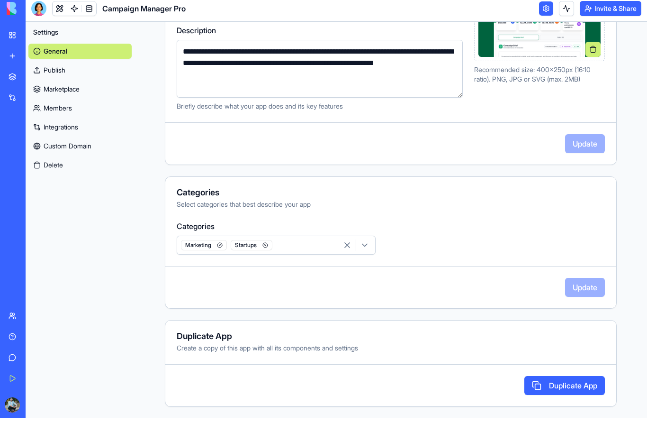
scroll to position [177, 0]
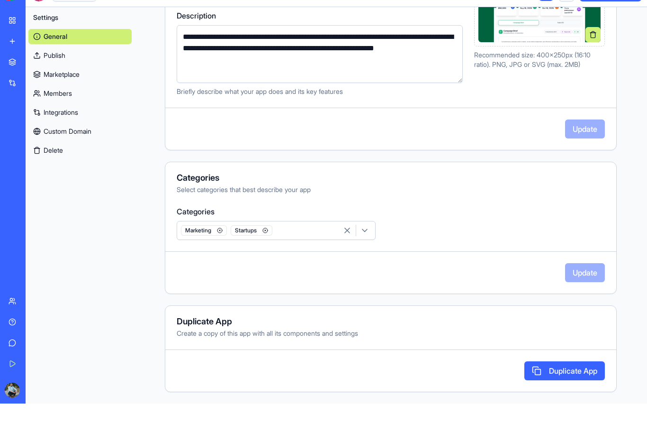
click at [60, 162] on button "Delete" at bounding box center [79, 169] width 103 height 15
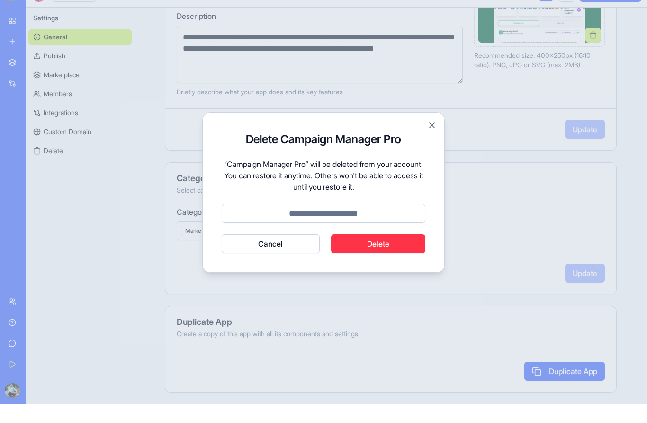
click at [318, 223] on input at bounding box center [324, 232] width 204 height 19
click at [357, 253] on button "Delete" at bounding box center [378, 262] width 95 height 19
type input "******"
click at [367, 253] on button "Delete" at bounding box center [378, 262] width 95 height 19
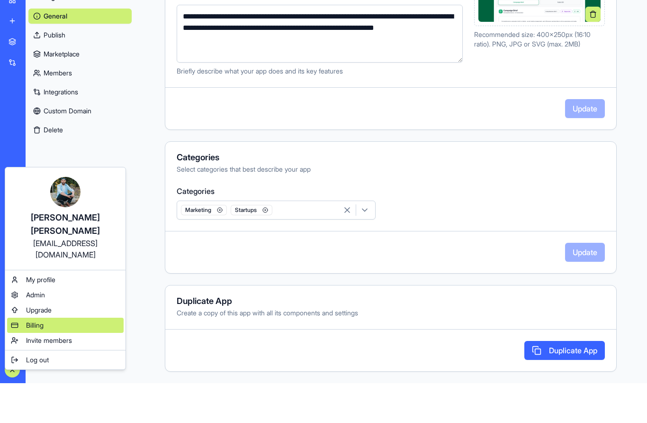
click at [71, 357] on div "Billing" at bounding box center [65, 364] width 117 height 15
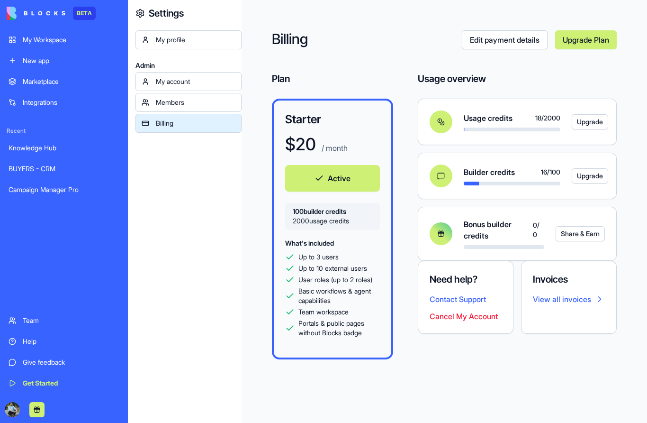
click at [37, 44] on div "My Workspace" at bounding box center [71, 39] width 97 height 9
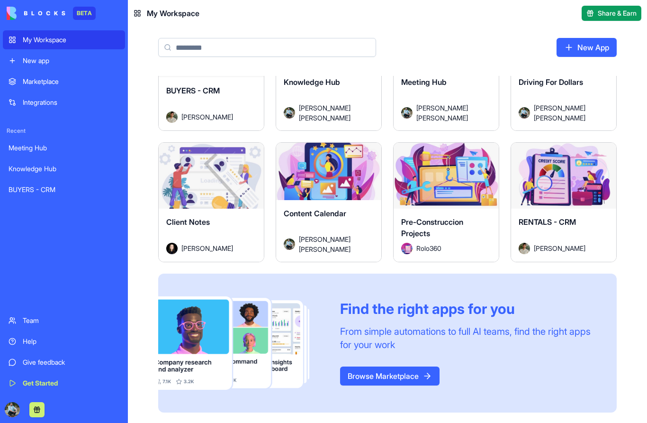
scroll to position [63, 0]
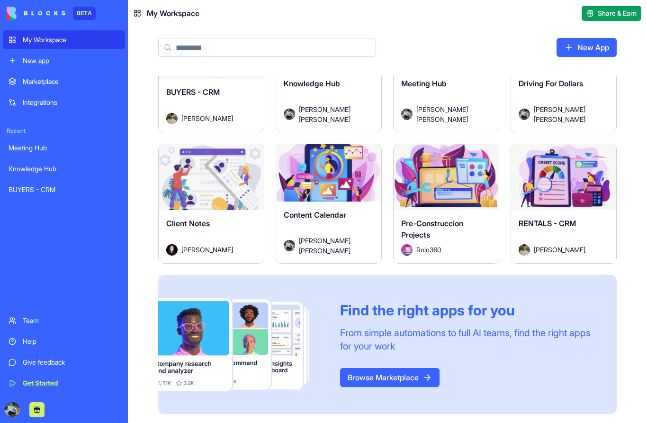
click at [387, 374] on link "Browse Marketplace" at bounding box center [390, 377] width 100 height 19
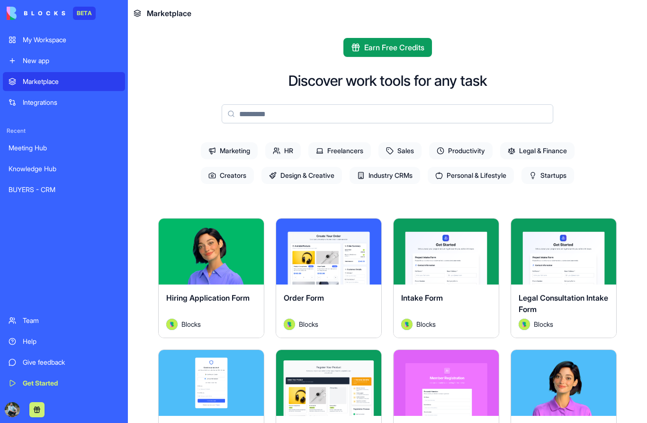
click at [235, 151] on span "Marketing" at bounding box center [229, 150] width 57 height 17
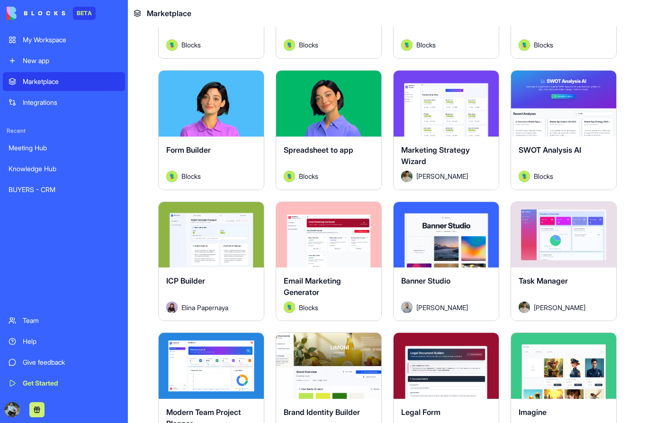
scroll to position [281, 0]
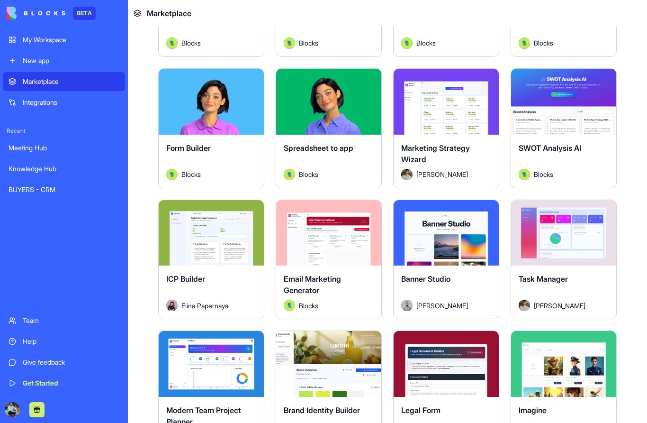
click at [339, 248] on div "Explore" at bounding box center [328, 233] width 105 height 66
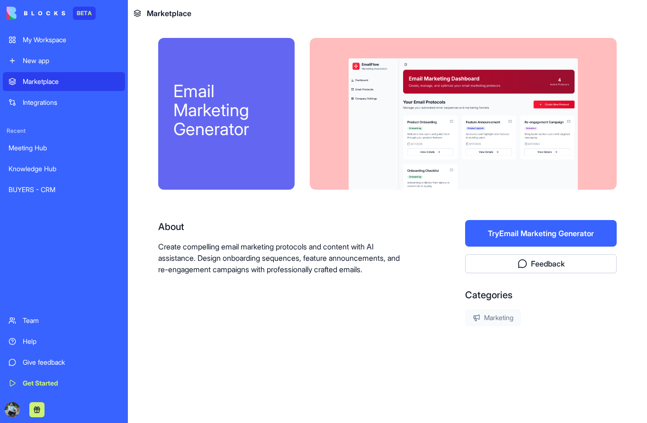
click at [530, 239] on button "Try Email Marketing Generator" at bounding box center [541, 233] width 152 height 27
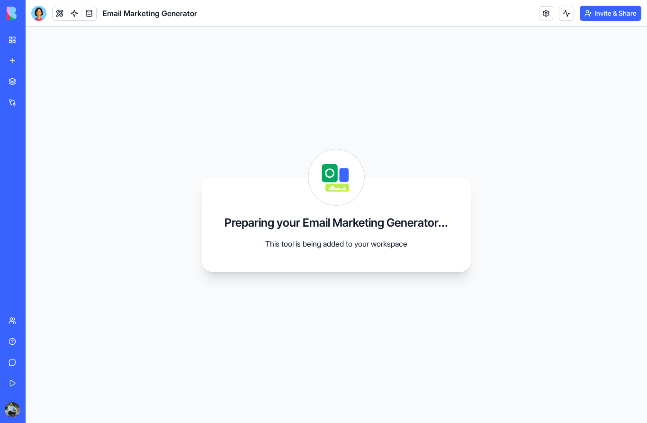
click at [12, 38] on link "My Workspace" at bounding box center [22, 39] width 38 height 19
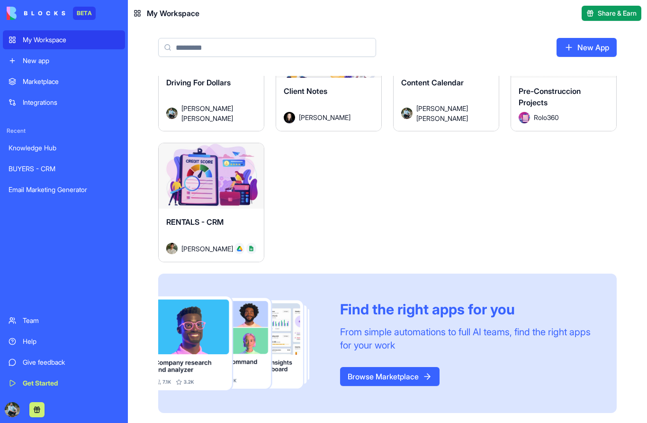
scroll to position [195, 0]
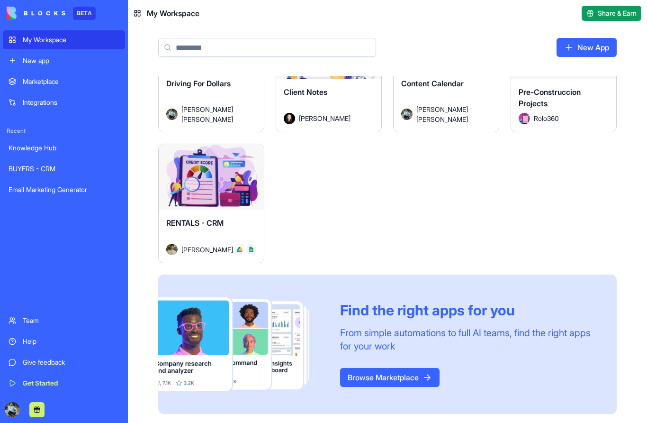
click at [370, 375] on link "Browse Marketplace" at bounding box center [390, 377] width 100 height 19
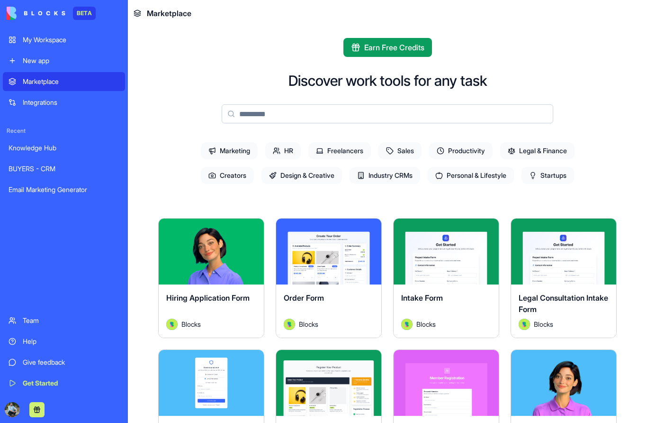
click at [235, 154] on span "Marketing" at bounding box center [229, 150] width 57 height 17
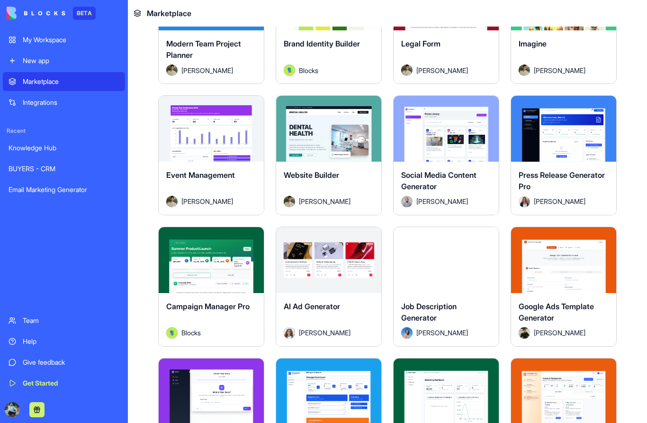
scroll to position [640, 0]
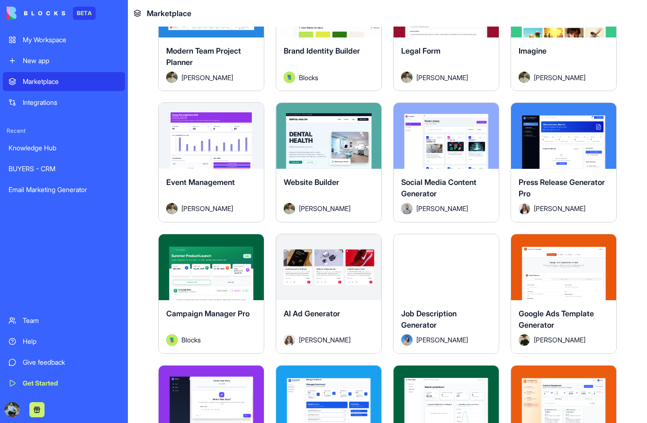
click at [435, 159] on div "Explore" at bounding box center [446, 136] width 105 height 66
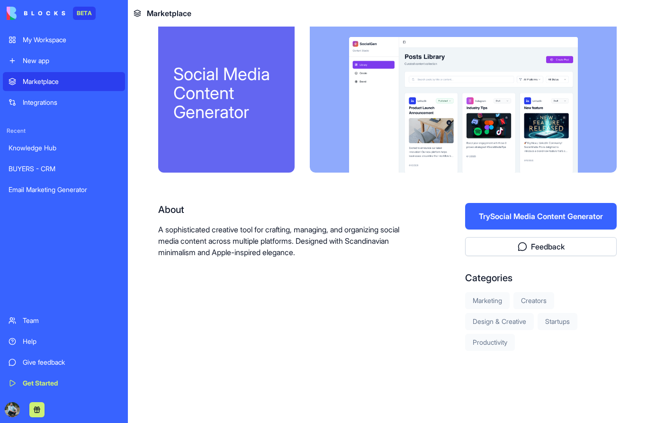
scroll to position [17, 0]
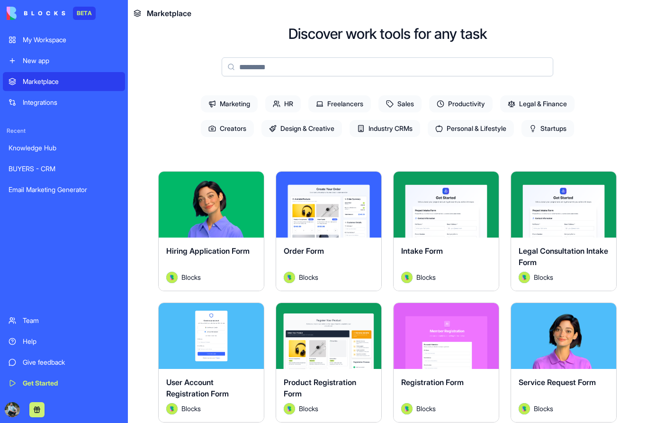
scroll to position [55, 0]
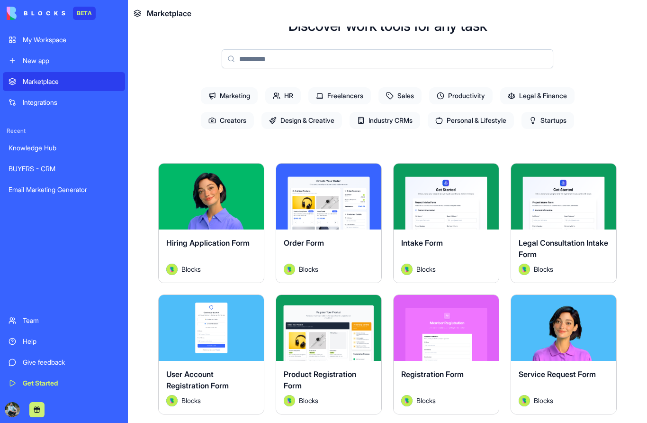
click at [338, 101] on span "Freelancers" at bounding box center [339, 95] width 63 height 17
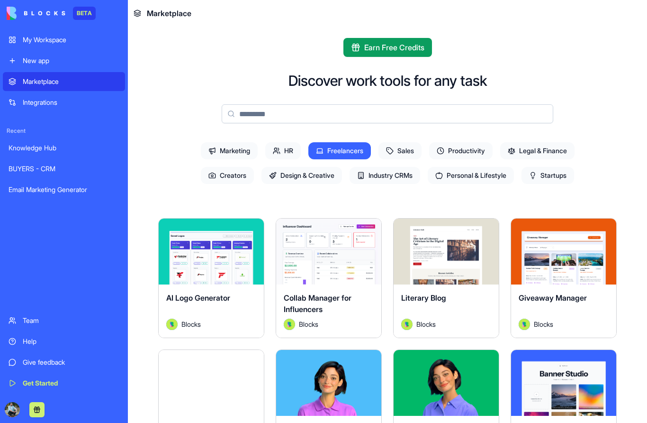
scroll to position [0, 0]
click at [237, 176] on span "Creators" at bounding box center [227, 175] width 53 height 17
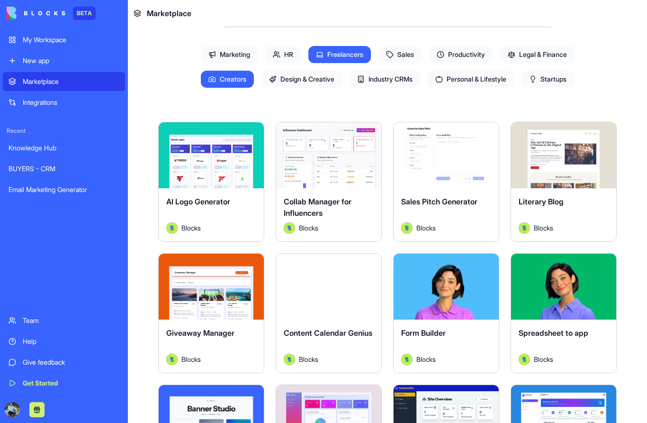
scroll to position [100, 0]
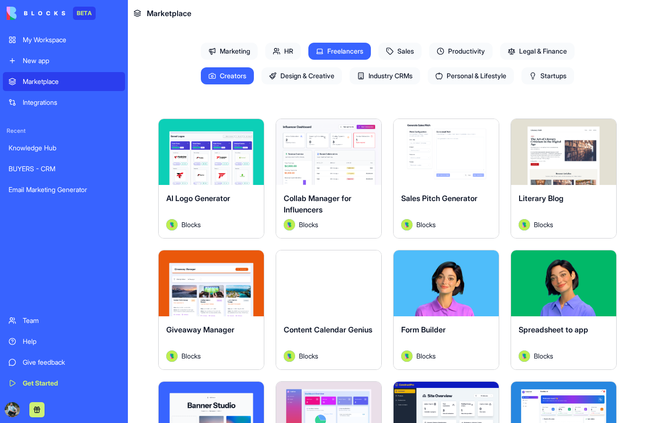
click at [406, 78] on span "Industry CRMs" at bounding box center [385, 75] width 71 height 17
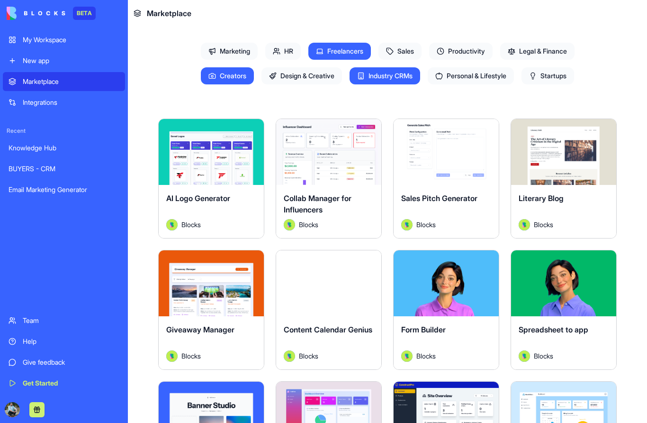
click at [233, 77] on span "Creators" at bounding box center [227, 75] width 53 height 17
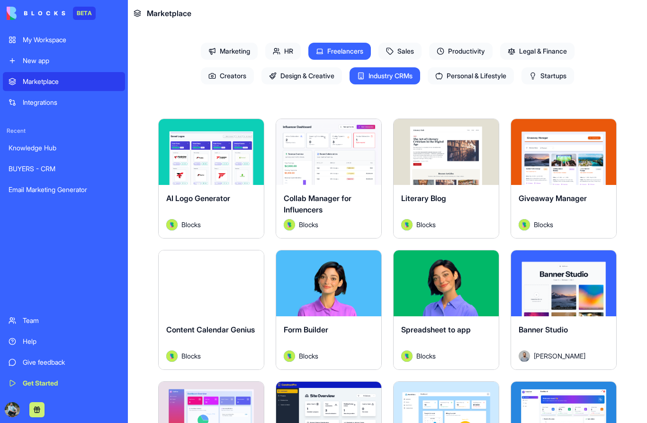
click at [320, 53] on icon at bounding box center [319, 53] width 5 height 0
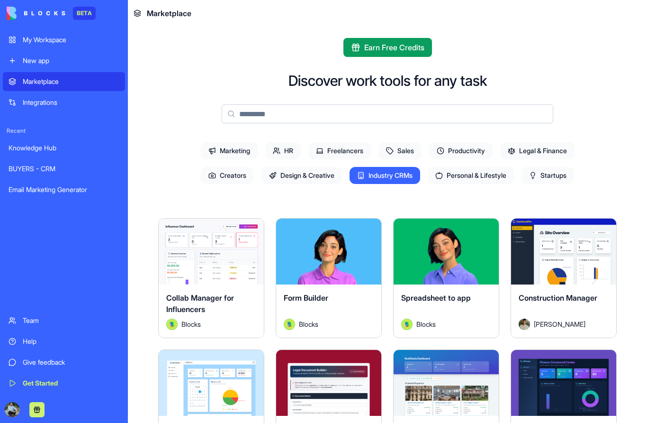
scroll to position [0, 0]
click at [378, 173] on span "Industry CRMs" at bounding box center [385, 175] width 71 height 17
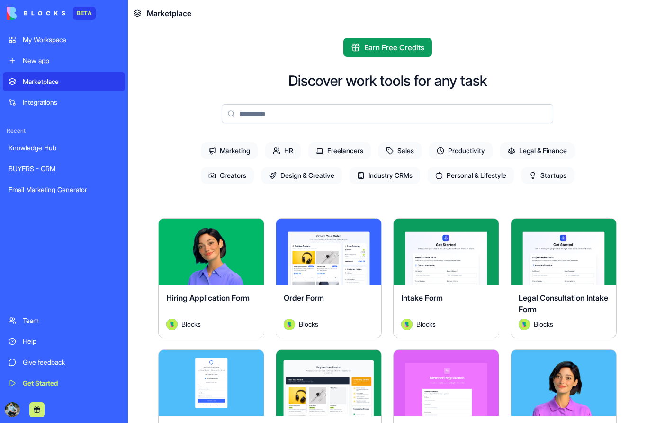
click at [403, 155] on span "Sales" at bounding box center [400, 150] width 43 height 17
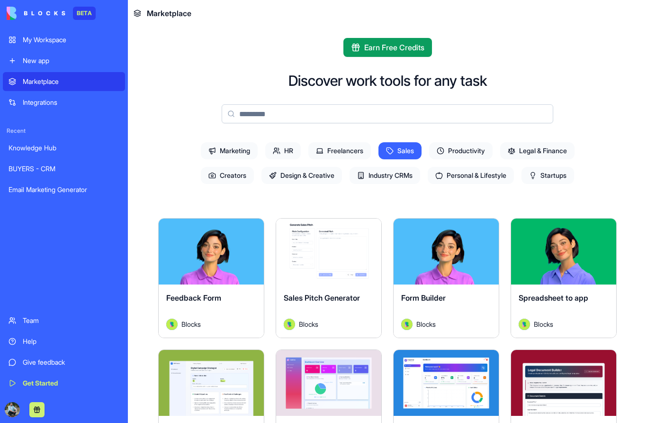
click at [447, 153] on span "Productivity" at bounding box center [460, 150] width 63 height 17
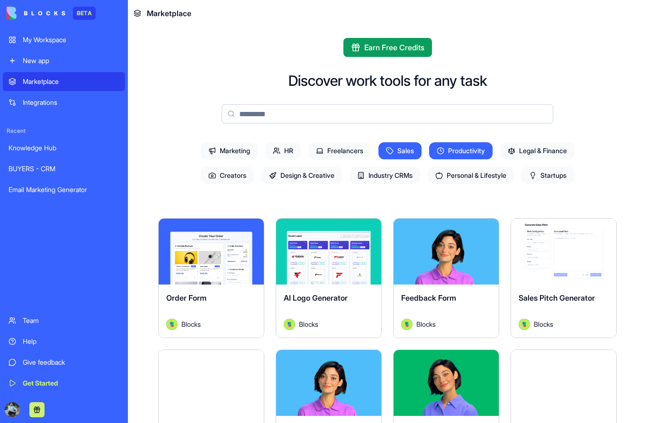
click at [410, 151] on span "Sales" at bounding box center [400, 150] width 43 height 17
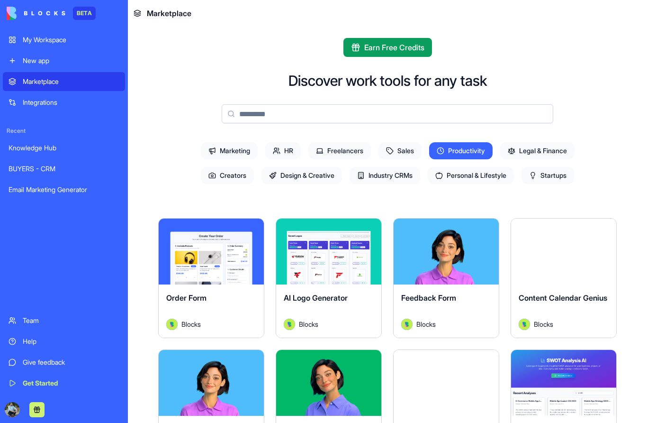
click at [46, 45] on link "My Workspace" at bounding box center [64, 39] width 122 height 19
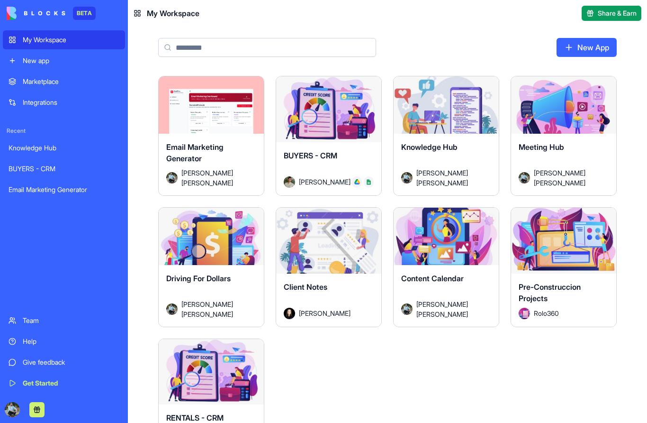
click at [245, 134] on div "Email Marketing Generator Jose Luis Rodriguez Angulo" at bounding box center [211, 165] width 105 height 62
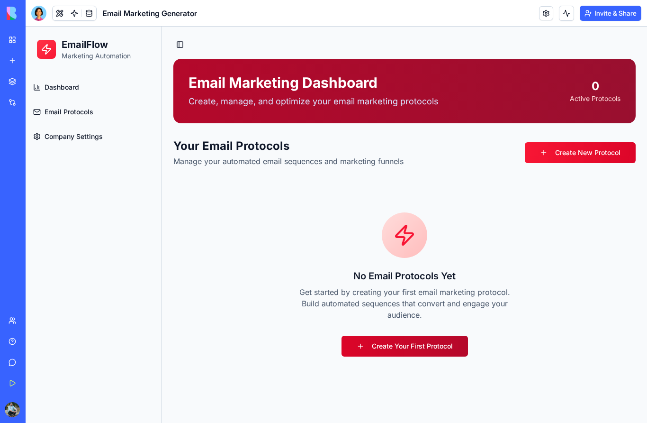
click at [410, 346] on link "Create Your First Protocol" at bounding box center [405, 345] width 127 height 21
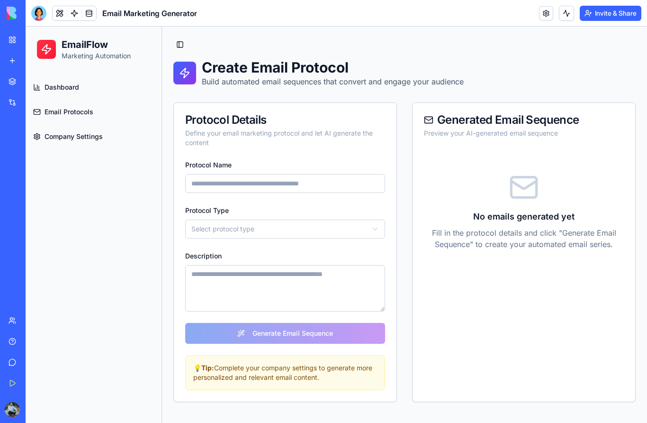
click at [219, 185] on input "Protocol Name" at bounding box center [285, 183] width 200 height 19
click at [227, 226] on html "EmailFlow Marketing Automation Dashboard Email Protocols Company Settings Toggl…" at bounding box center [337, 225] width 622 height 396
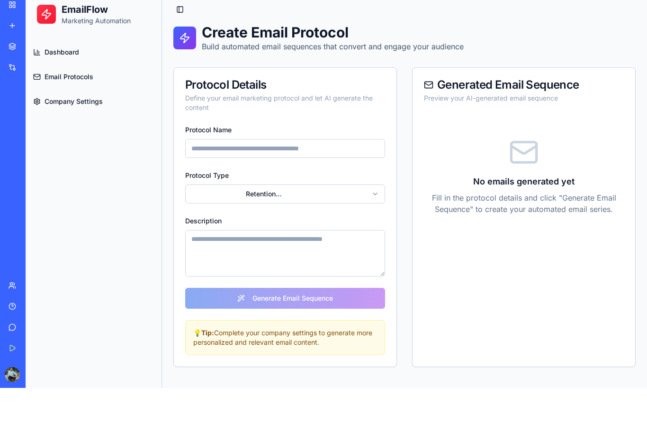
click at [260, 151] on input "Protocol Name" at bounding box center [285, 148] width 200 height 19
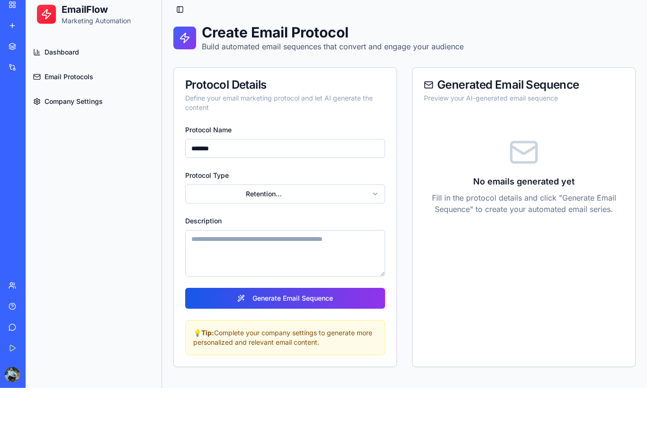
type input "*******"
click at [265, 242] on textarea "Description" at bounding box center [285, 253] width 200 height 46
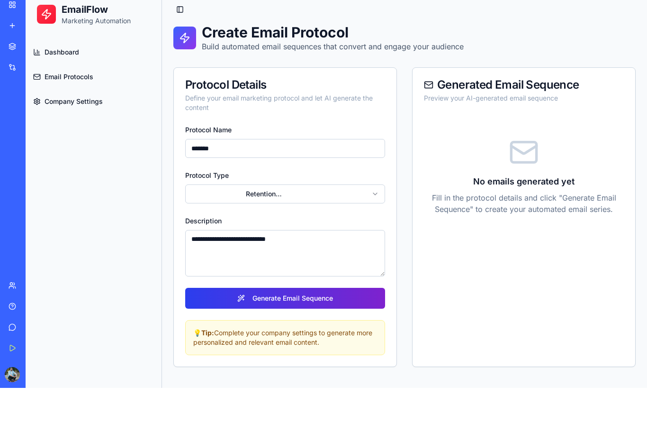
type textarea "**********"
click at [283, 299] on button "Generate Email Sequence" at bounding box center [285, 298] width 200 height 21
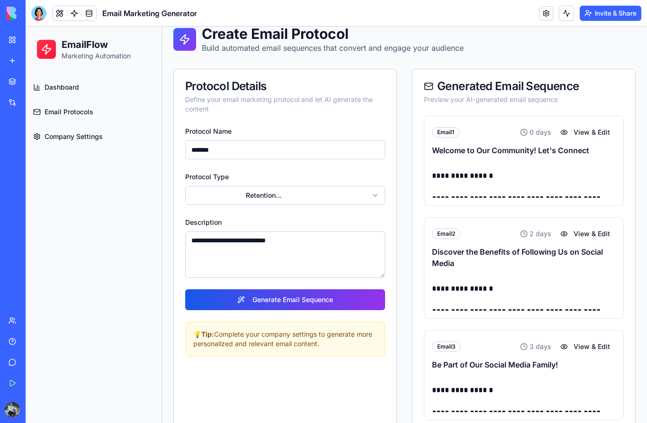
scroll to position [26, 0]
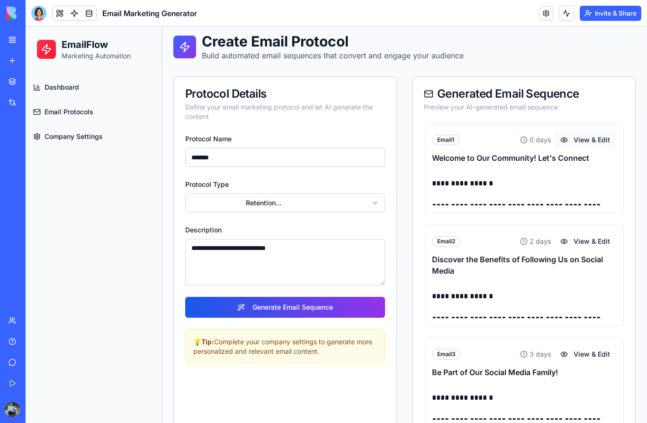
click at [584, 139] on button "View & Edit" at bounding box center [585, 139] width 61 height 17
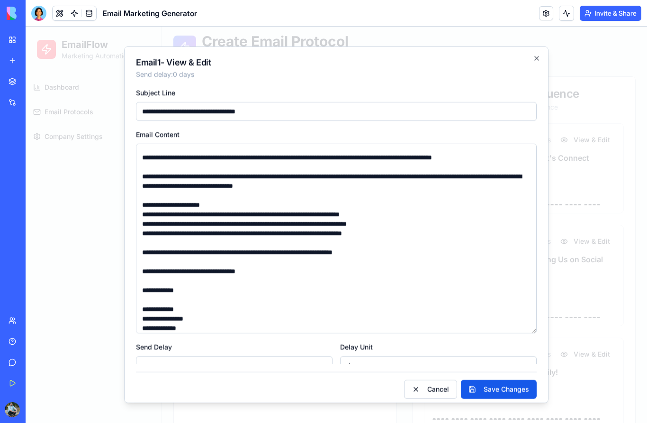
scroll to position [13, 0]
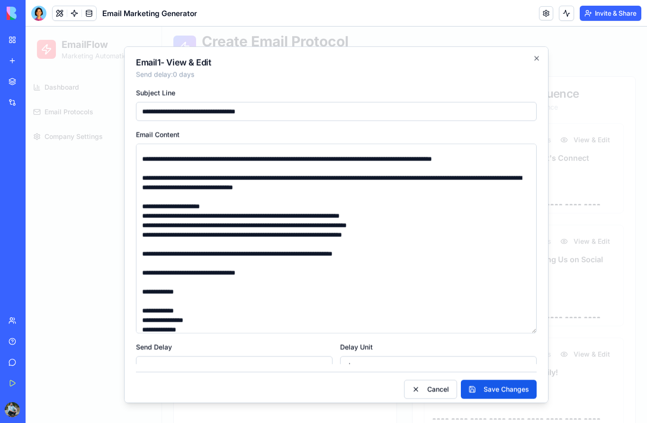
click at [417, 180] on textarea "**********" at bounding box center [336, 239] width 401 height 190
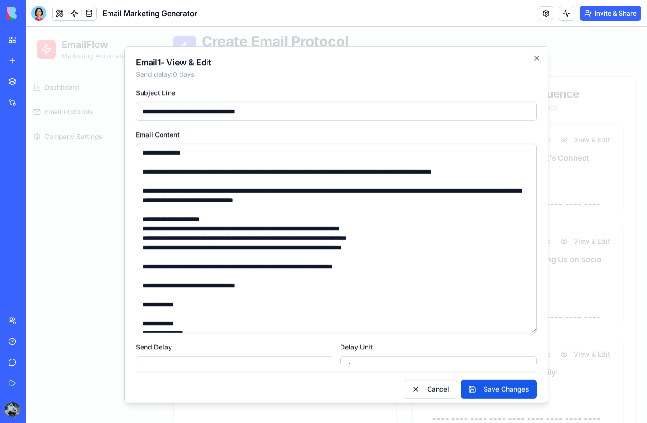
scroll to position [0, 0]
click at [536, 58] on icon "button" at bounding box center [537, 58] width 4 height 4
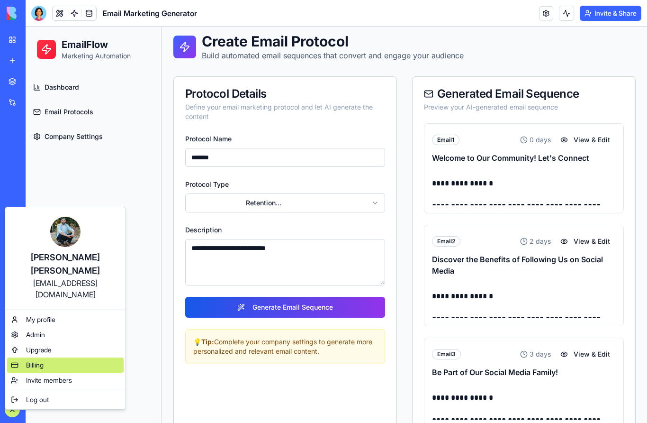
click at [63, 357] on div "Billing" at bounding box center [65, 364] width 117 height 15
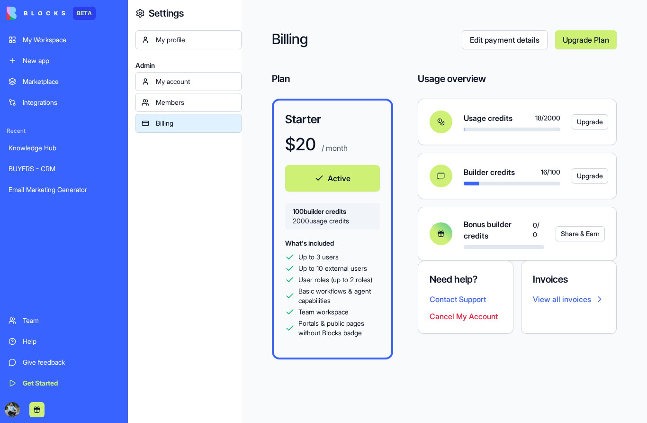
click at [15, 41] on link "My Workspace" at bounding box center [64, 39] width 122 height 19
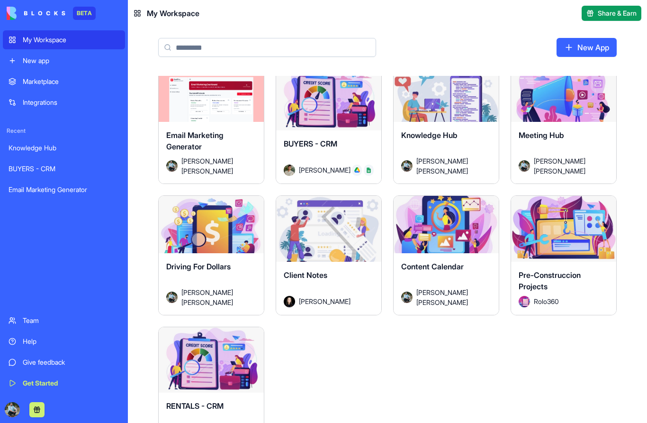
scroll to position [22, 0]
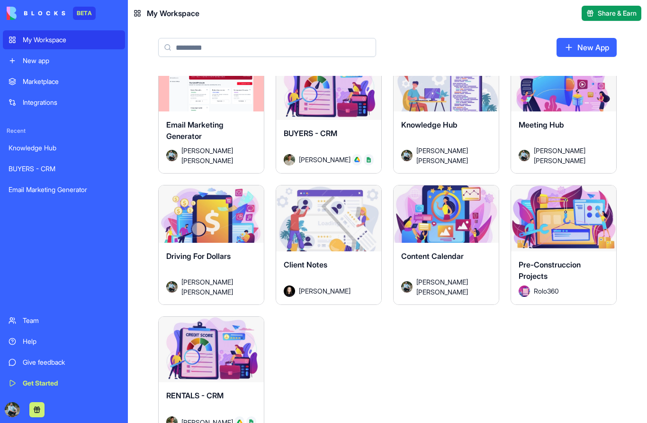
click at [356, 133] on div "BUYERS - CRM" at bounding box center [329, 140] width 90 height 27
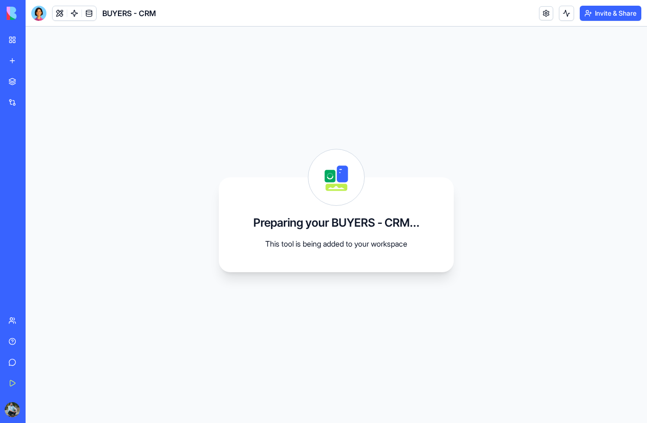
click at [14, 43] on link "My Workspace" at bounding box center [22, 39] width 38 height 19
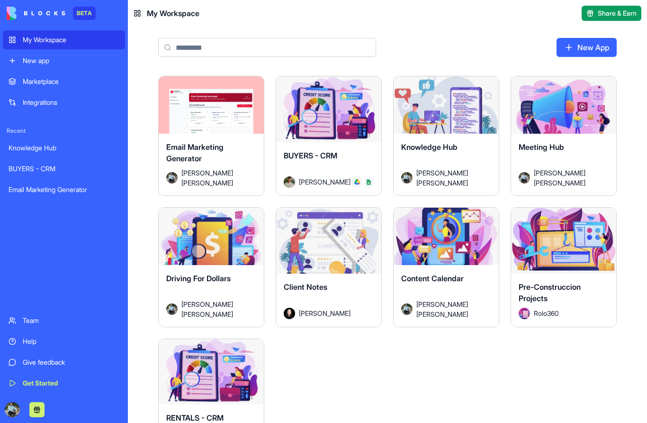
click at [358, 115] on button "Launch" at bounding box center [328, 109] width 71 height 19
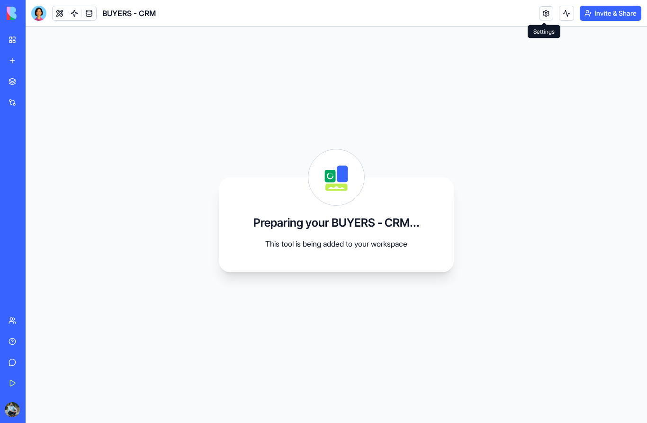
click at [543, 13] on link at bounding box center [546, 13] width 14 height 14
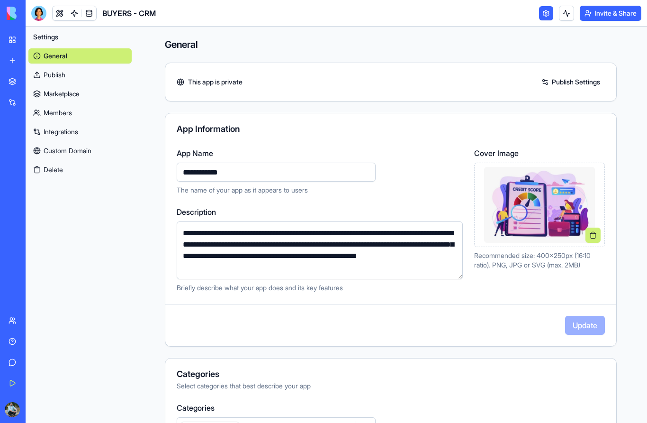
click at [66, 171] on button "Delete" at bounding box center [79, 169] width 103 height 15
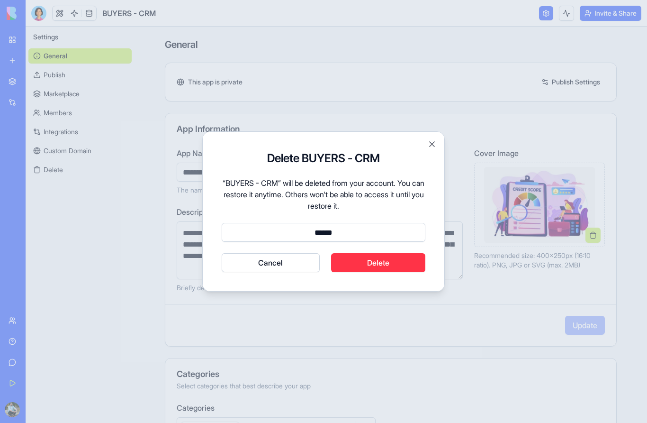
type input "******"
click at [384, 267] on button "Delete" at bounding box center [378, 262] width 95 height 19
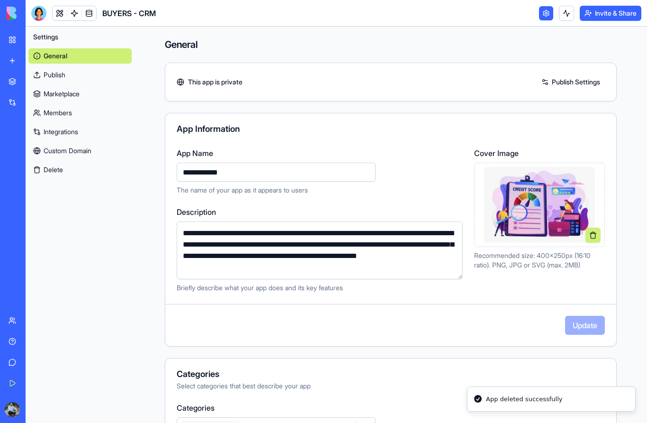
click at [15, 38] on link "My Workspace" at bounding box center [22, 39] width 38 height 19
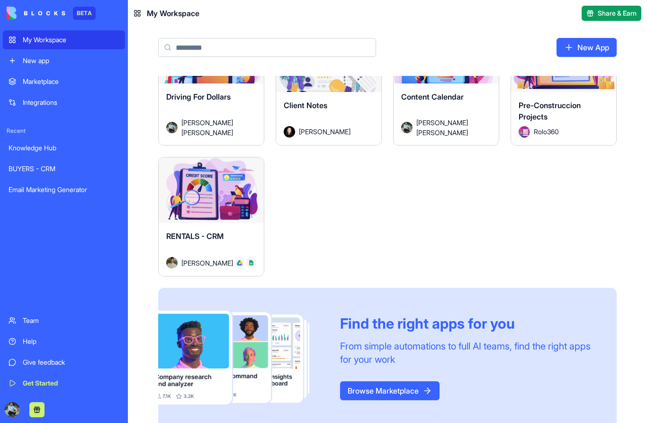
scroll to position [195, 0]
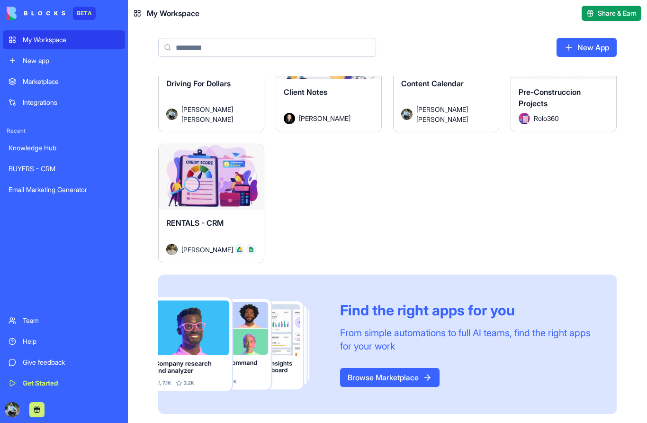
click at [356, 377] on link "Browse Marketplace" at bounding box center [390, 377] width 100 height 19
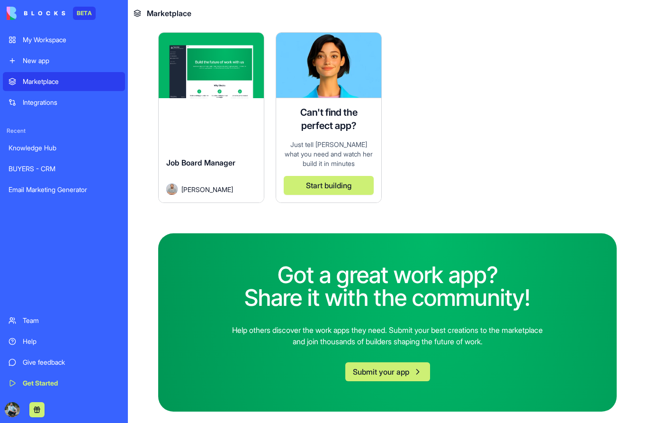
scroll to position [2546, 0]
click at [355, 187] on button "Start building" at bounding box center [329, 185] width 90 height 19
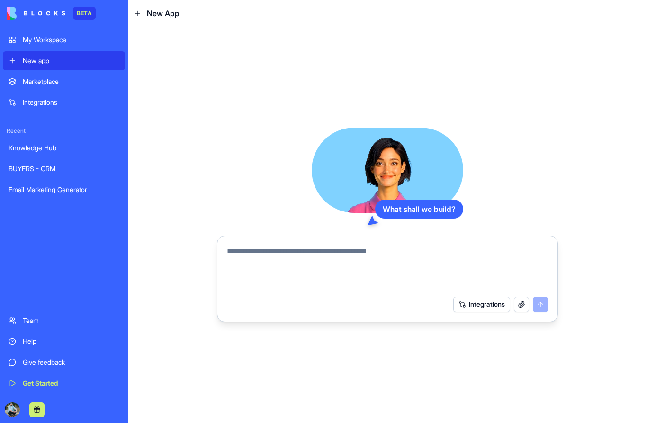
click at [308, 253] on textarea at bounding box center [387, 267] width 321 height 45
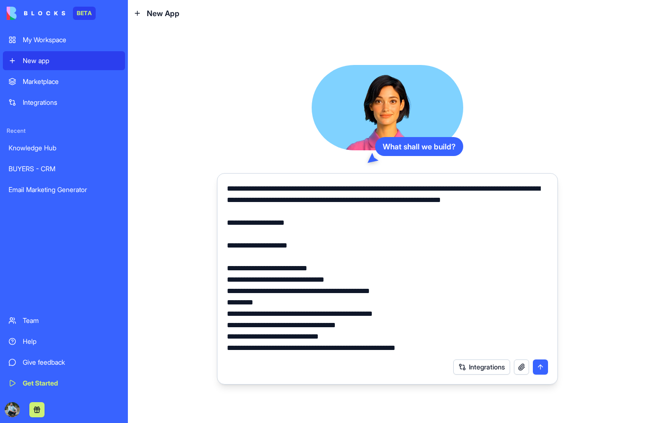
scroll to position [2377, 0]
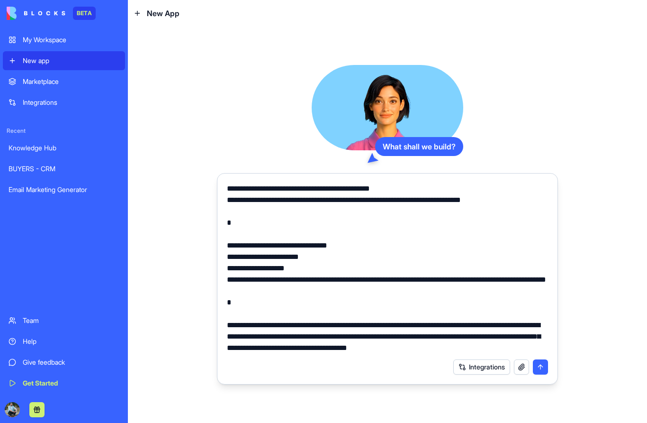
drag, startPoint x: 293, startPoint y: 350, endPoint x: 230, endPoint y: 292, distance: 85.9
click at [230, 292] on textarea at bounding box center [387, 268] width 321 height 171
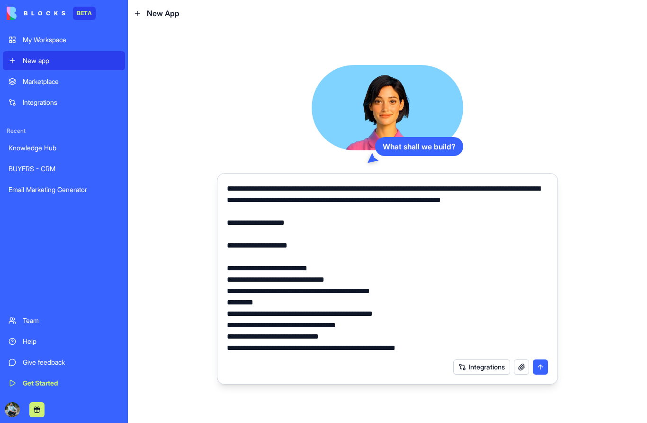
scroll to position [0, 0]
drag, startPoint x: 399, startPoint y: 187, endPoint x: 328, endPoint y: 190, distance: 71.2
click at [328, 190] on textarea at bounding box center [387, 268] width 321 height 171
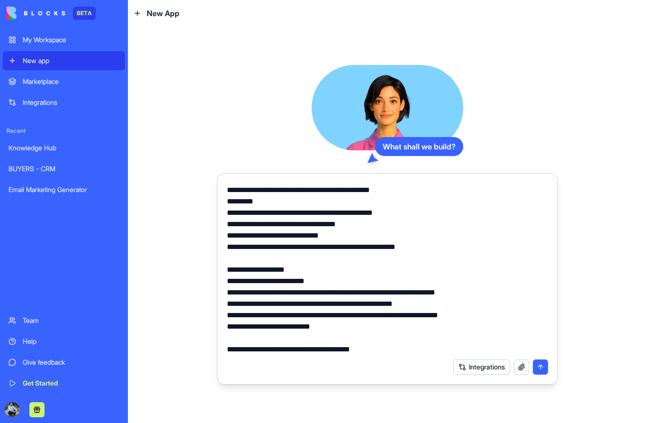
scroll to position [116, 0]
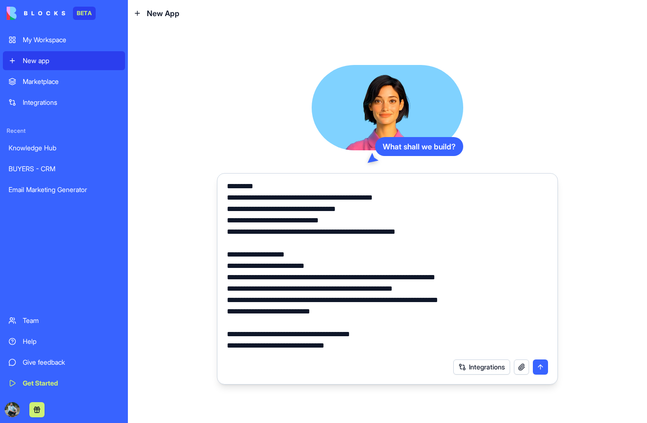
type textarea "**********"
click at [523, 369] on button "button" at bounding box center [521, 366] width 15 height 15
click at [494, 369] on button "Integrations" at bounding box center [481, 366] width 57 height 15
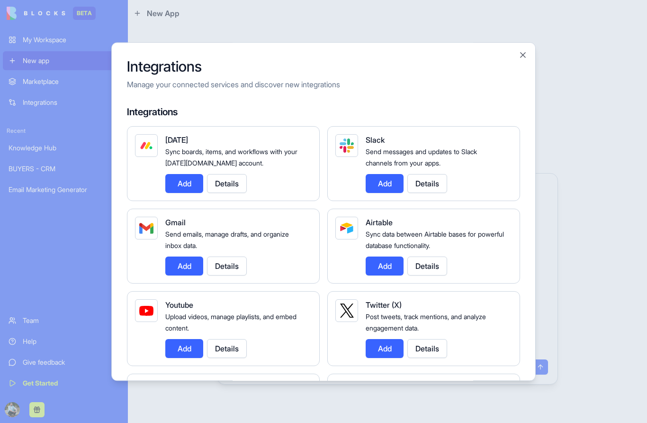
scroll to position [0, 0]
click at [554, 346] on div at bounding box center [323, 211] width 647 height 423
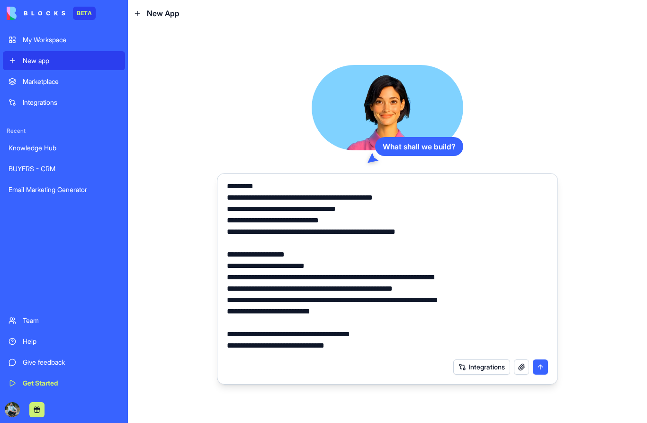
click at [541, 370] on button "submit" at bounding box center [540, 366] width 15 height 15
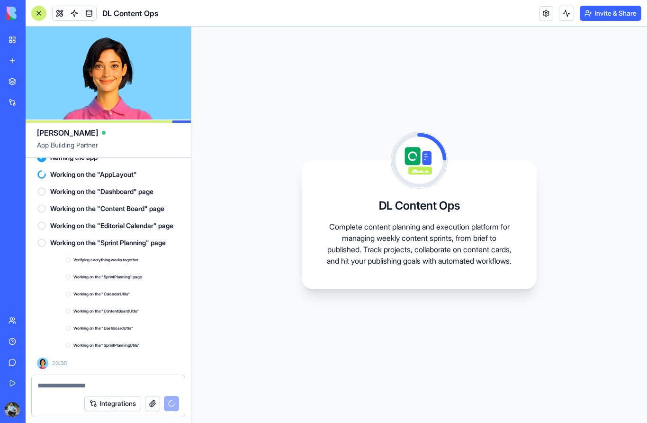
scroll to position [2117, 0]
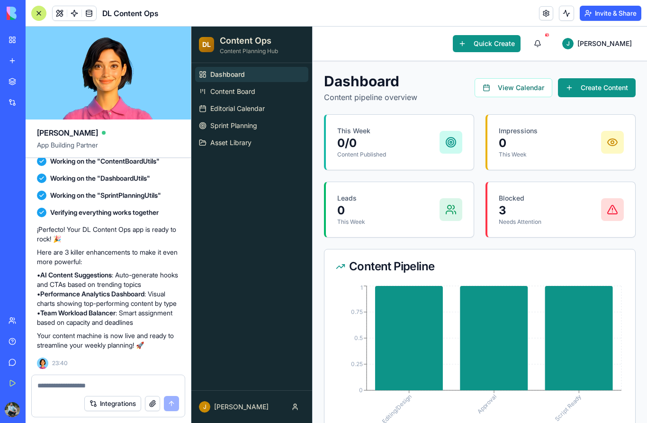
scroll to position [2340, 0]
click at [43, 11] on div at bounding box center [38, 13] width 15 height 15
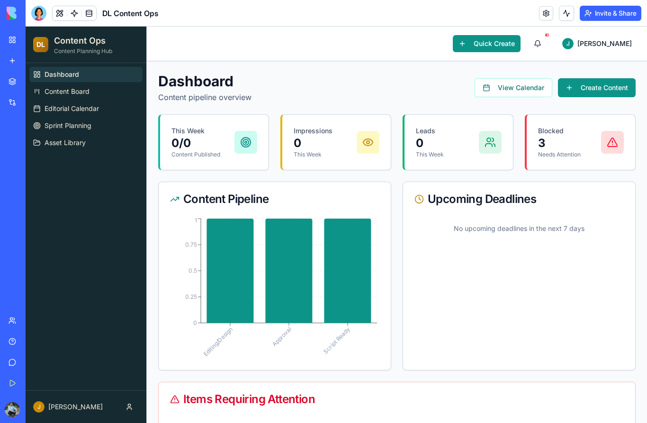
click at [157, 50] on header "Toggle sidebar Quick Create 3 J [PERSON_NAME]" at bounding box center [397, 44] width 500 height 35
click at [536, 91] on button "View Calendar" at bounding box center [514, 87] width 78 height 19
click at [525, 91] on button "View Calendar" at bounding box center [514, 87] width 78 height 19
click at [520, 89] on button "View Calendar" at bounding box center [514, 87] width 78 height 19
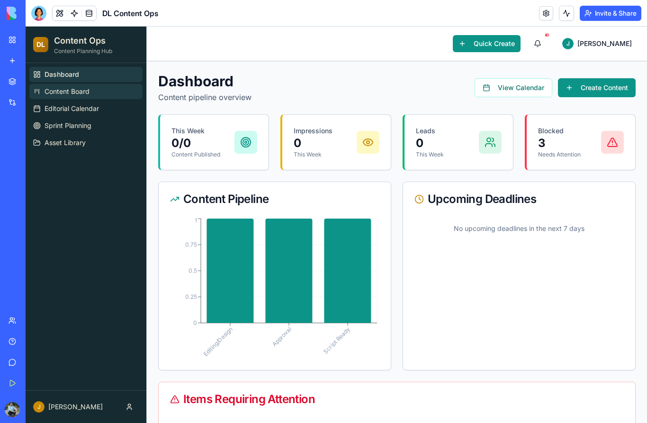
click at [79, 94] on span "Content Board" at bounding box center [67, 91] width 45 height 9
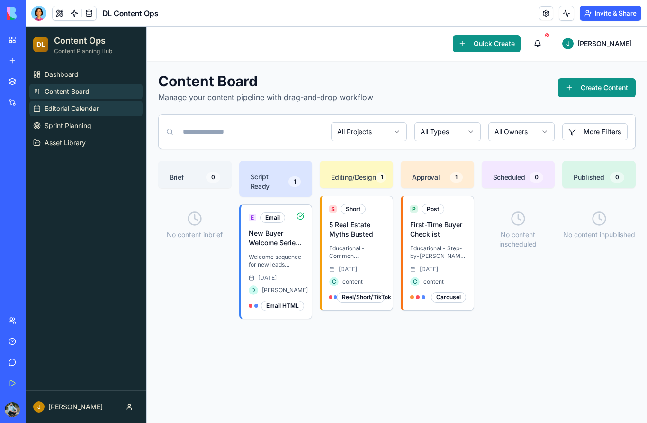
click at [60, 112] on span "Editorial Calendar" at bounding box center [72, 108] width 54 height 9
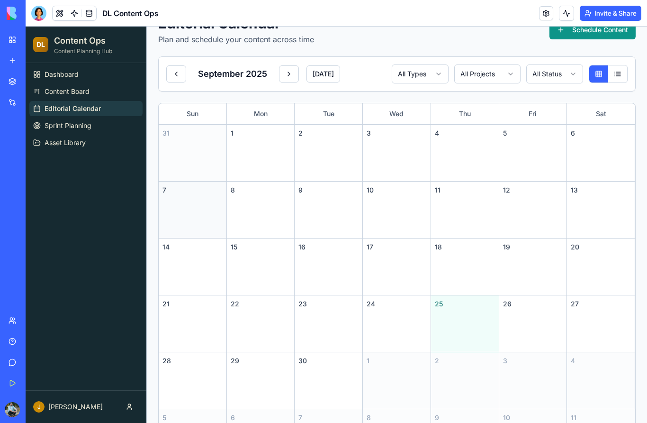
scroll to position [57, 0]
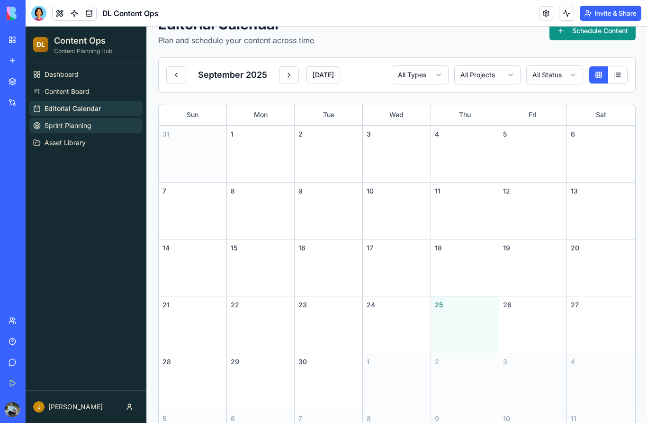
click at [89, 129] on span "Sprint Planning" at bounding box center [68, 125] width 47 height 9
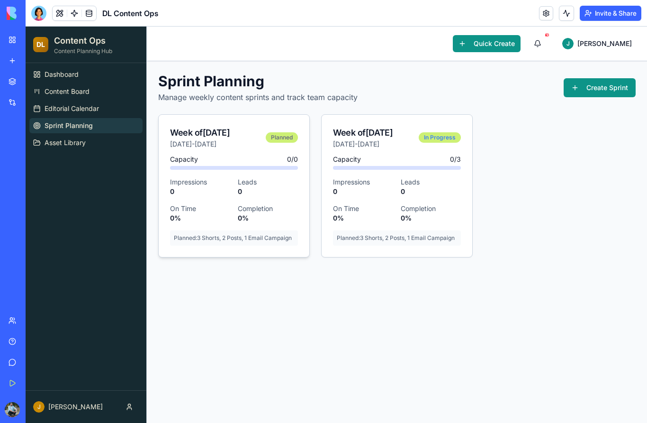
click at [240, 159] on div "Capacity 0 / 0" at bounding box center [234, 158] width 128 height 9
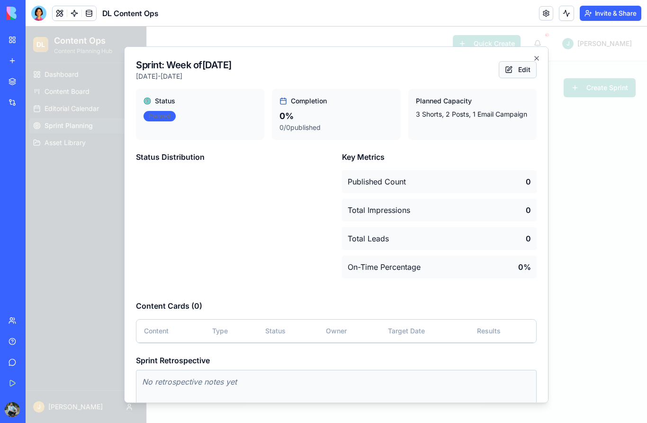
click at [513, 72] on button "Edit" at bounding box center [518, 69] width 38 height 17
click at [439, 176] on div "Published Count 0" at bounding box center [439, 181] width 195 height 23
click at [523, 179] on div "Published Count 0" at bounding box center [439, 181] width 195 height 23
click at [192, 123] on body "DL Content Ops Content Planning Hub Dashboard Content Board Editorial Calendar …" at bounding box center [337, 225] width 622 height 396
click at [343, 124] on p "0 / 0 published" at bounding box center [336, 127] width 113 height 9
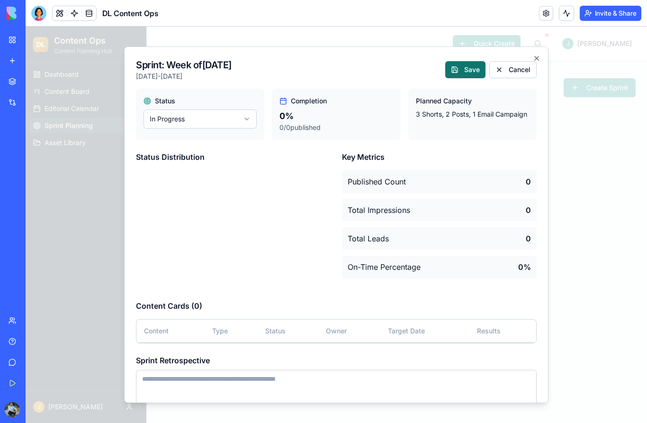
click at [476, 71] on button "Save" at bounding box center [465, 69] width 40 height 17
click at [538, 59] on icon "button" at bounding box center [537, 58] width 4 height 4
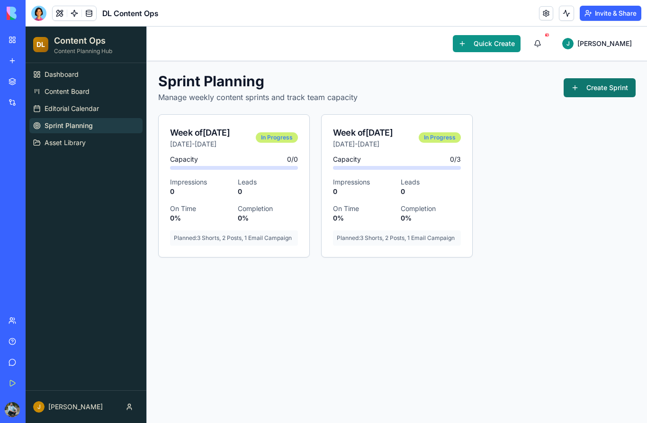
click at [579, 91] on button "Create Sprint" at bounding box center [600, 87] width 72 height 19
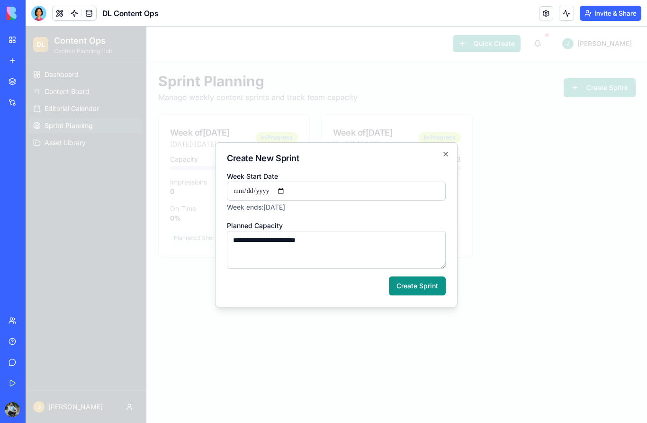
drag, startPoint x: 553, startPoint y: 64, endPoint x: 0, endPoint y: 0, distance: 557.7
click at [0, 0] on html "BETA My Workspace New app Marketplace Integrations Recent Knowledge Hub Email M…" at bounding box center [323, 211] width 647 height 423
click at [531, 85] on div at bounding box center [337, 225] width 622 height 396
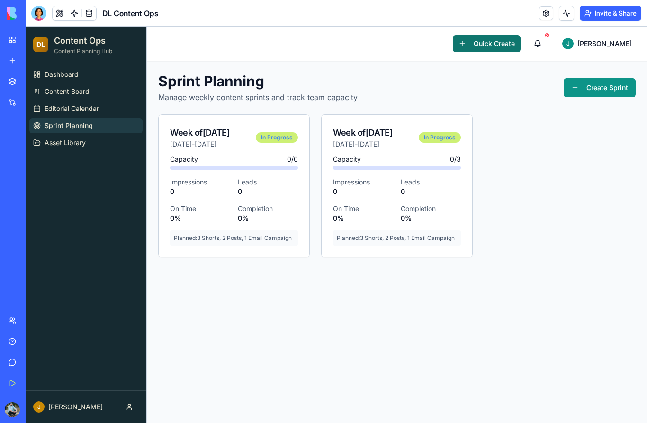
click at [521, 45] on button "Quick Create" at bounding box center [487, 43] width 68 height 17
click at [513, 46] on button "Quick Create" at bounding box center [487, 43] width 68 height 17
click at [91, 143] on button "Asset Library" at bounding box center [85, 142] width 113 height 15
click at [85, 145] on span "Asset Library" at bounding box center [65, 142] width 41 height 9
click at [65, 141] on span "Asset Library" at bounding box center [65, 142] width 41 height 9
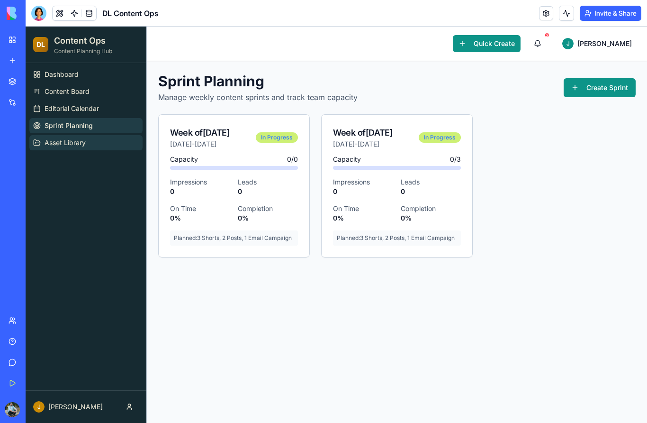
click at [60, 147] on span "Asset Library" at bounding box center [65, 142] width 41 height 9
click at [59, 144] on span "Asset Library" at bounding box center [65, 142] width 41 height 9
click at [521, 45] on button "Quick Create" at bounding box center [487, 43] width 68 height 17
click at [521, 38] on button "Quick Create" at bounding box center [487, 43] width 68 height 17
click at [82, 72] on link "Dashboard" at bounding box center [85, 74] width 113 height 15
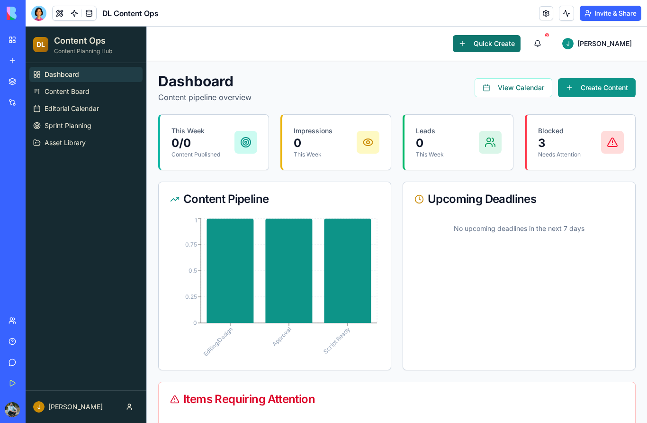
click at [516, 43] on button "Quick Create" at bounding box center [487, 43] width 68 height 17
click at [521, 43] on button "Quick Create" at bounding box center [487, 43] width 68 height 17
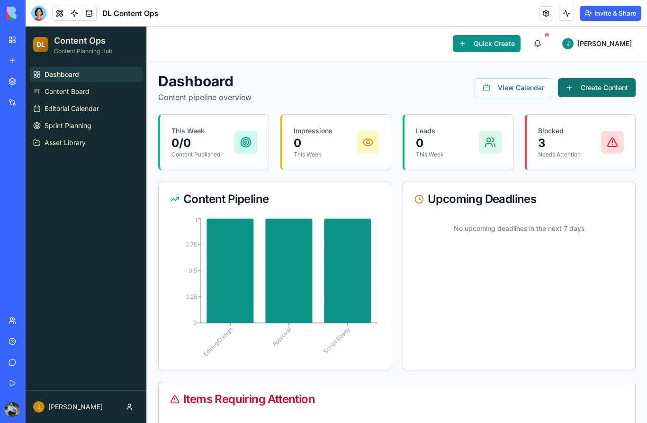
click at [599, 87] on button "Create Content" at bounding box center [597, 87] width 78 height 19
click at [618, 91] on button "Create Content" at bounding box center [597, 87] width 78 height 19
click at [617, 91] on button "Create Content" at bounding box center [597, 87] width 78 height 19
click at [623, 88] on button "Create Content" at bounding box center [597, 87] width 78 height 19
click at [622, 88] on button "Create Content" at bounding box center [597, 87] width 78 height 19
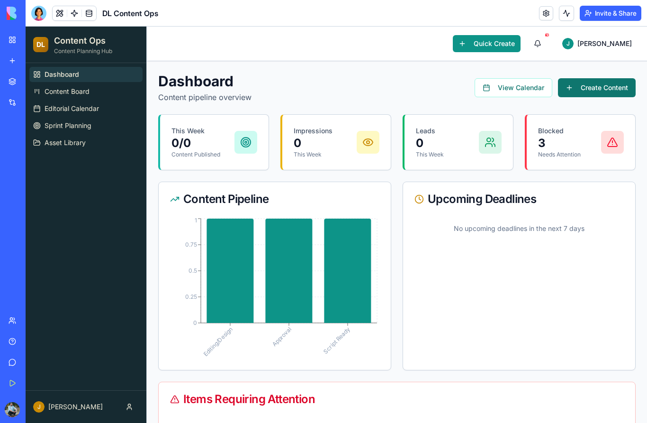
click at [623, 88] on button "Create Content" at bounding box center [597, 87] width 78 height 19
click at [71, 99] on ul "Dashboard Content Board Editorial Calendar Sprint Planning Asset Library" at bounding box center [85, 108] width 113 height 83
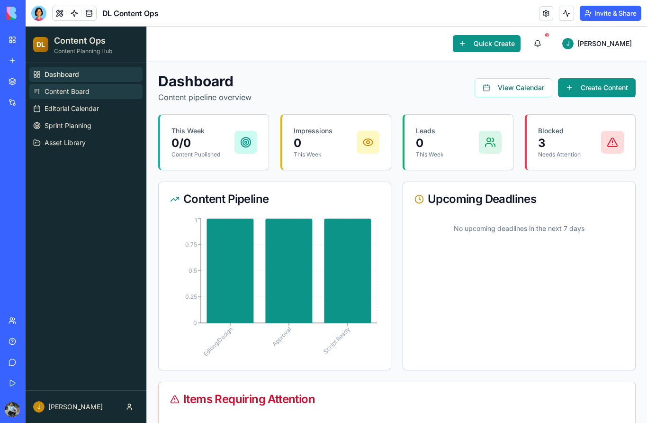
click at [73, 93] on span "Content Board" at bounding box center [67, 91] width 45 height 9
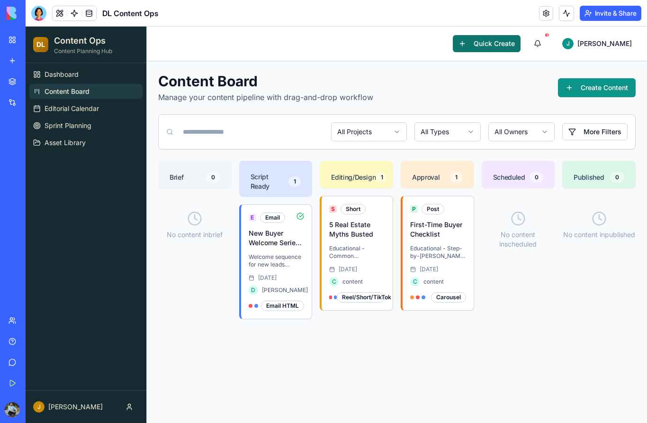
click at [521, 45] on button "Quick Create" at bounding box center [487, 43] width 68 height 17
click at [588, 93] on button "Create Content" at bounding box center [597, 87] width 78 height 19
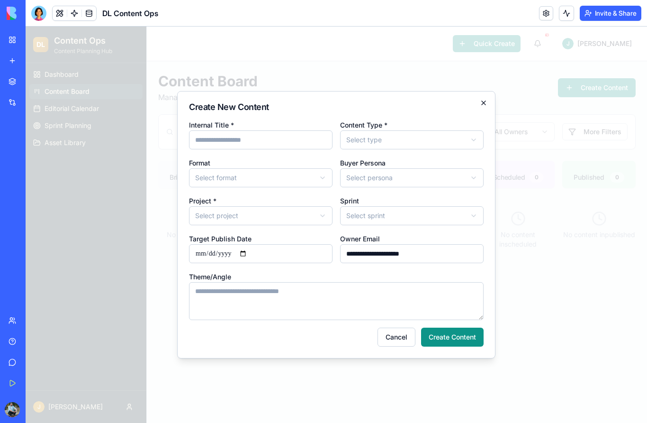
click at [484, 100] on icon "button" at bounding box center [484, 103] width 8 height 8
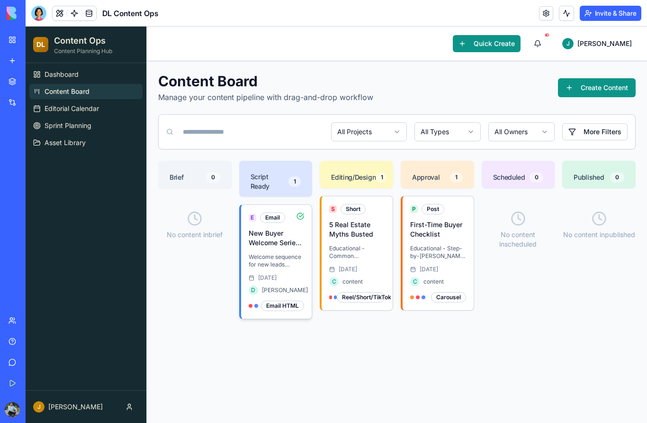
click at [274, 235] on h3 "New Buyer Welcome Series - Email 1" at bounding box center [277, 237] width 56 height 19
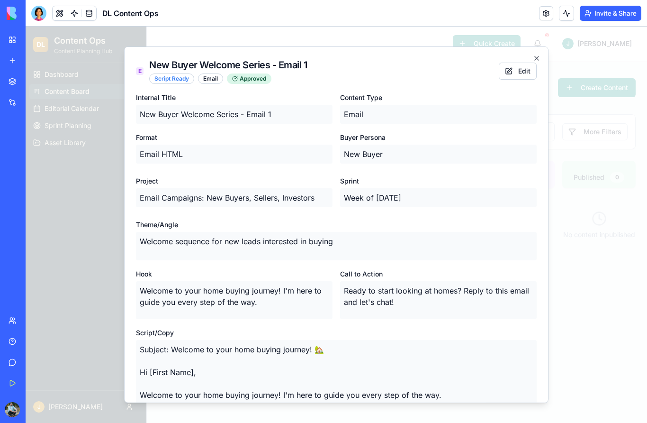
click at [216, 157] on p "Email HTML" at bounding box center [234, 154] width 197 height 19
click at [366, 154] on p "New Buyer" at bounding box center [438, 154] width 197 height 19
click at [512, 72] on button "Edit" at bounding box center [518, 71] width 38 height 17
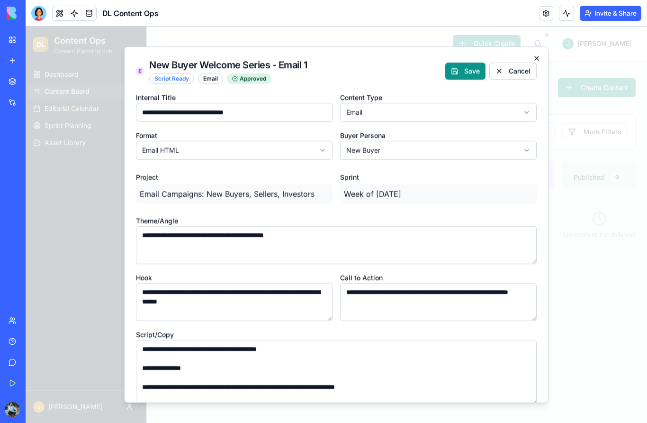
click at [537, 57] on icon "button" at bounding box center [537, 58] width 8 height 8
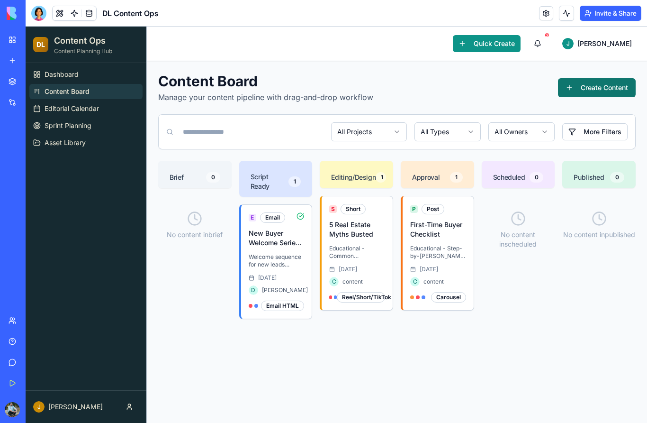
click at [577, 89] on button "Create Content" at bounding box center [597, 87] width 78 height 19
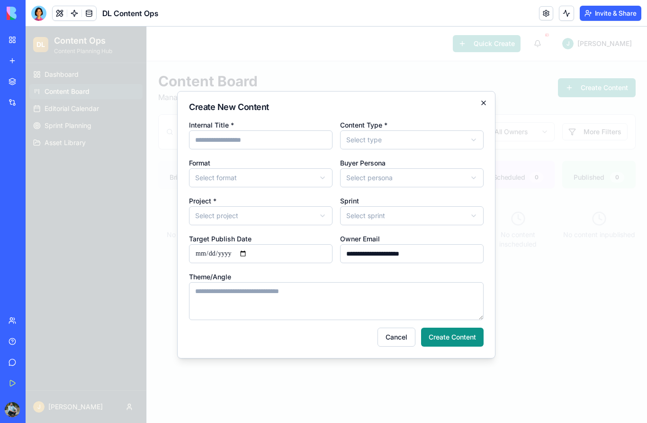
click at [485, 99] on icon "button" at bounding box center [484, 103] width 8 height 8
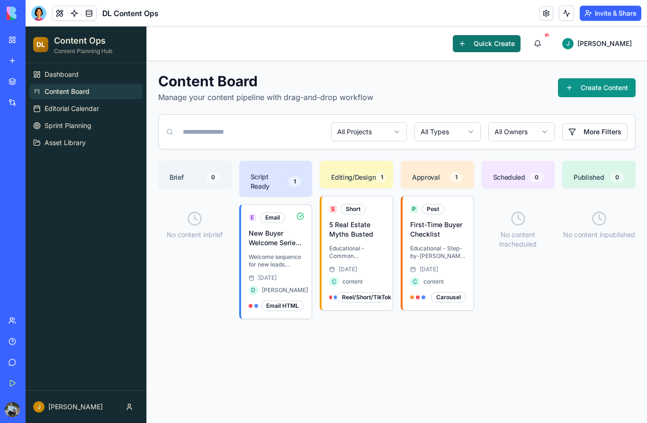
click at [521, 46] on button "Quick Create" at bounding box center [487, 43] width 68 height 17
click at [62, 14] on span at bounding box center [74, 13] width 27 height 27
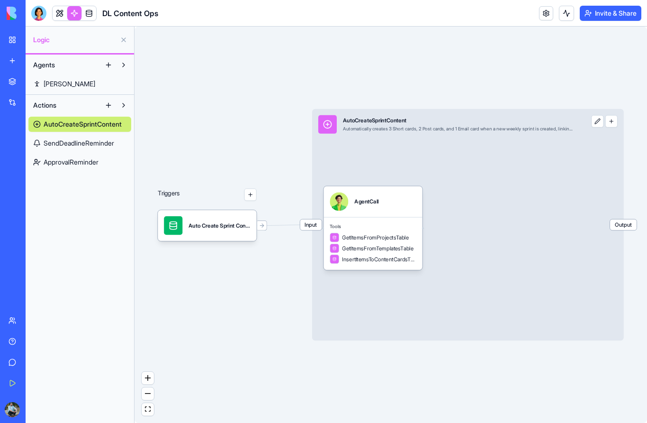
click at [61, 82] on span "[PERSON_NAME]" at bounding box center [70, 83] width 52 height 9
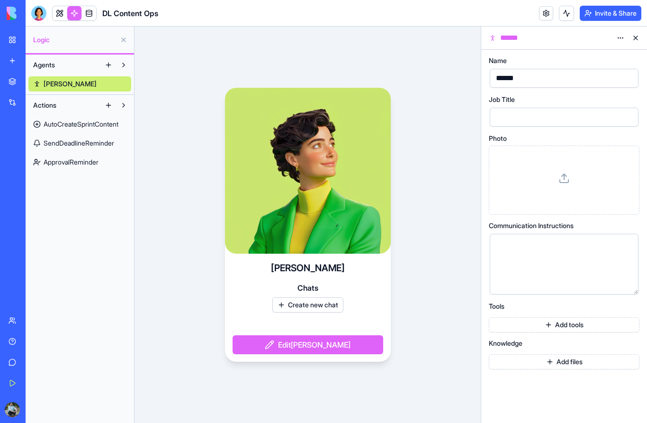
click at [68, 121] on span "AutoCreateSprintContent" at bounding box center [81, 123] width 75 height 9
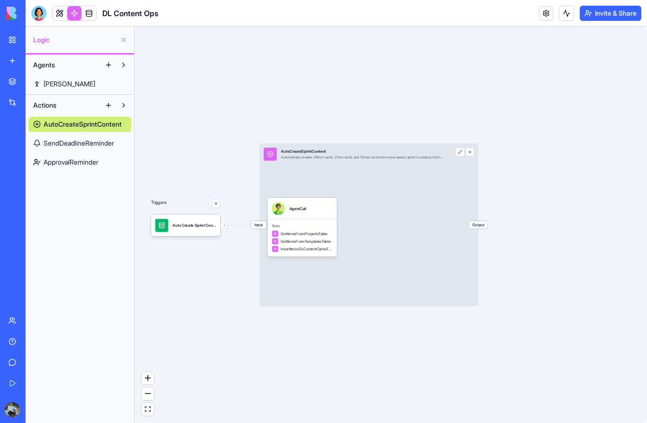
click at [73, 108] on button "Actions" at bounding box center [64, 105] width 72 height 15
click at [68, 108] on button "Actions" at bounding box center [64, 105] width 72 height 15
click at [80, 146] on span "SendDeadlineReminder" at bounding box center [79, 142] width 71 height 9
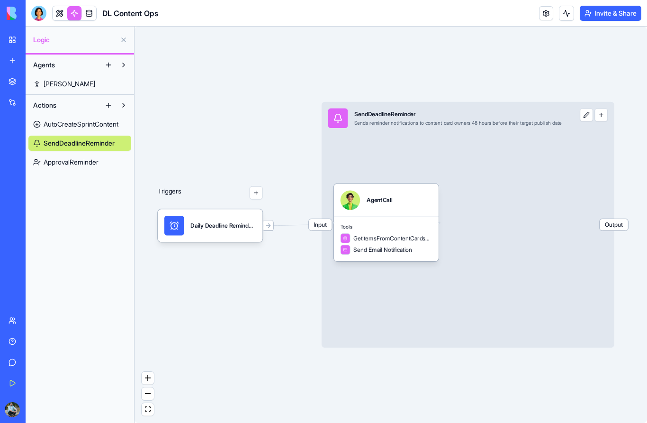
click at [88, 163] on span "ApprovalReminder" at bounding box center [71, 161] width 55 height 9
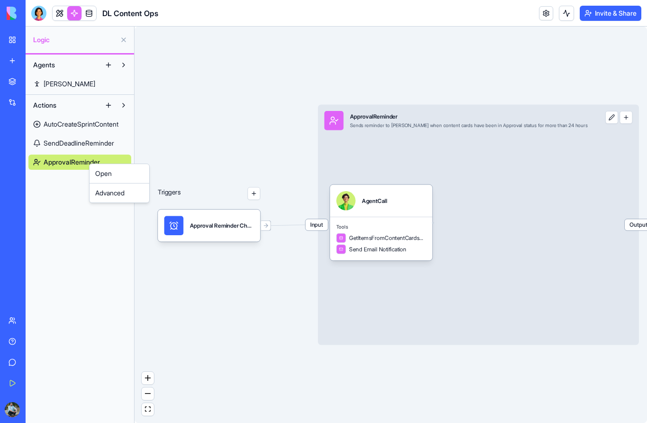
click at [82, 86] on html "BETA My Workspace New app Marketplace Integrations Recent Knowledge Hub Email M…" at bounding box center [323, 211] width 647 height 423
click at [64, 84] on span "[PERSON_NAME]" at bounding box center [70, 83] width 52 height 9
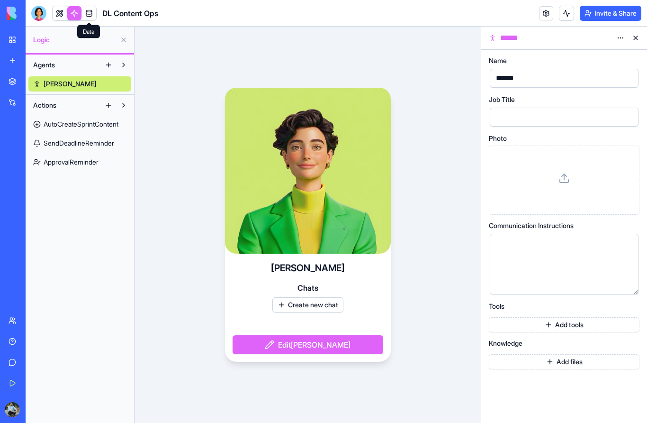
click at [89, 14] on span at bounding box center [89, 13] width 27 height 27
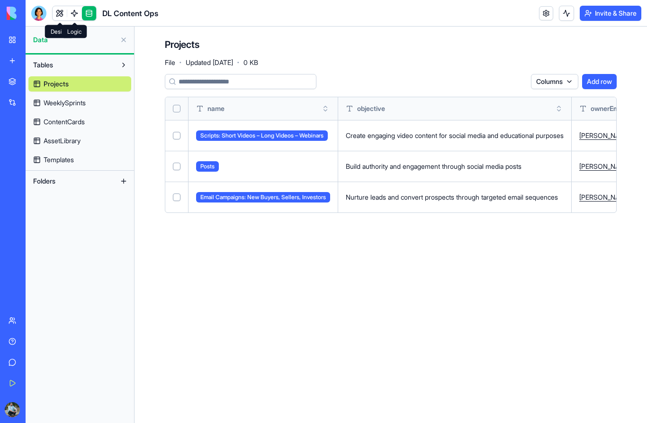
click at [71, 7] on link at bounding box center [74, 13] width 14 height 14
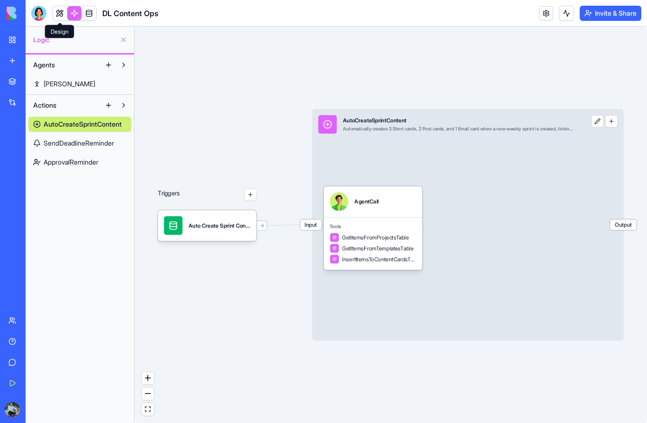
click at [58, 13] on link at bounding box center [60, 13] width 14 height 14
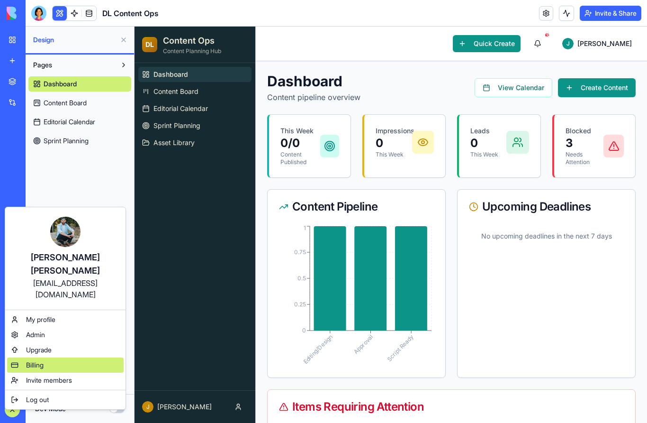
click at [44, 360] on span "Billing" at bounding box center [35, 364] width 18 height 9
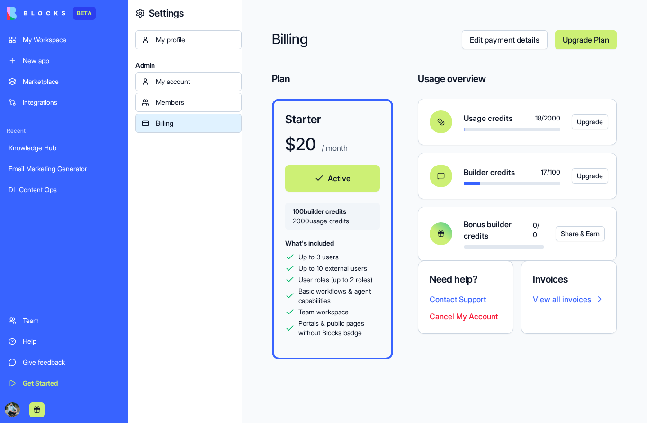
click at [13, 42] on link "My Workspace" at bounding box center [64, 39] width 122 height 19
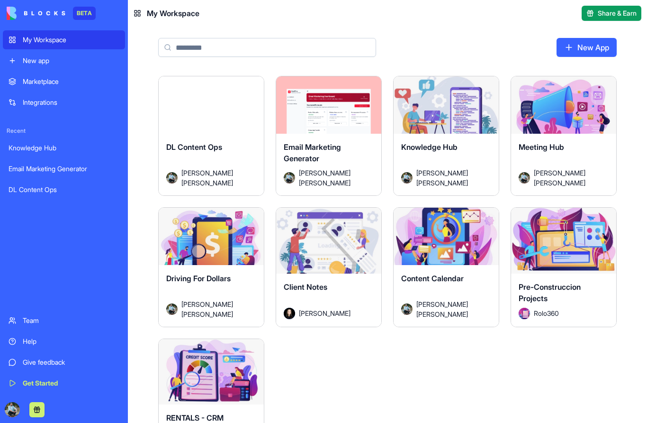
click at [219, 141] on div "DL Content Ops" at bounding box center [211, 154] width 90 height 27
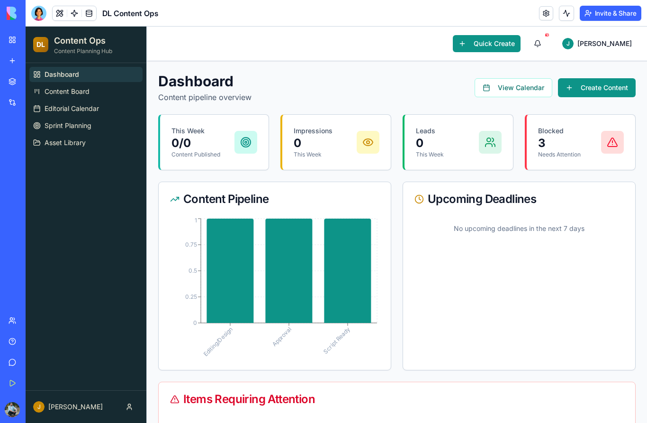
click at [6, 31] on link "My Workspace" at bounding box center [22, 39] width 38 height 19
